Goal: Task Accomplishment & Management: Manage account settings

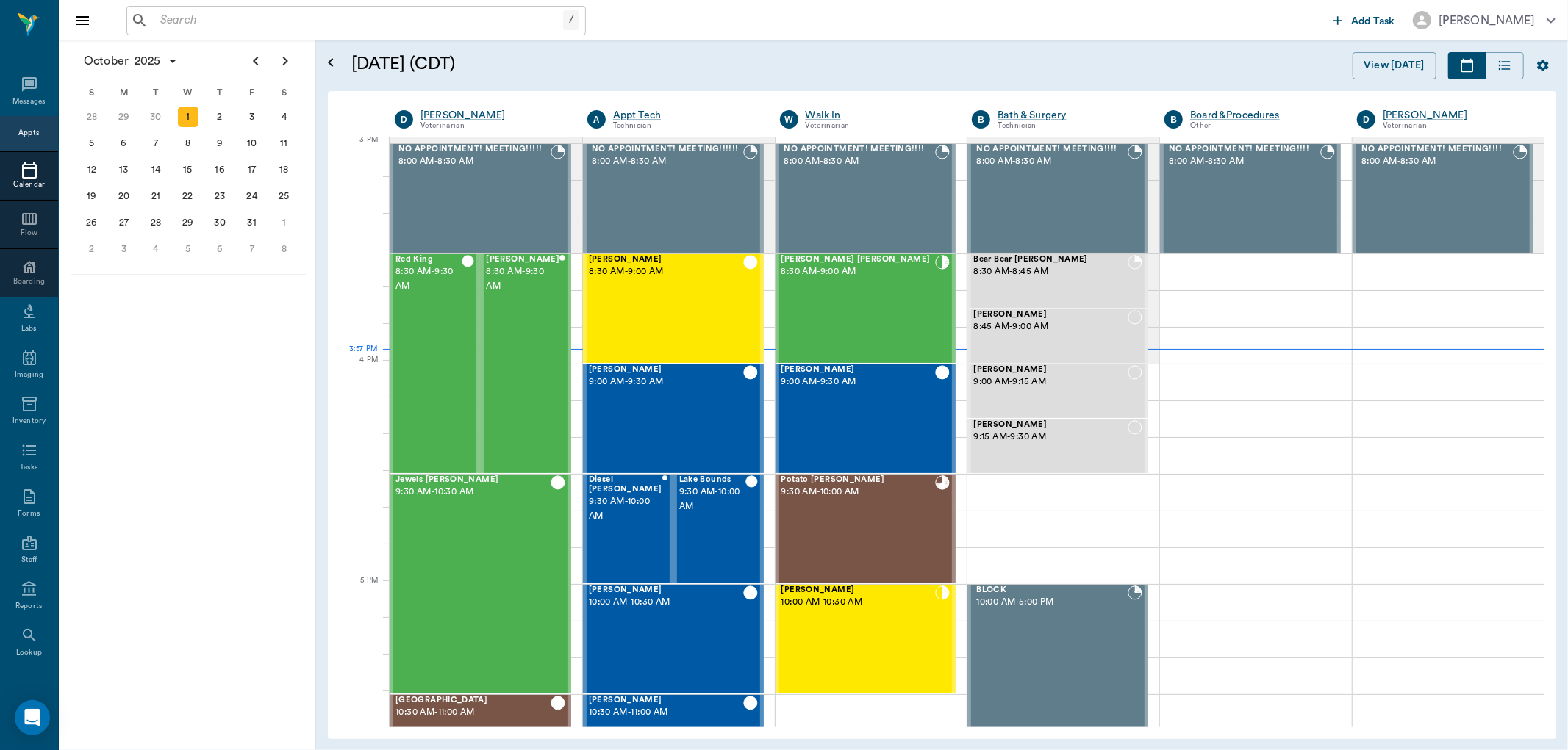
scroll to position [1547, 0]
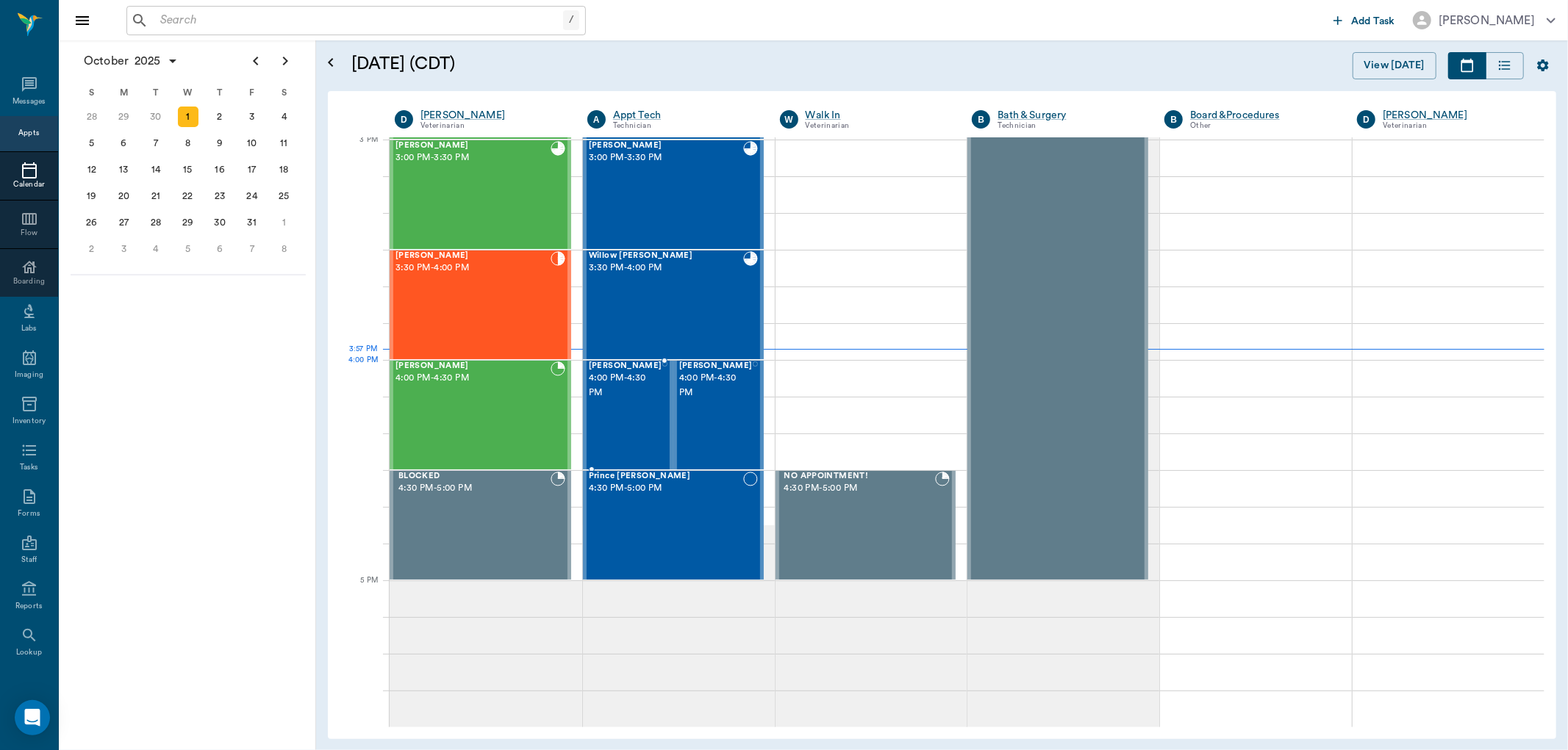
click at [663, 380] on div at bounding box center [665, 415] width 6 height 107
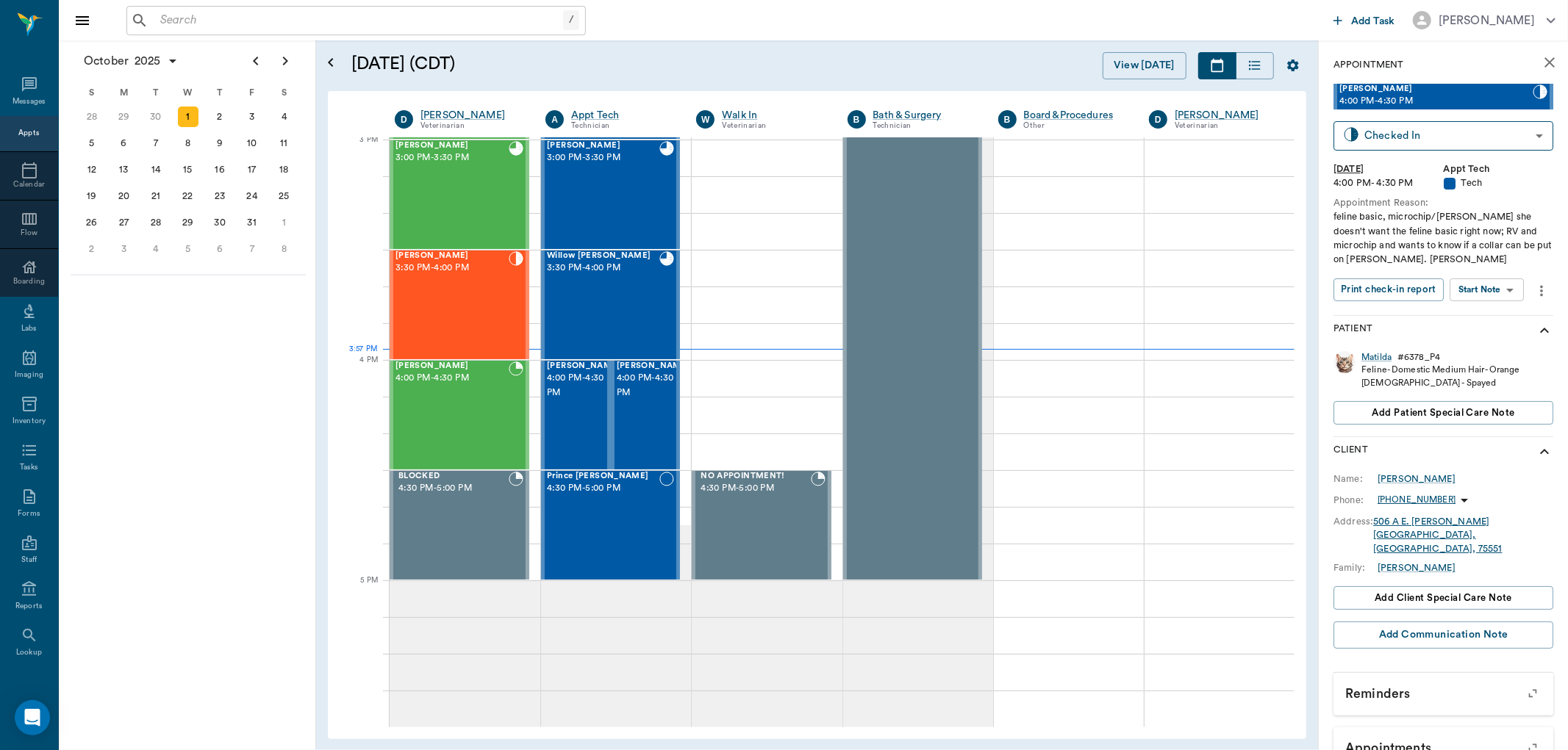
click at [1507, 296] on body "/ ​ Add Task [PERSON_NAME] Nectar Messages Appts Calendar Flow Boarding Labs Im…" at bounding box center [784, 375] width 1568 height 750
click at [1496, 324] on button "Start SOAP" at bounding box center [1471, 319] width 50 height 17
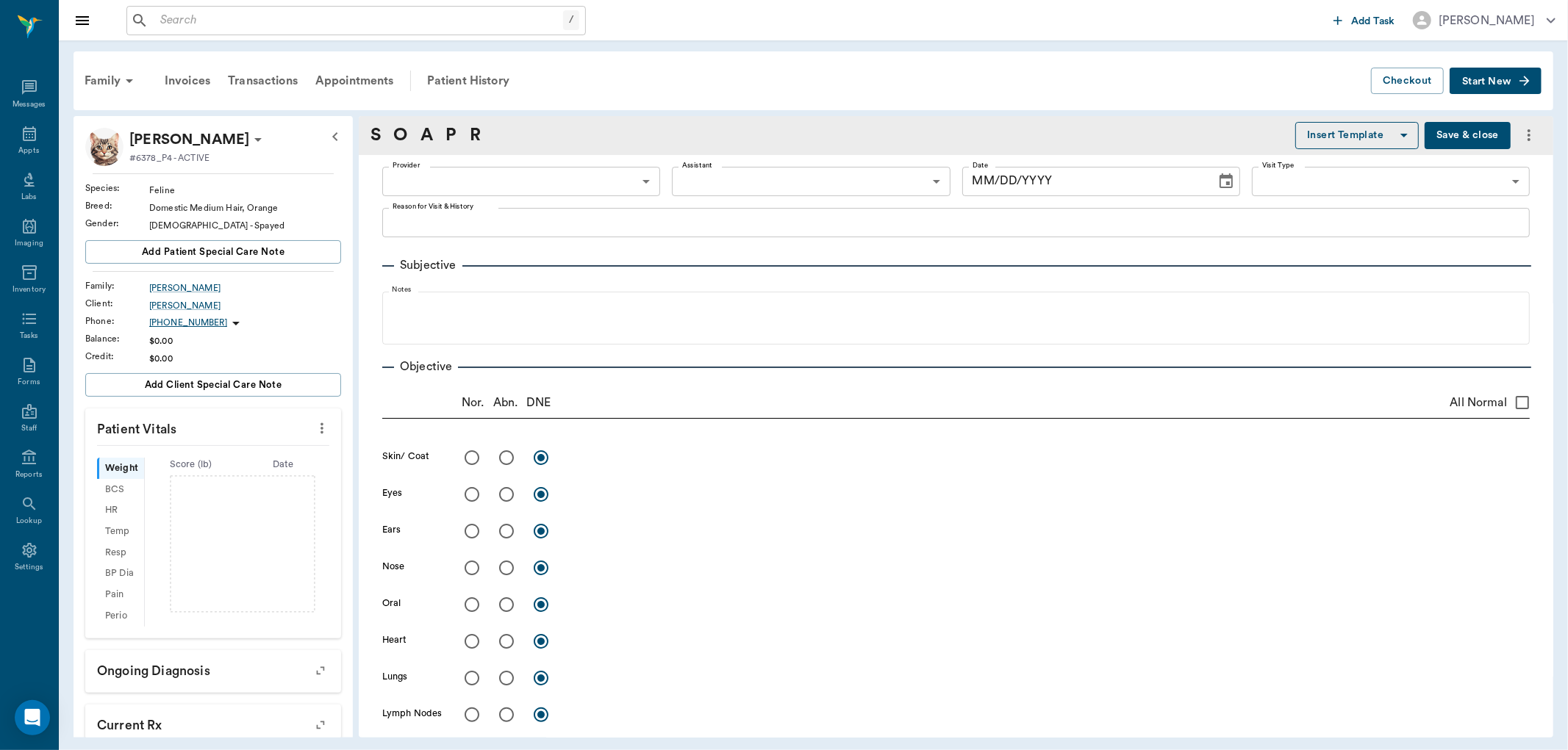
type input "63ec2f075fda476ae8351a4c"
type input "65d2be4f46e3a538d89b8c1a"
type textarea "feline basic, microchip/[PERSON_NAME] she doesn't want the feline basic right n…"
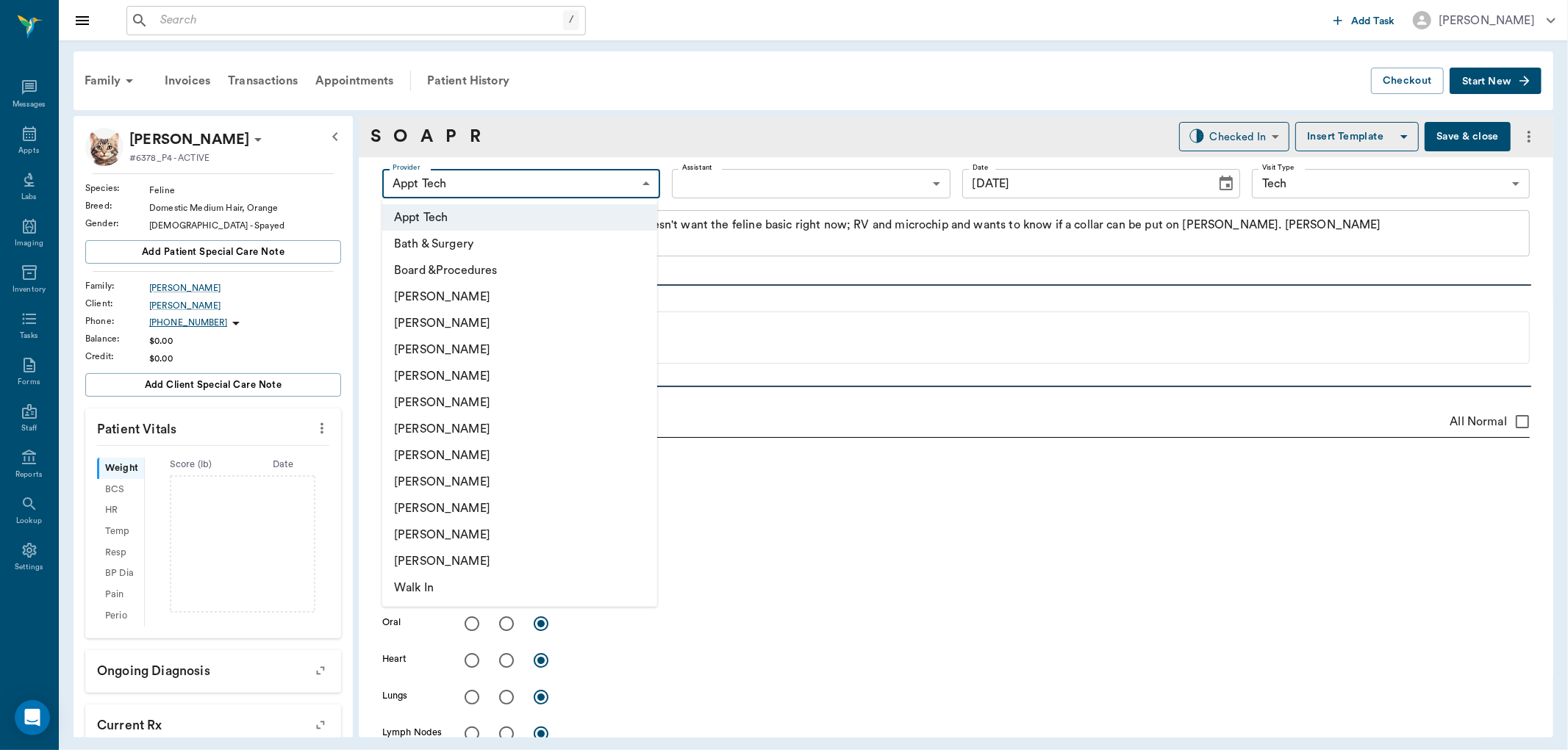
click at [616, 176] on body "/ ​ Add Task [PERSON_NAME] Nectar Messages Appts Labs Imaging Inventory Tasks F…" at bounding box center [784, 375] width 1568 height 750
type input "[DATE]"
click at [541, 349] on li "[PERSON_NAME]" at bounding box center [520, 349] width 275 height 26
type input "642ef10e332a41444de2bad1"
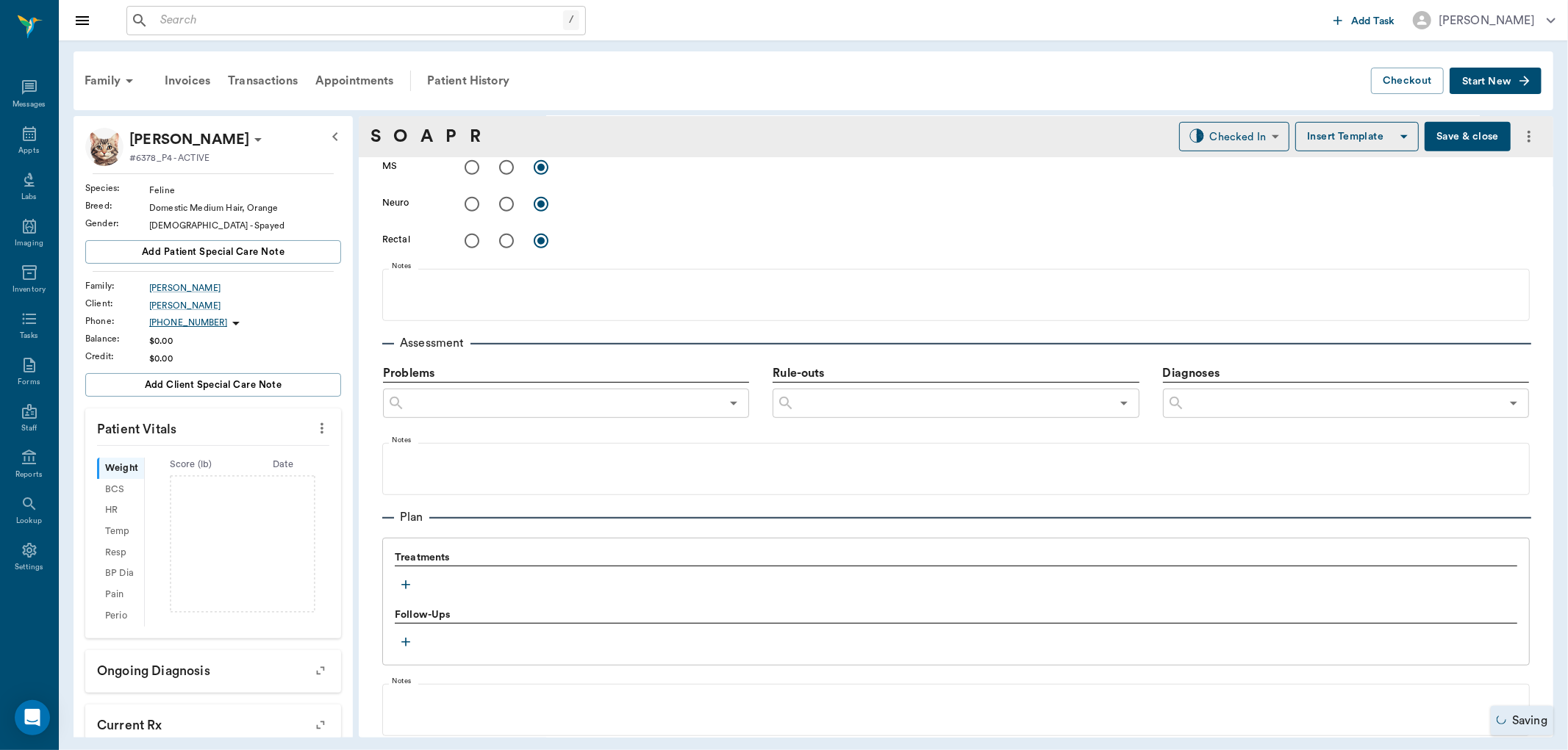
scroll to position [812, 0]
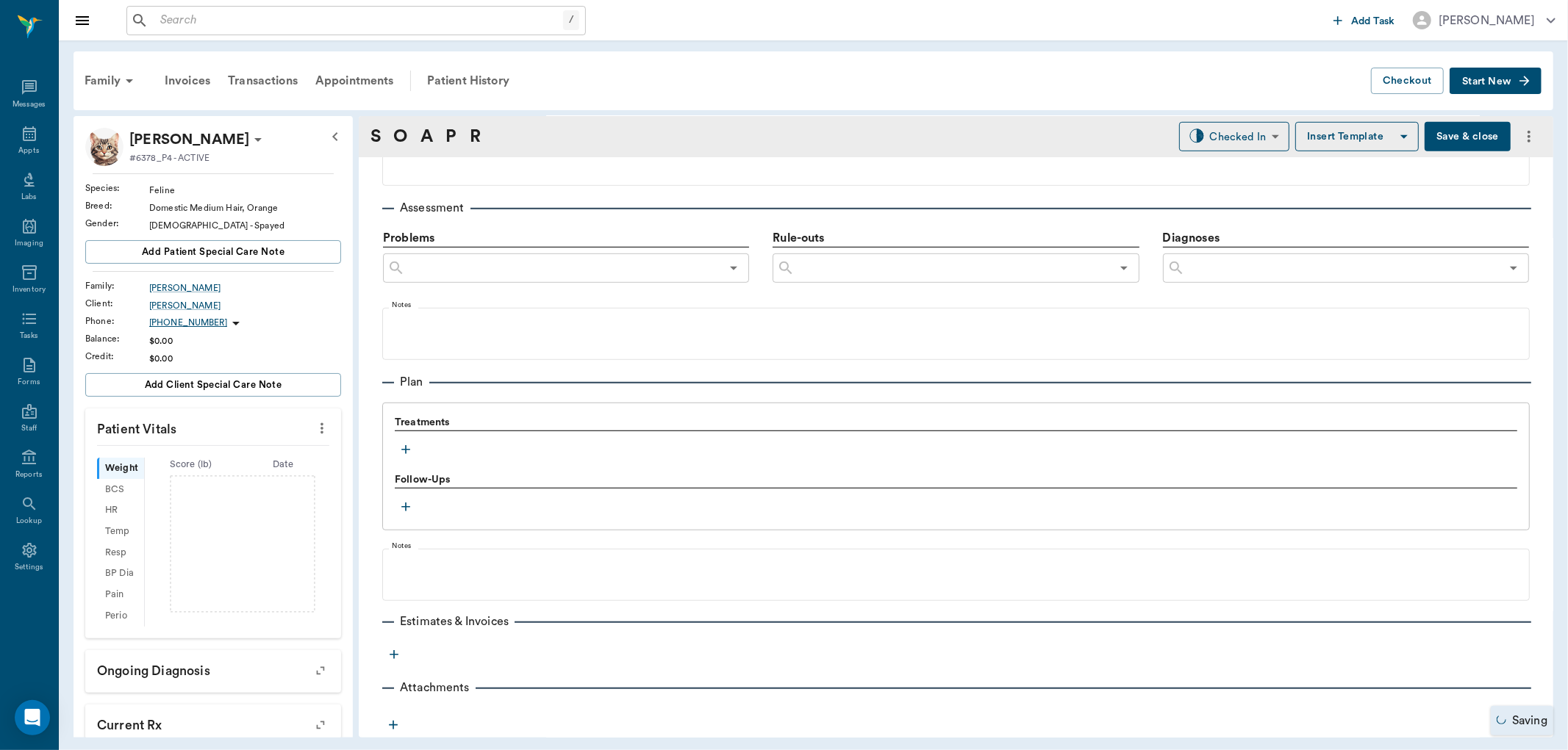
click at [410, 450] on icon "button" at bounding box center [406, 450] width 15 height 15
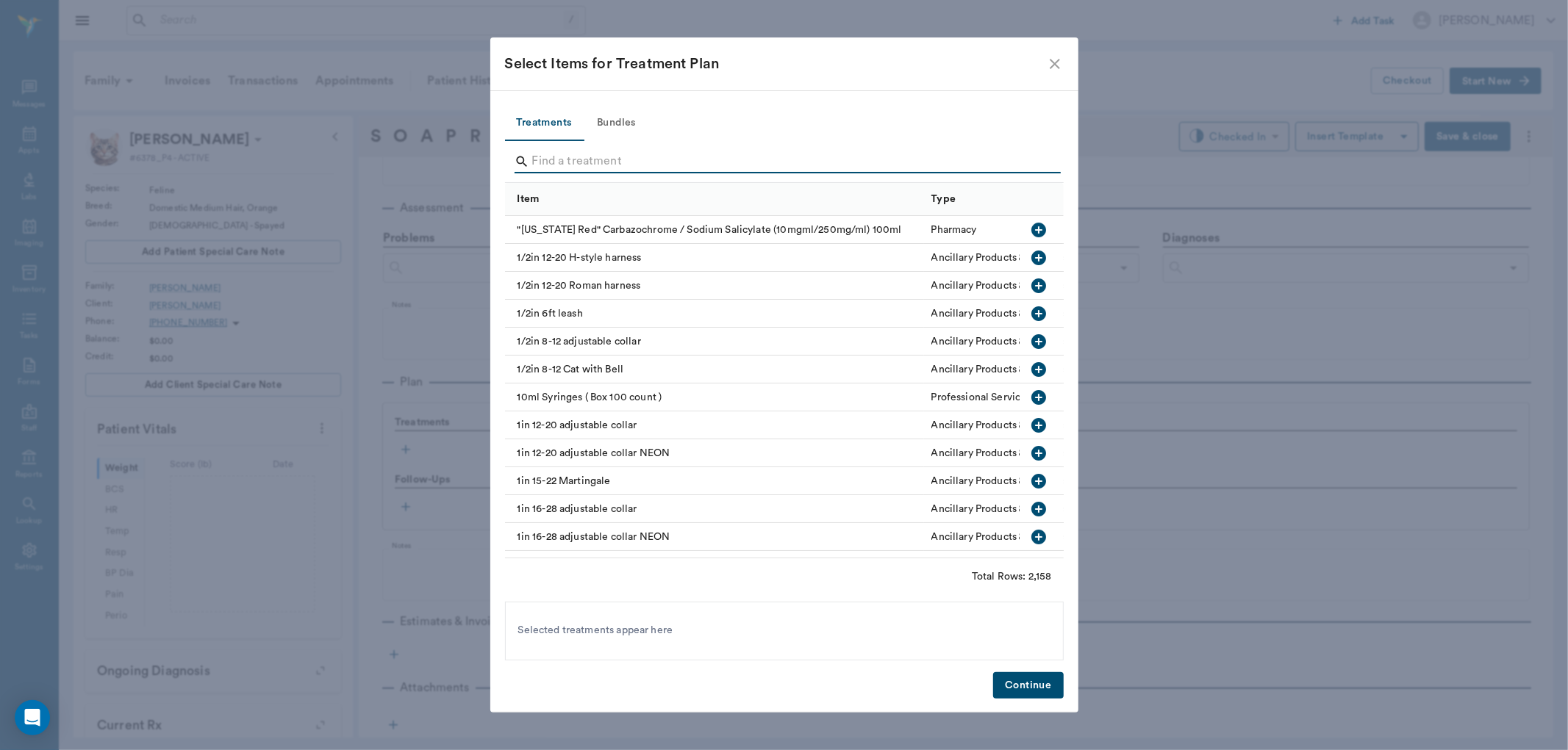
click at [701, 154] on input "Search" at bounding box center [785, 162] width 507 height 24
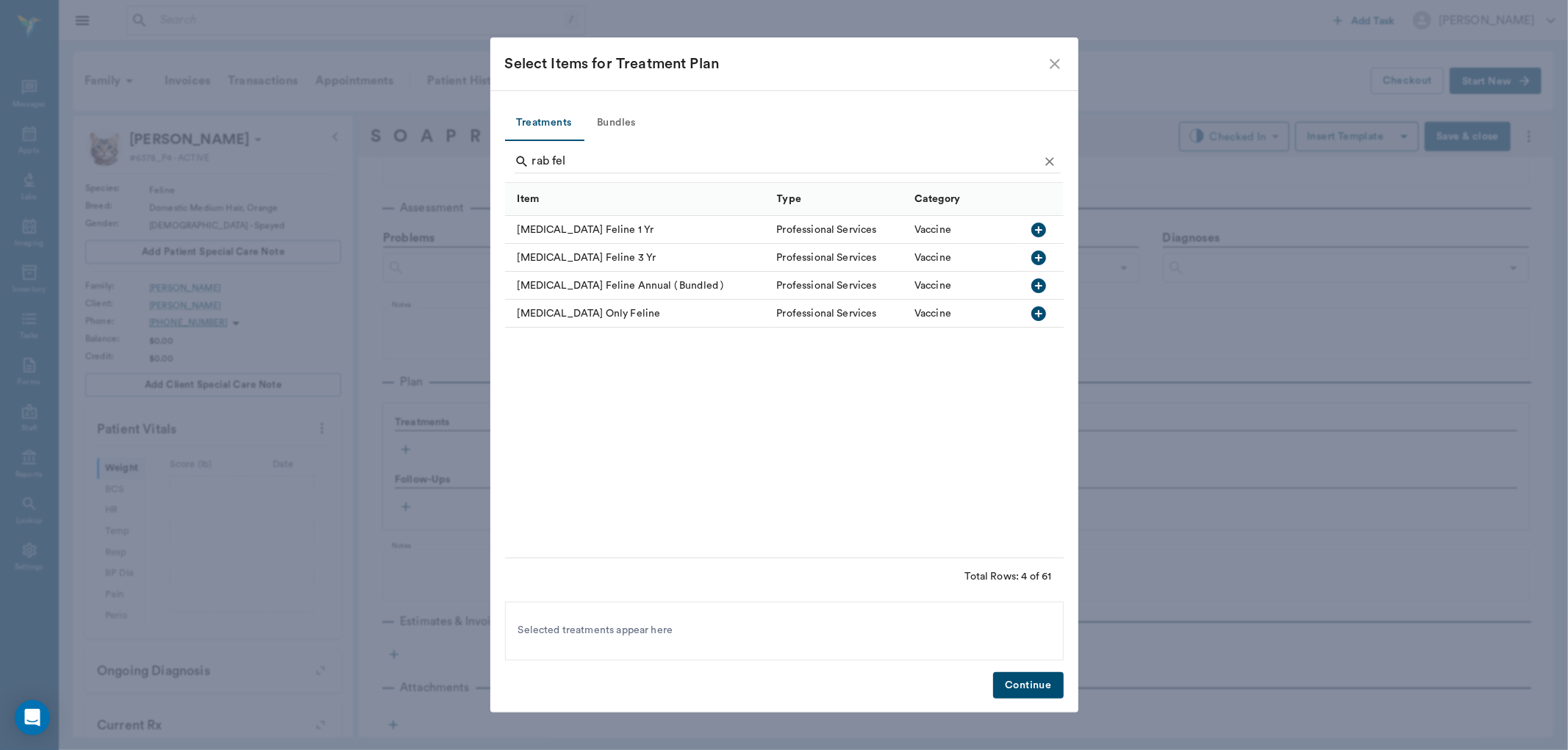
click at [1042, 233] on icon "button" at bounding box center [1039, 230] width 15 height 15
click at [831, 167] on input "rab fel" at bounding box center [785, 162] width 507 height 24
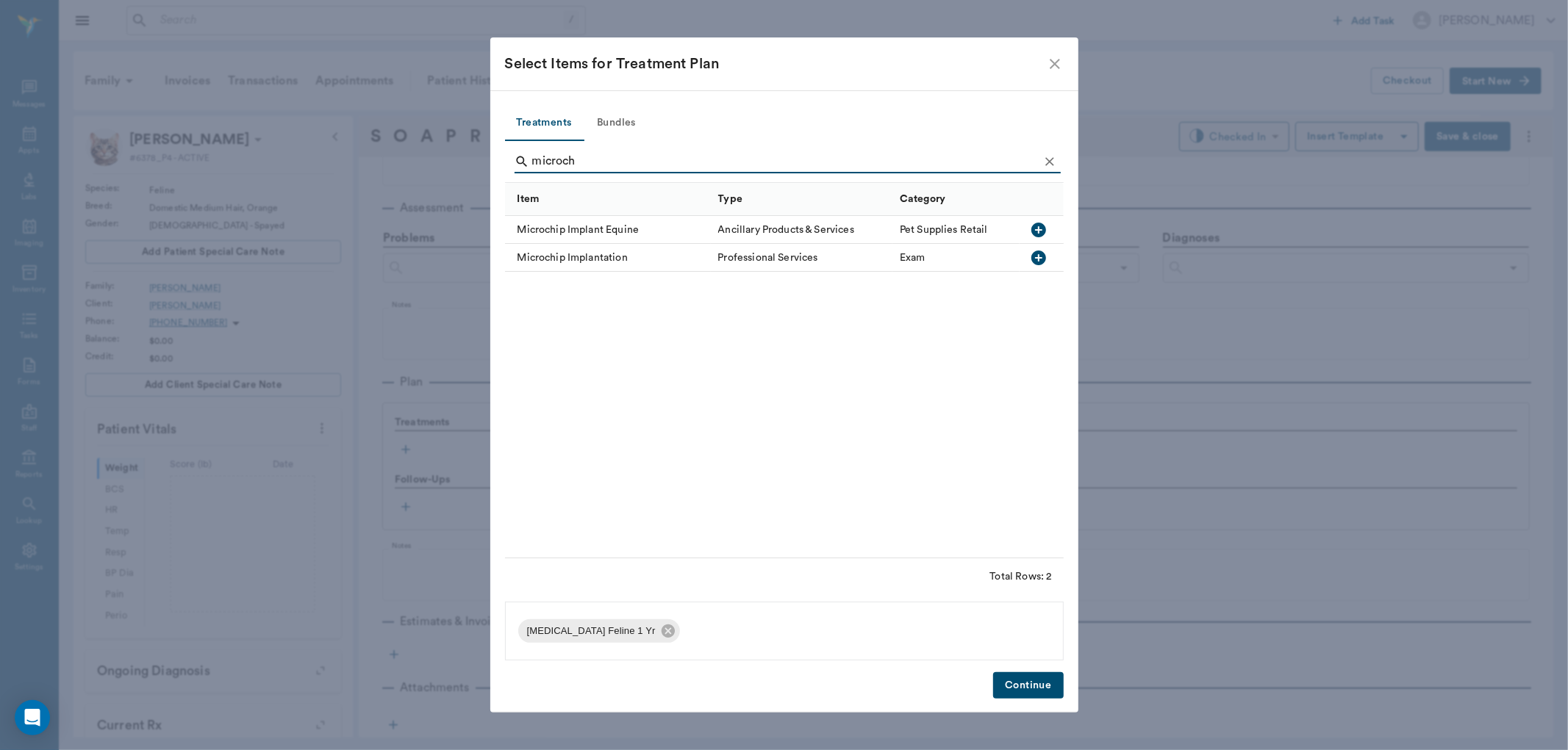
type input "microch"
click at [1042, 263] on icon "button" at bounding box center [1039, 258] width 15 height 15
click at [1045, 677] on button "Continue" at bounding box center [1028, 686] width 70 height 27
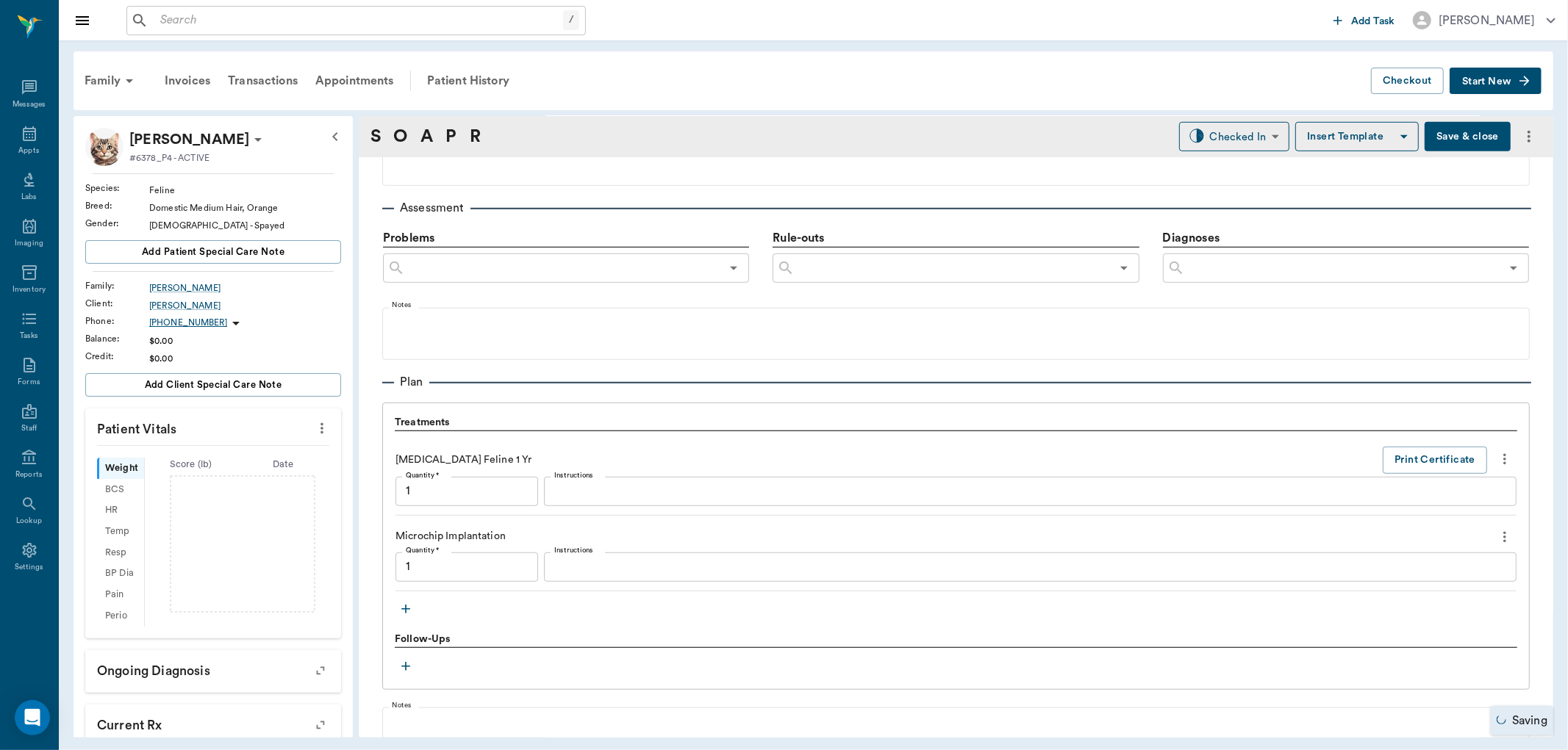
type input "1.00"
click at [314, 435] on icon "more" at bounding box center [322, 428] width 16 height 17
click at [252, 457] on span "Enter Vitals" at bounding box center [247, 454] width 123 height 16
click at [217, 477] on input "text" at bounding box center [213, 472] width 128 height 29
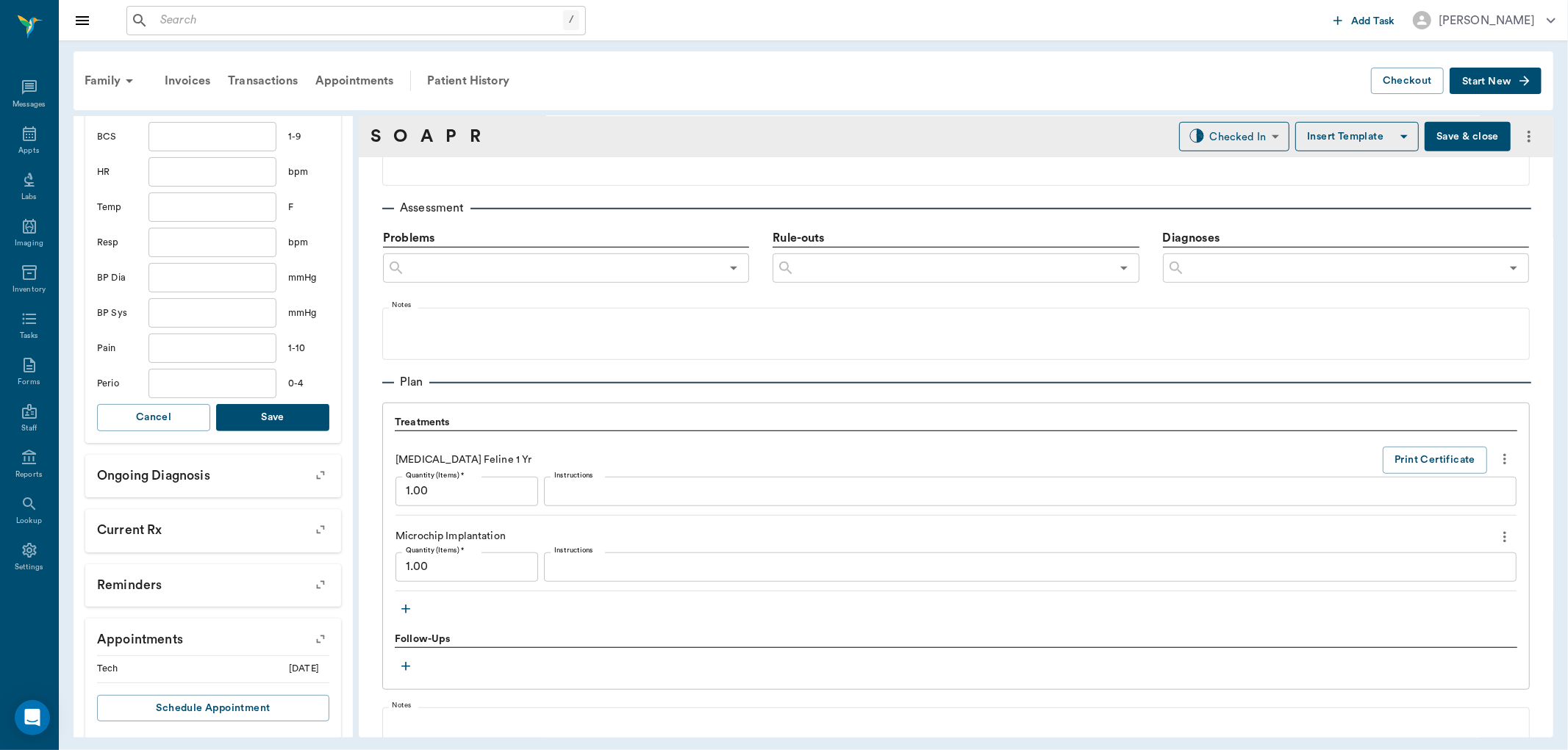
scroll to position [384, 0]
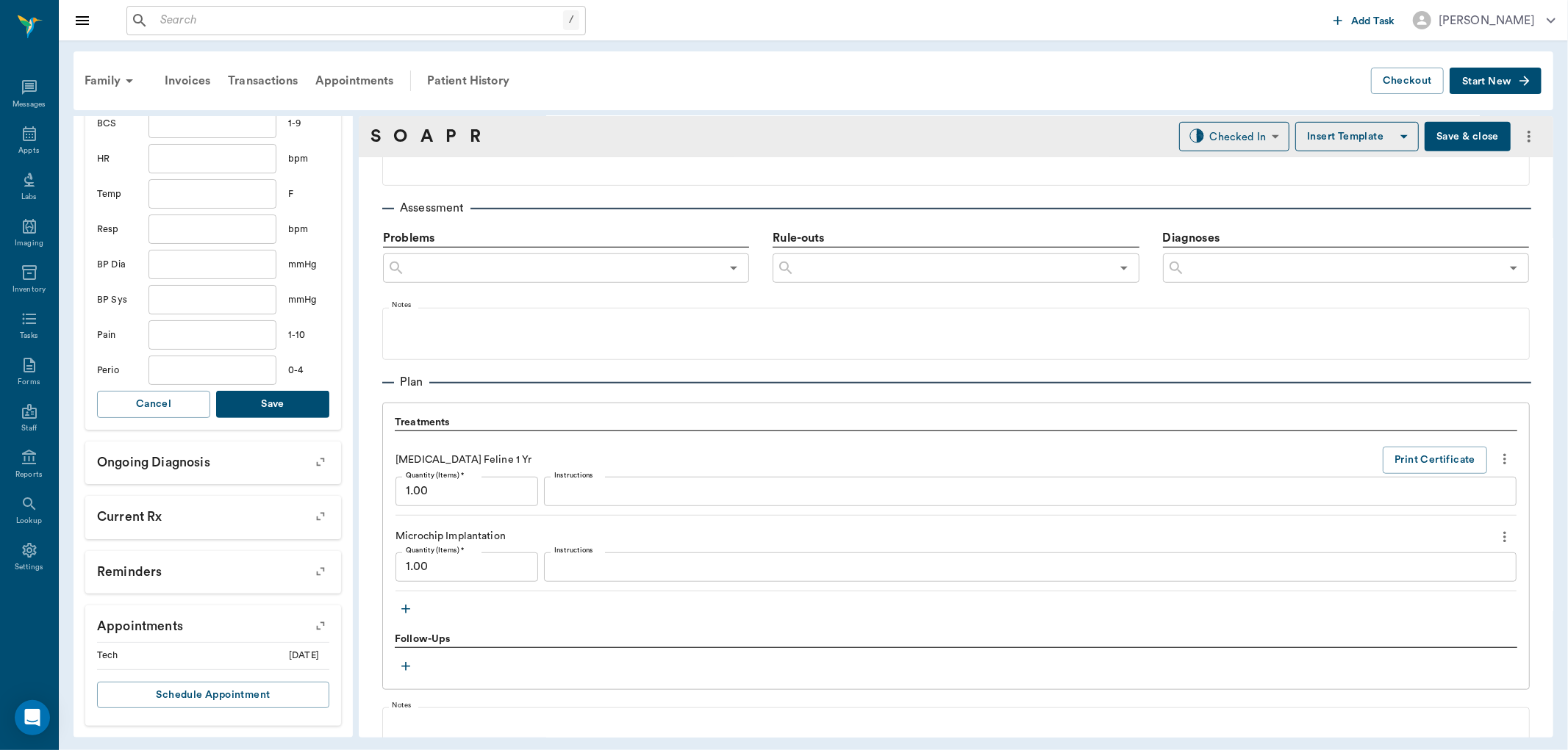
type input "11"
click at [276, 395] on button "Save" at bounding box center [272, 405] width 113 height 27
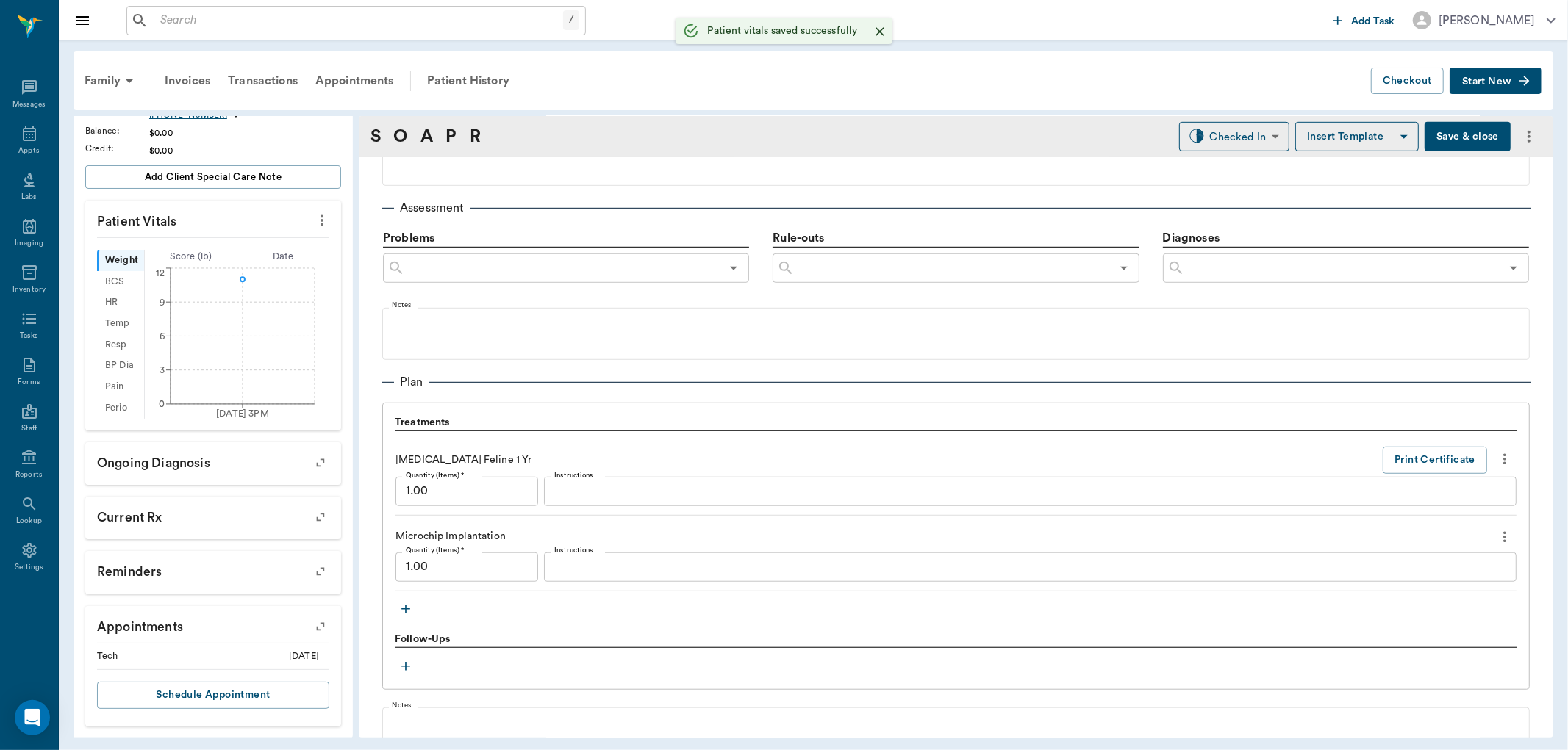
scroll to position [0, 0]
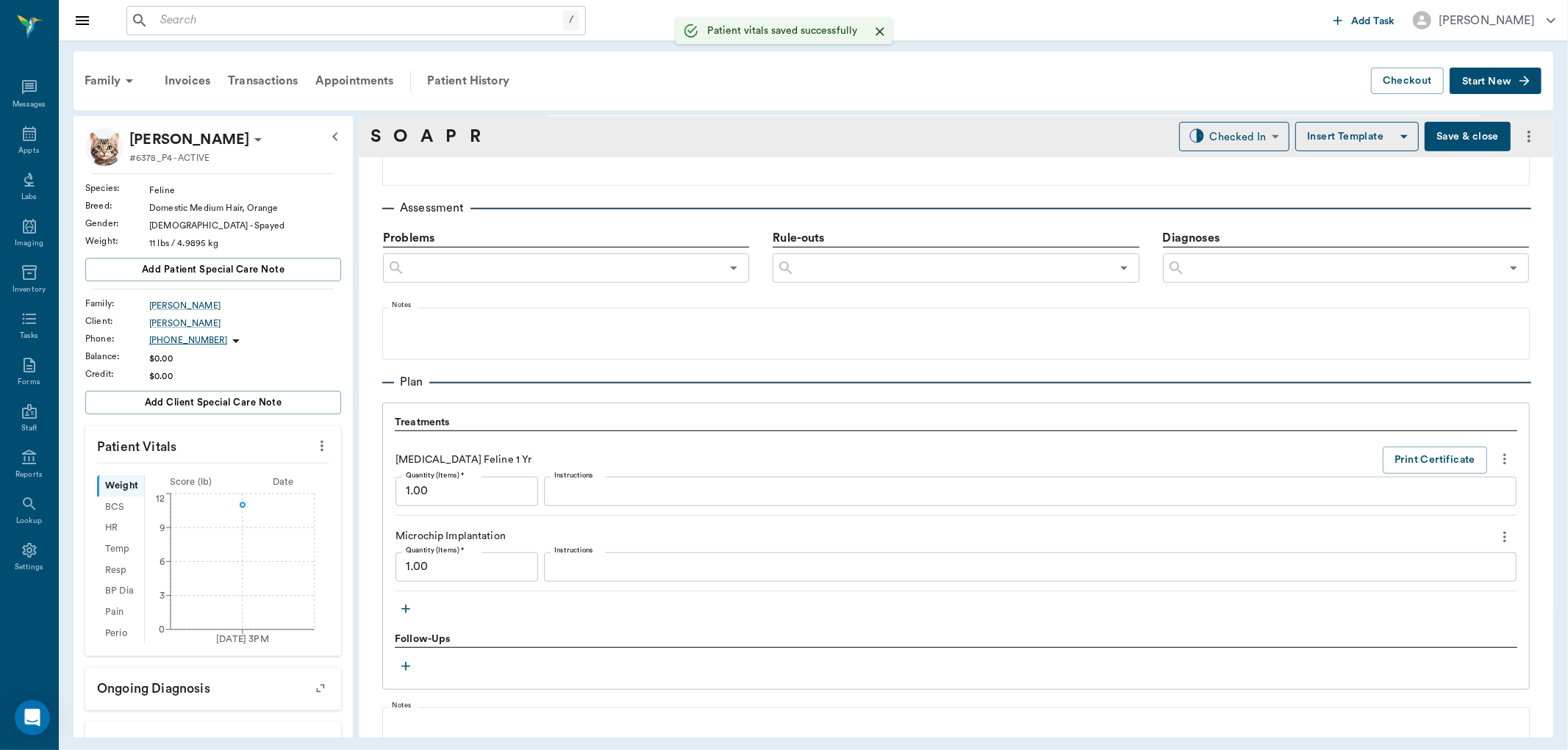
click at [251, 129] on div "[PERSON_NAME]" at bounding box center [198, 140] width 138 height 24
click at [202, 167] on span "Edit profile" at bounding box center [179, 166] width 123 height 16
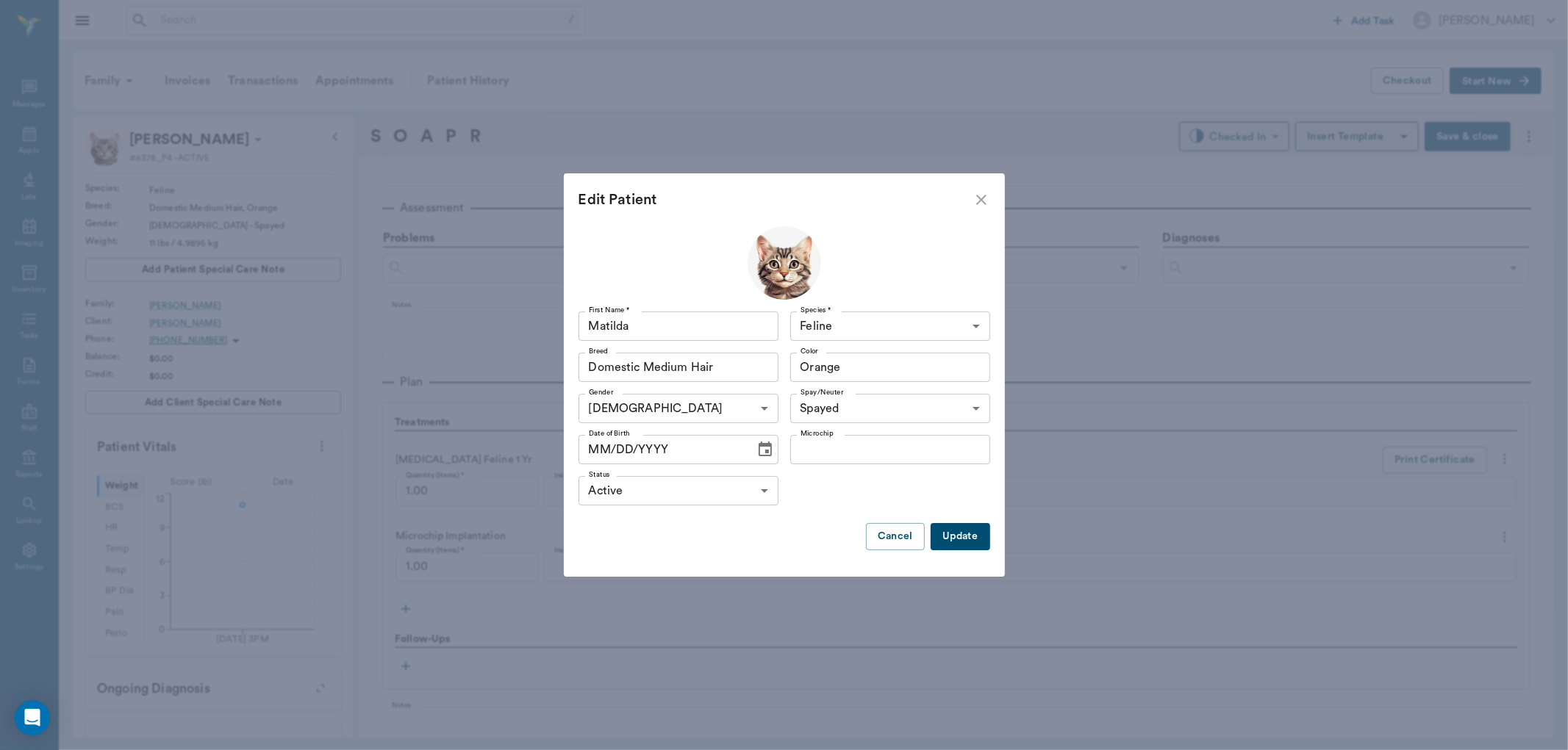
click at [878, 449] on input "Microchip" at bounding box center [890, 449] width 200 height 29
type input "991001911363381"
click at [956, 534] on button "Update" at bounding box center [960, 537] width 59 height 27
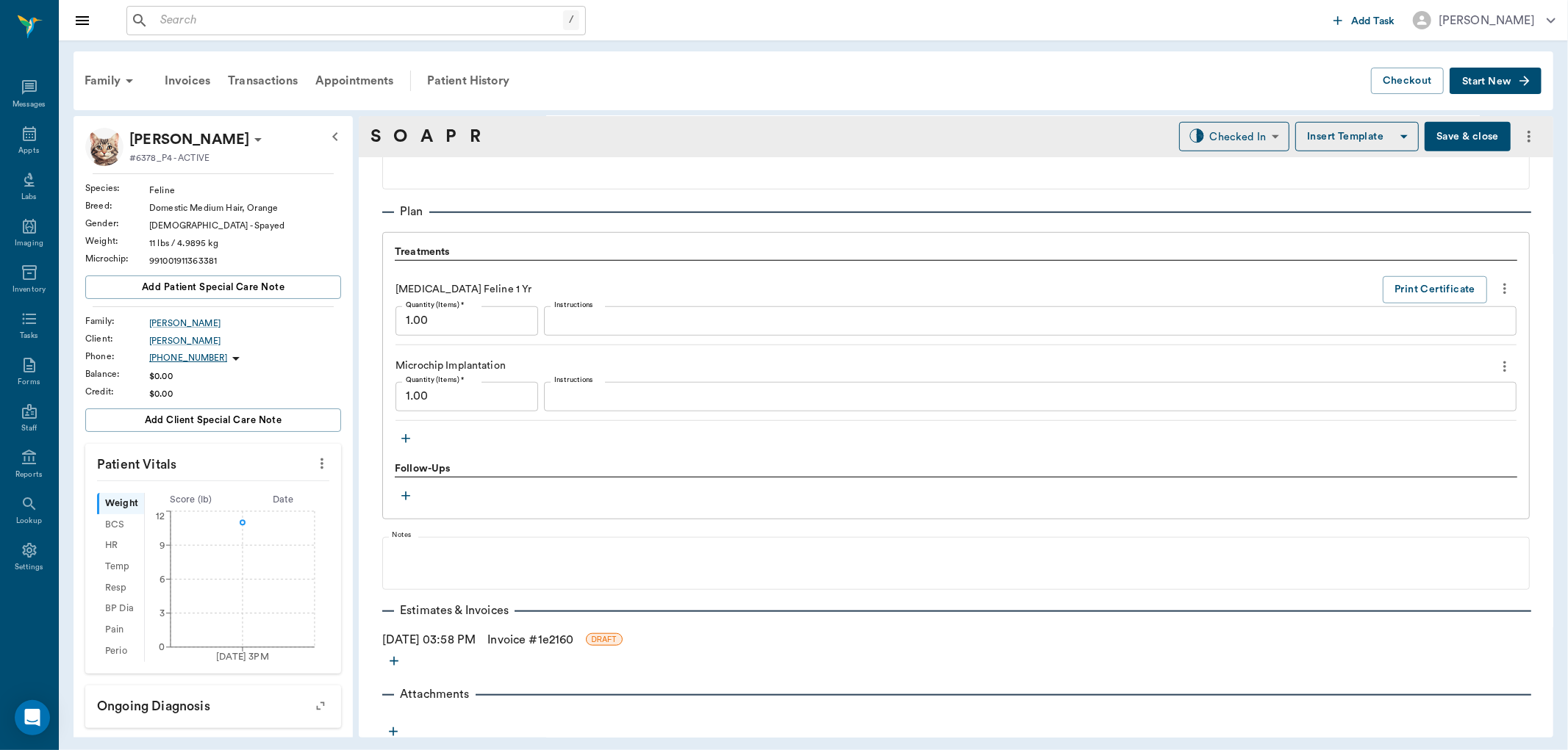
scroll to position [989, 0]
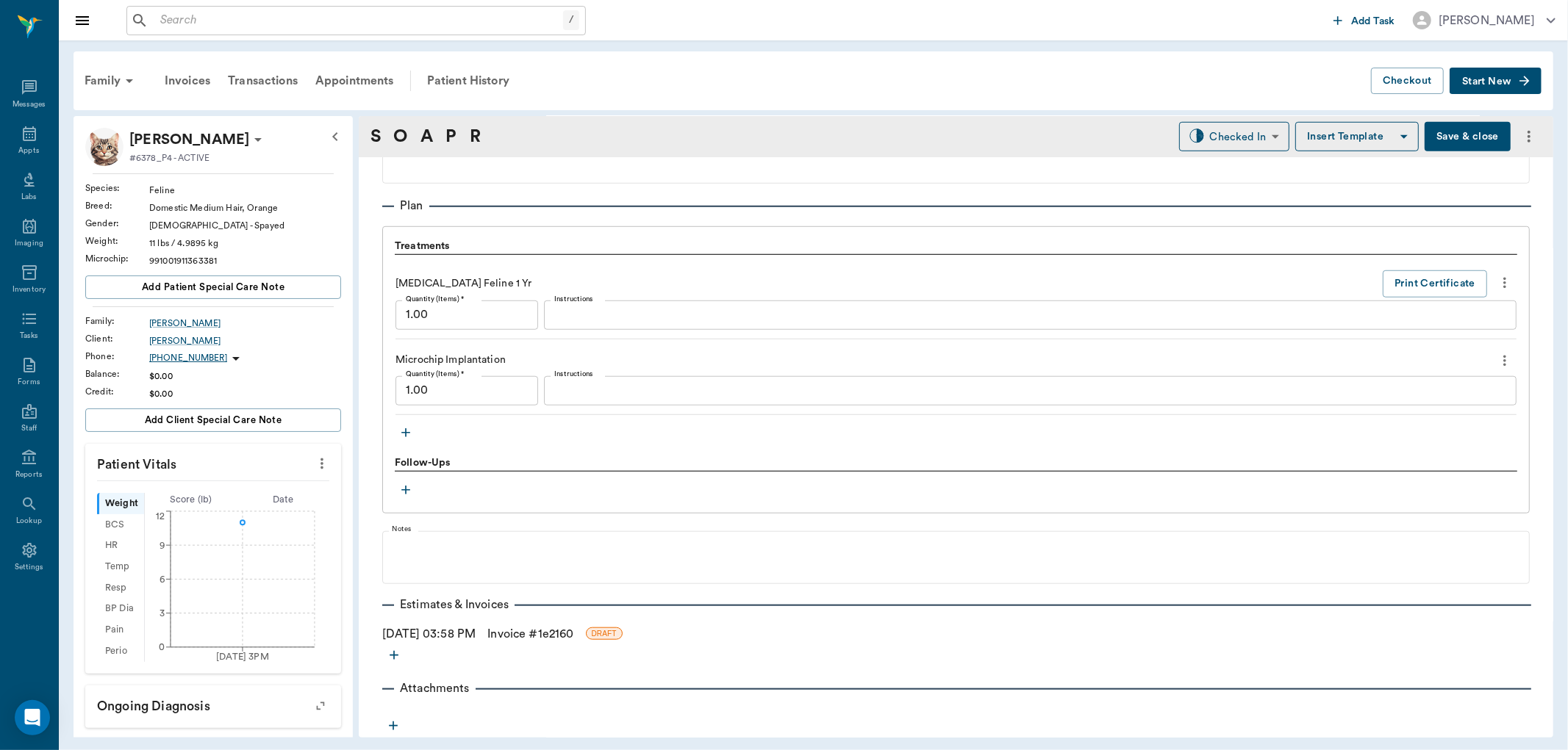
click at [561, 629] on link "Invoice # 1e2160" at bounding box center [530, 634] width 86 height 17
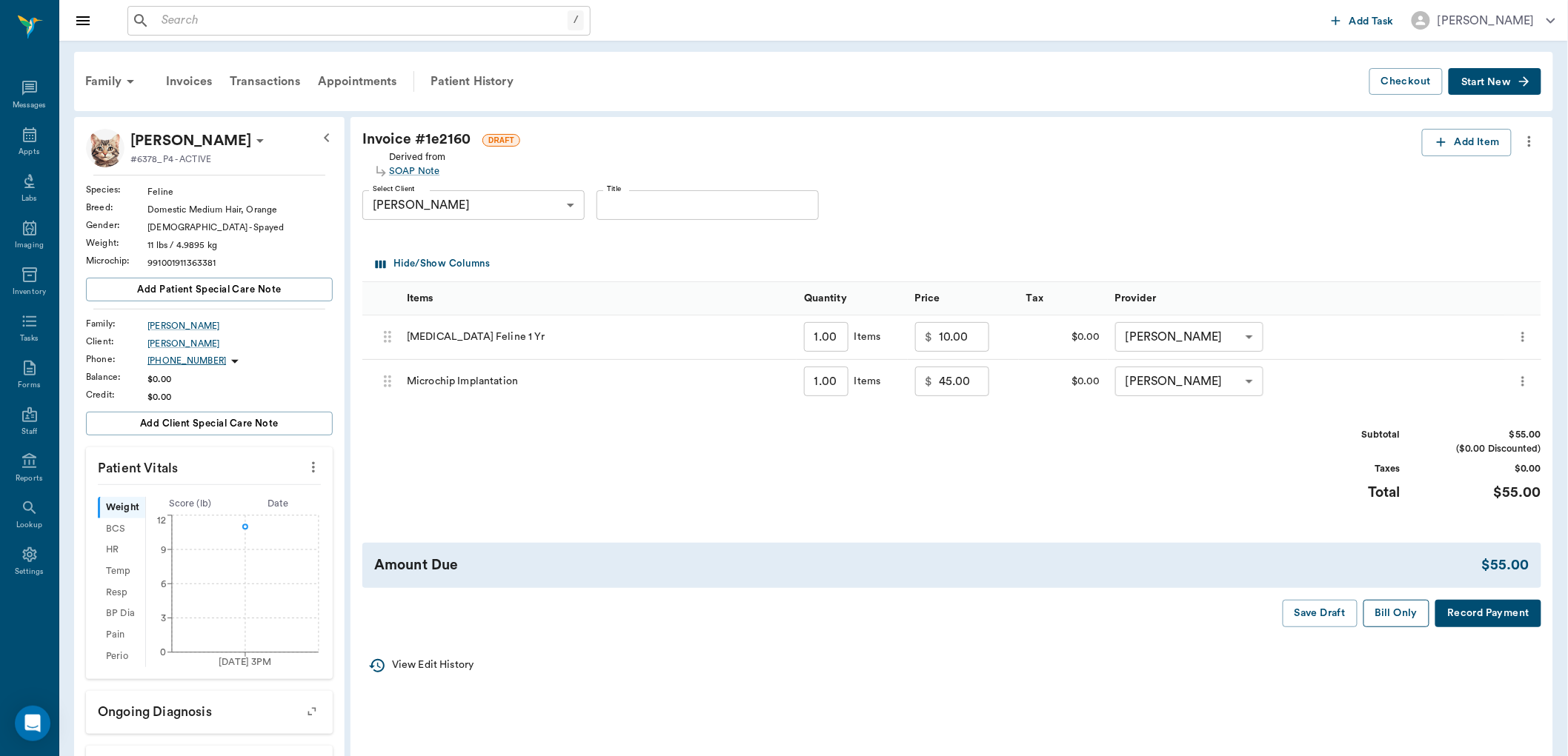
click at [1397, 606] on button "Bill Only" at bounding box center [1397, 613] width 67 height 27
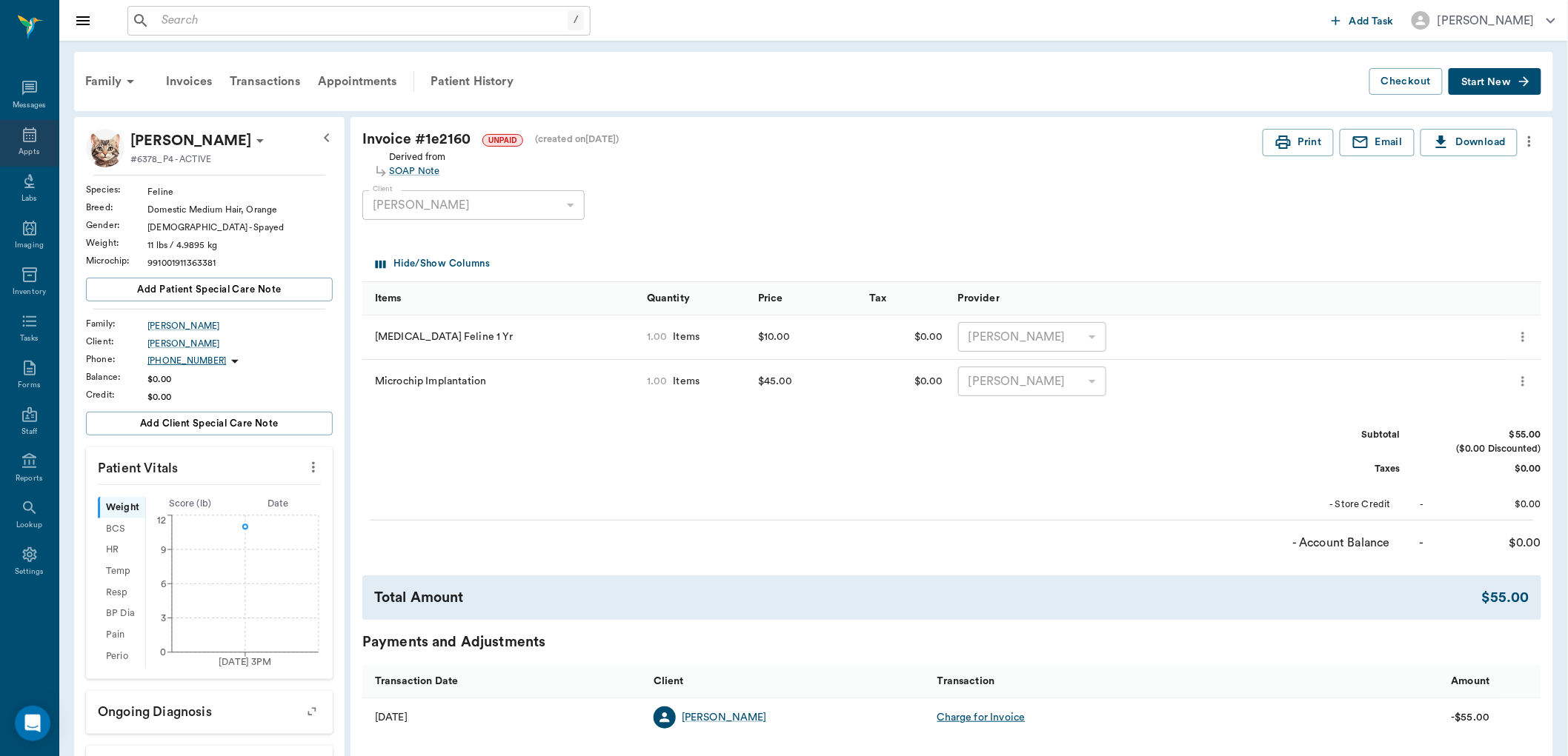
click at [27, 145] on div "Appts" at bounding box center [29, 143] width 58 height 47
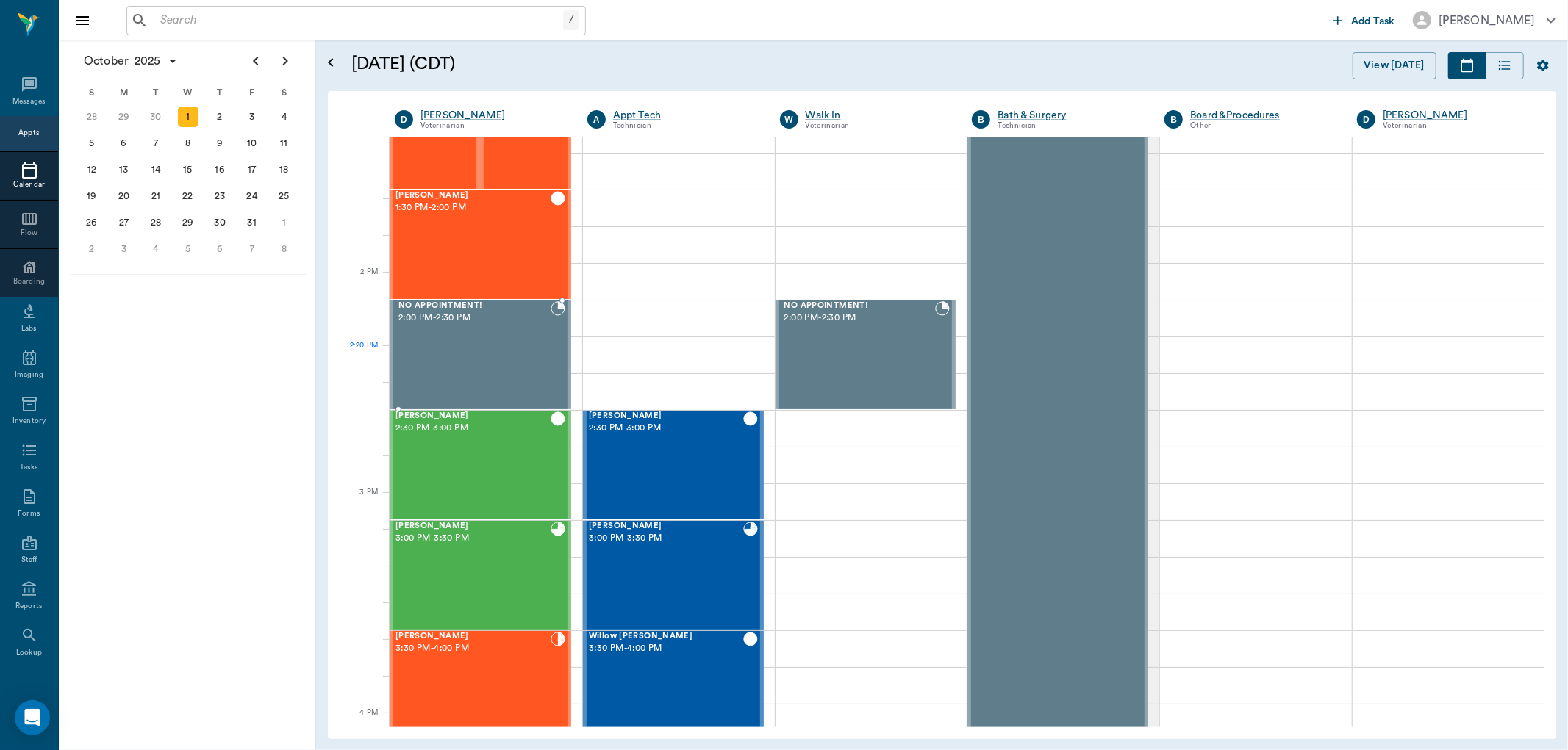
scroll to position [1194, 0]
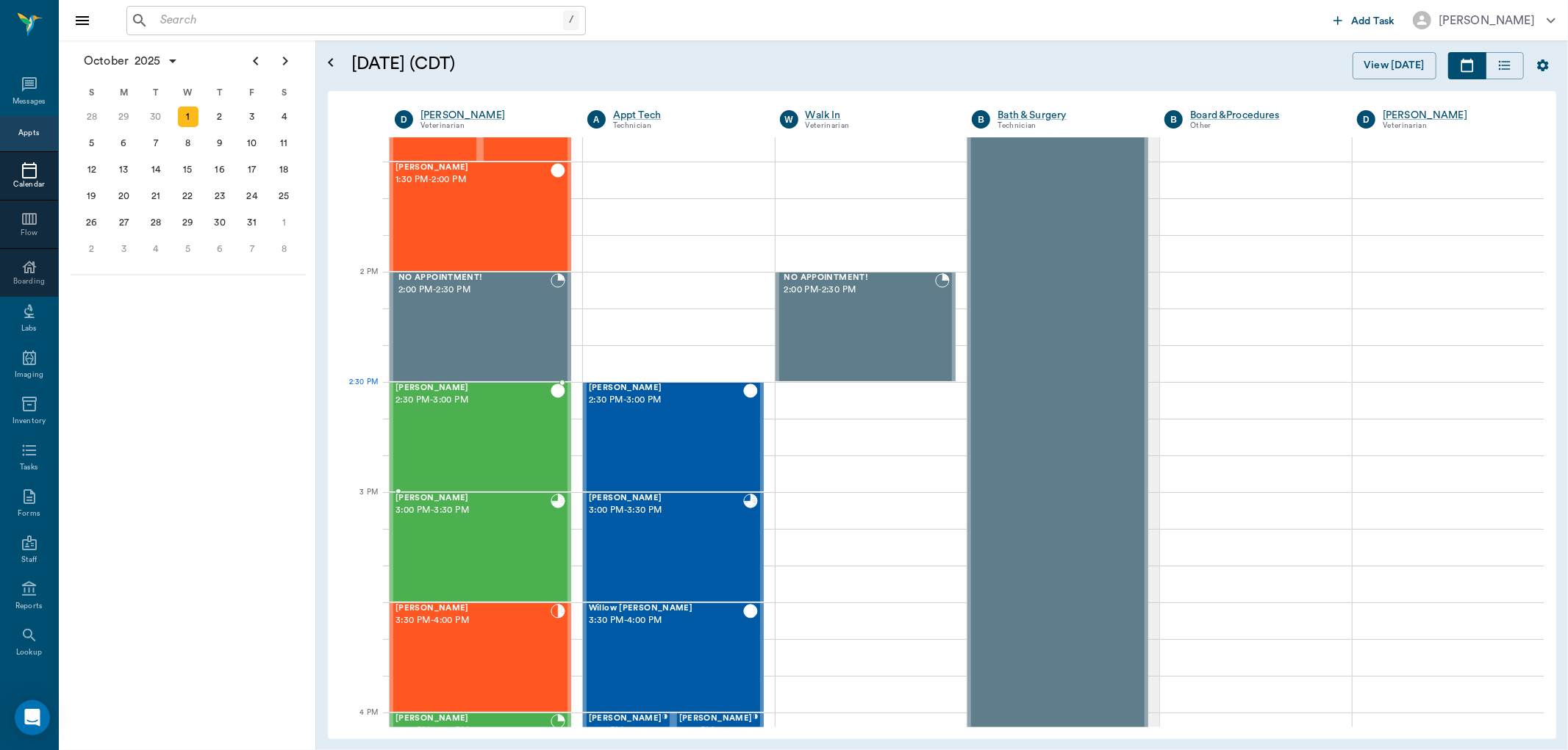
click at [470, 413] on div "[PERSON_NAME] 2:30 PM - 3:00 PM" at bounding box center [473, 437] width 155 height 107
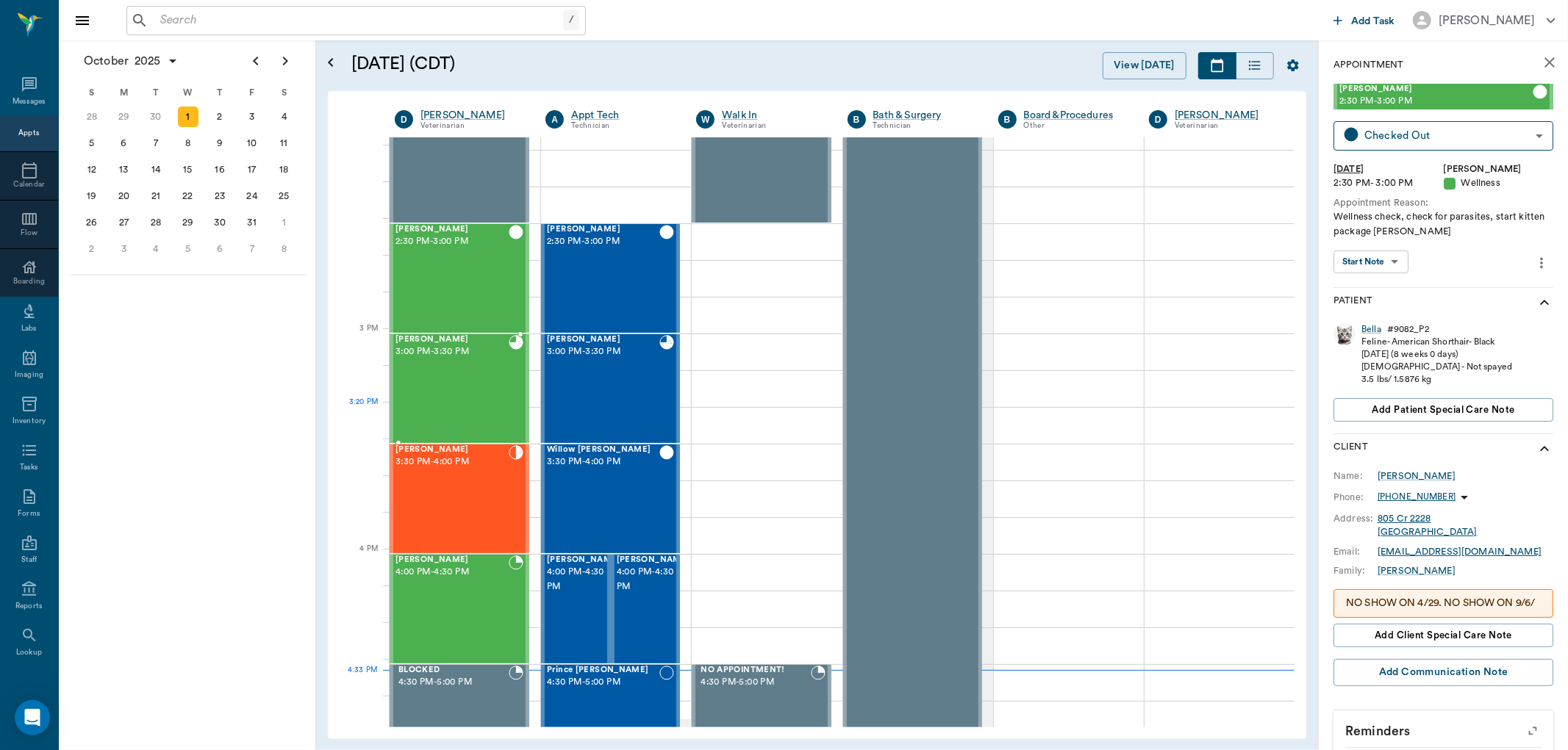
scroll to position [1357, 0]
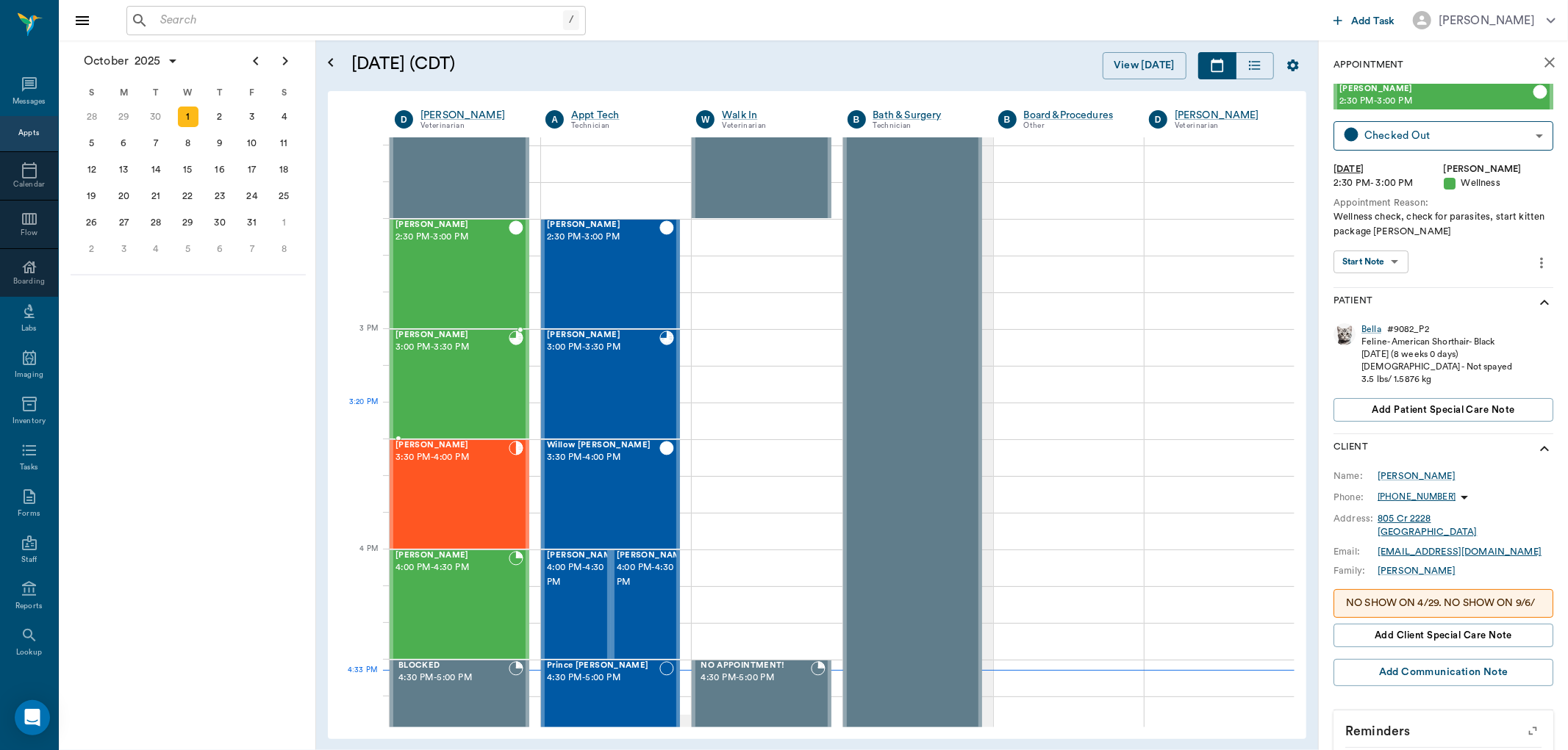
click at [465, 413] on div "[PERSON_NAME] 3:00 PM - 3:30 PM" at bounding box center [452, 384] width 113 height 107
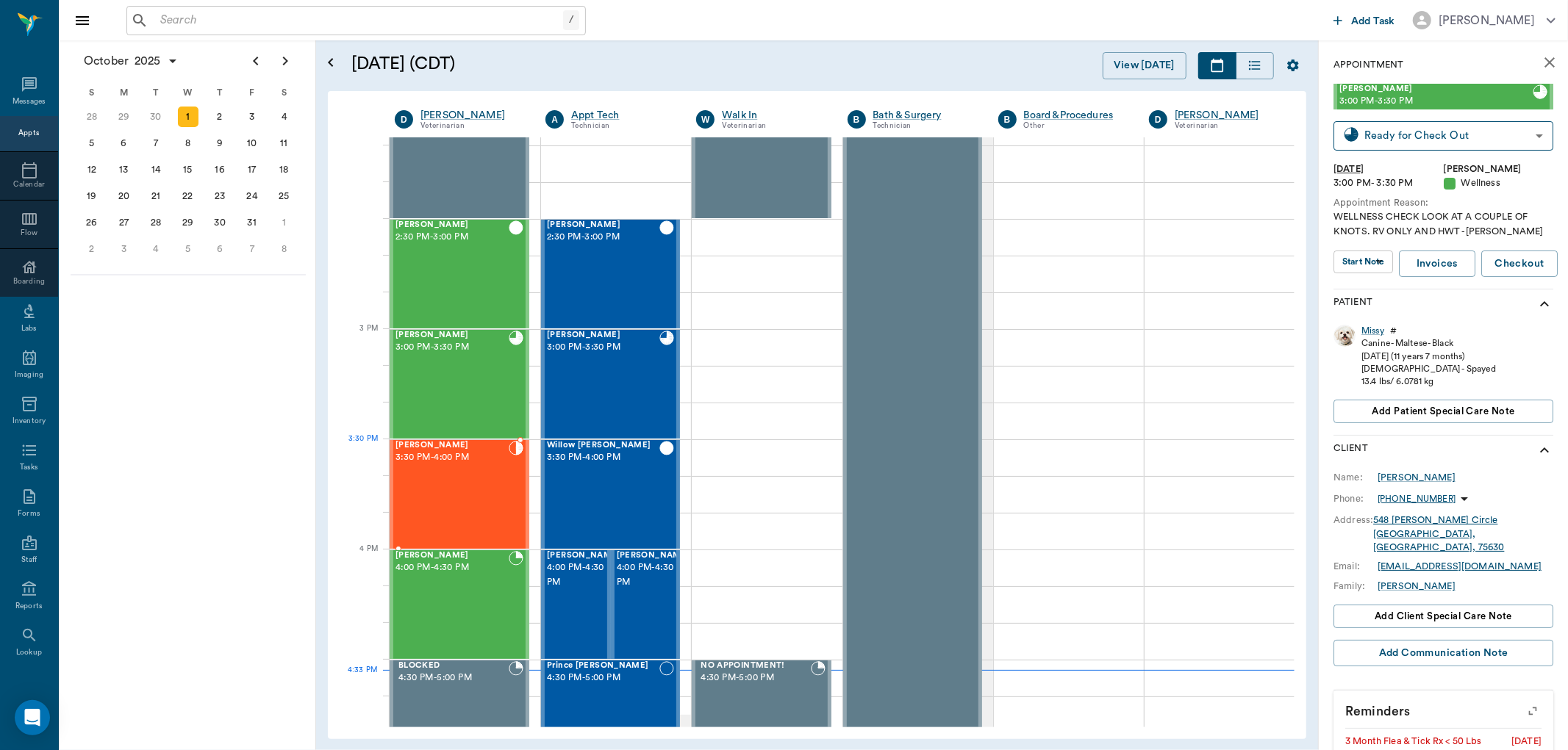
click at [481, 461] on span "3:30 PM - 4:00 PM" at bounding box center [452, 458] width 113 height 15
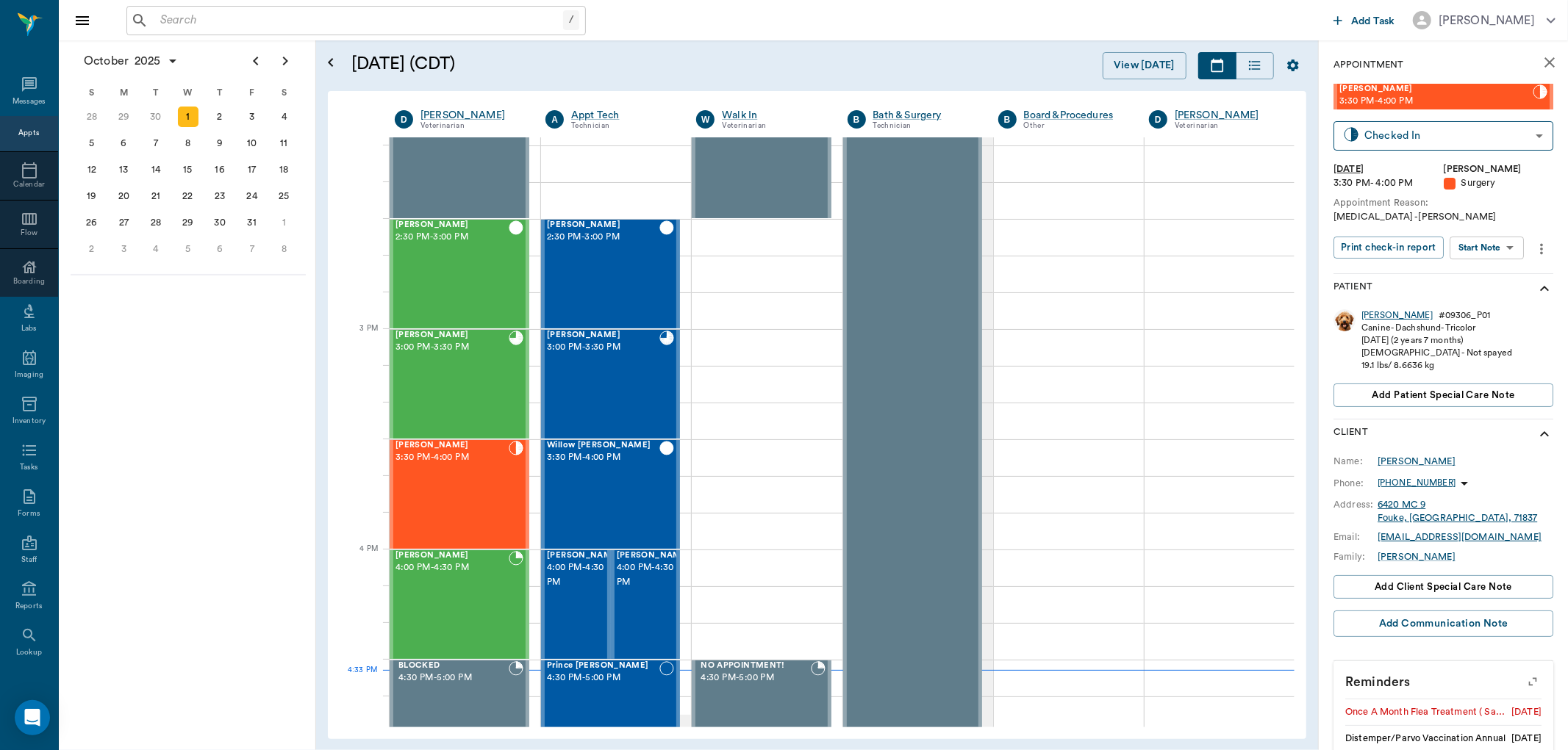
click at [1367, 316] on div "[PERSON_NAME]" at bounding box center [1397, 315] width 71 height 13
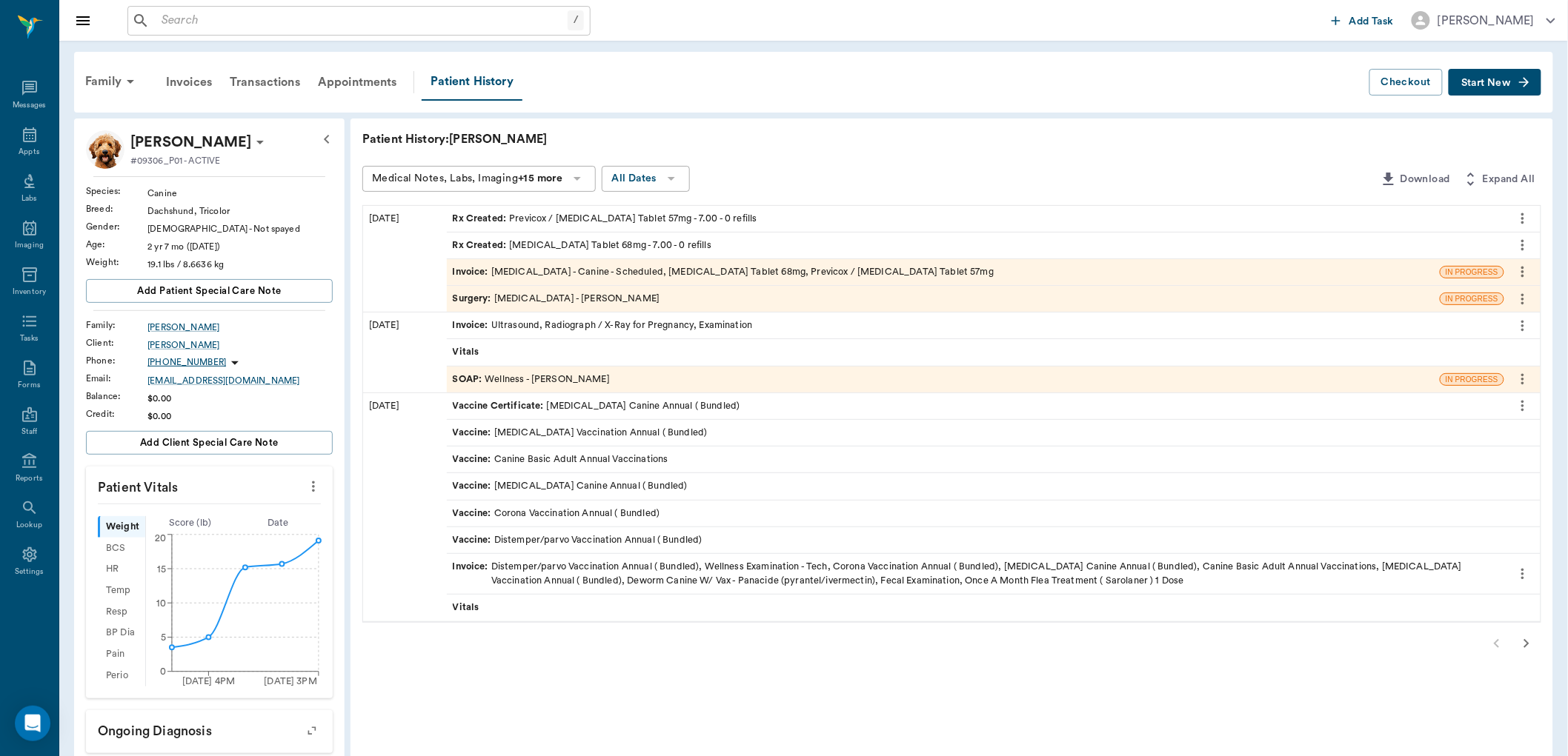
click at [531, 247] on div "Rx Created : [MEDICAL_DATA] Tablet 68mg - 7.00 - 0 refills" at bounding box center [582, 245] width 258 height 14
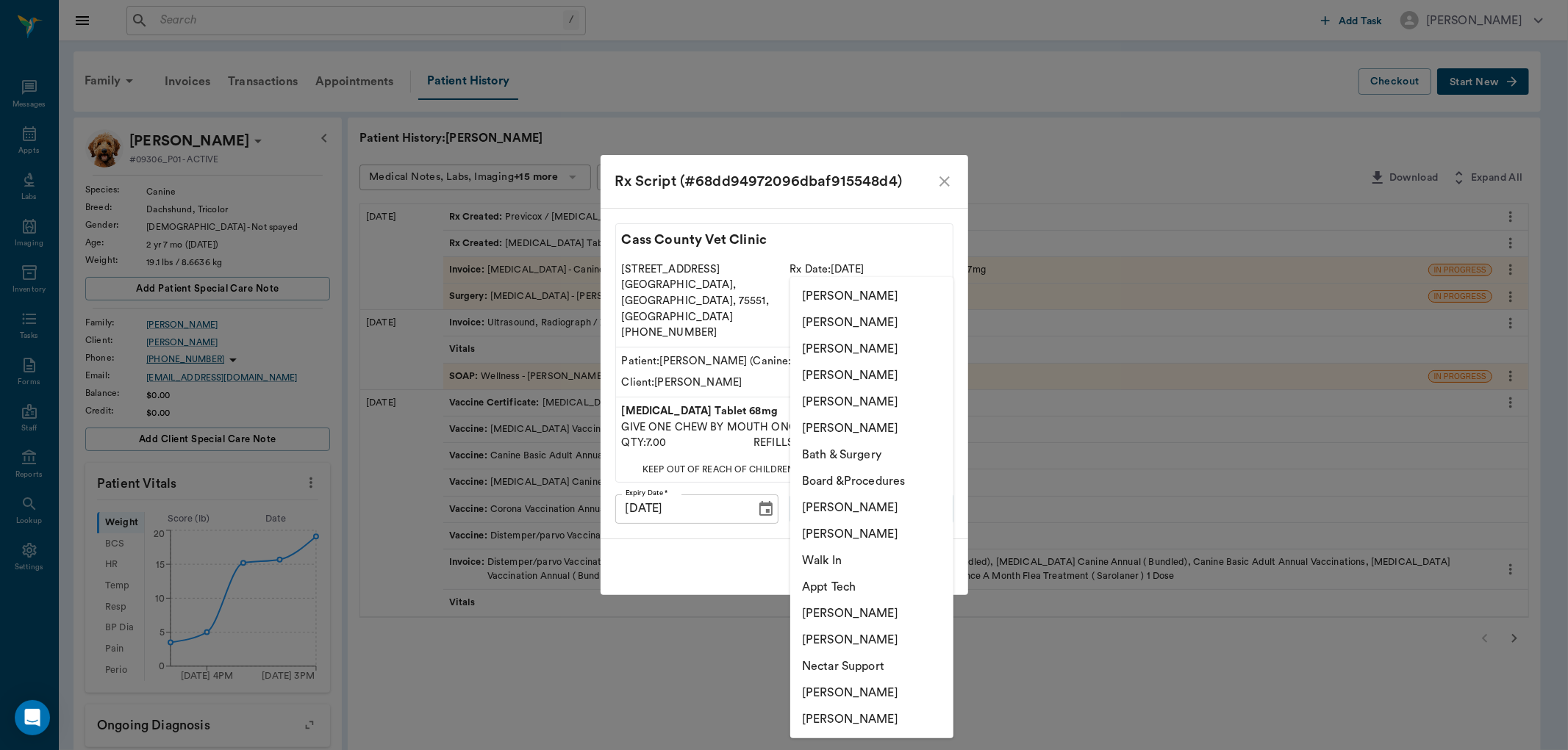
click at [840, 486] on body "/ ​ Add Task [PERSON_NAME] Nectar Messages Appts Labs Imaging Inventory Tasks F…" at bounding box center [784, 575] width 1568 height 1151
click at [837, 351] on li "[PERSON_NAME]" at bounding box center [872, 349] width 163 height 26
type input "63ec2e7e52e12b0ba117b124"
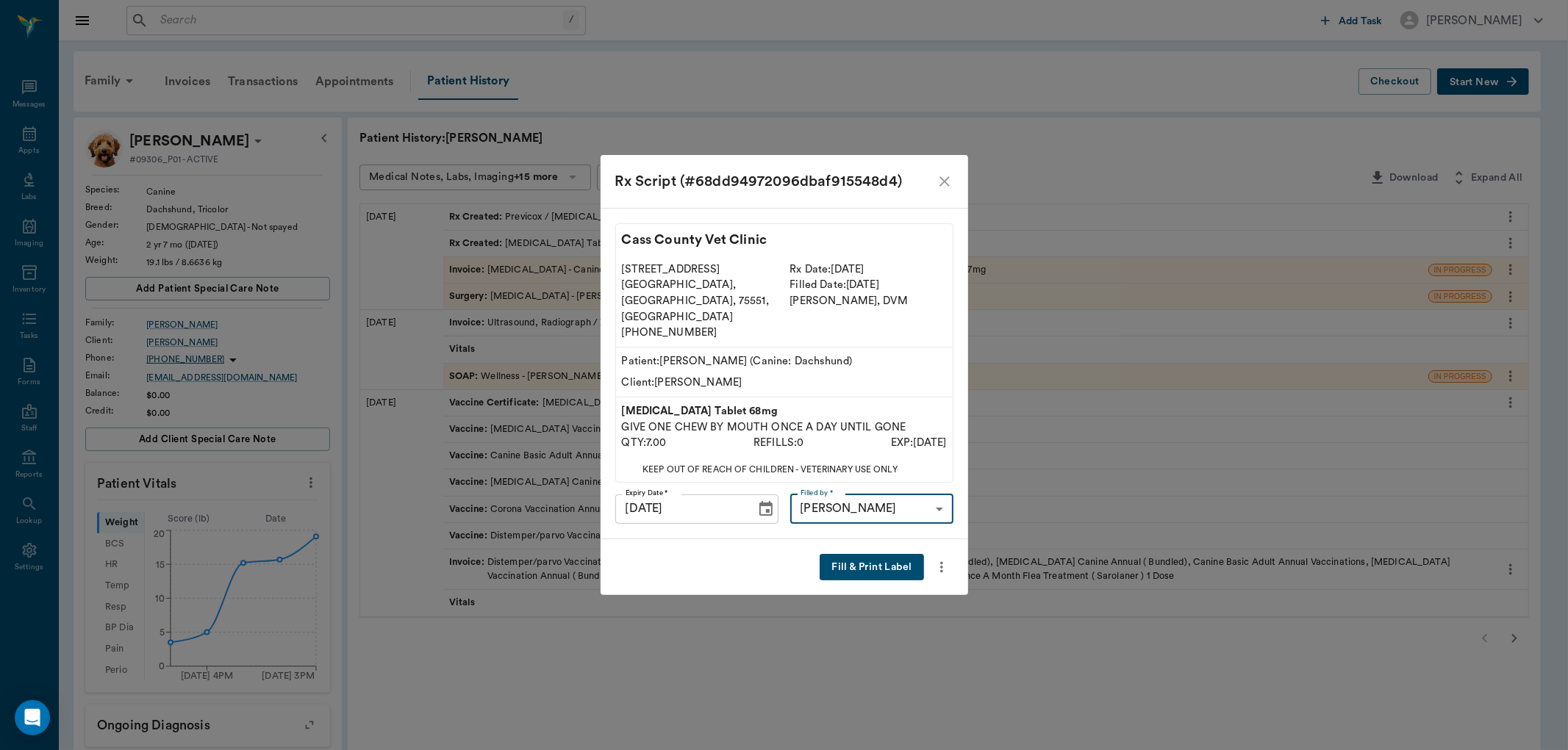
click at [873, 559] on button "Fill & Print Label" at bounding box center [871, 567] width 104 height 27
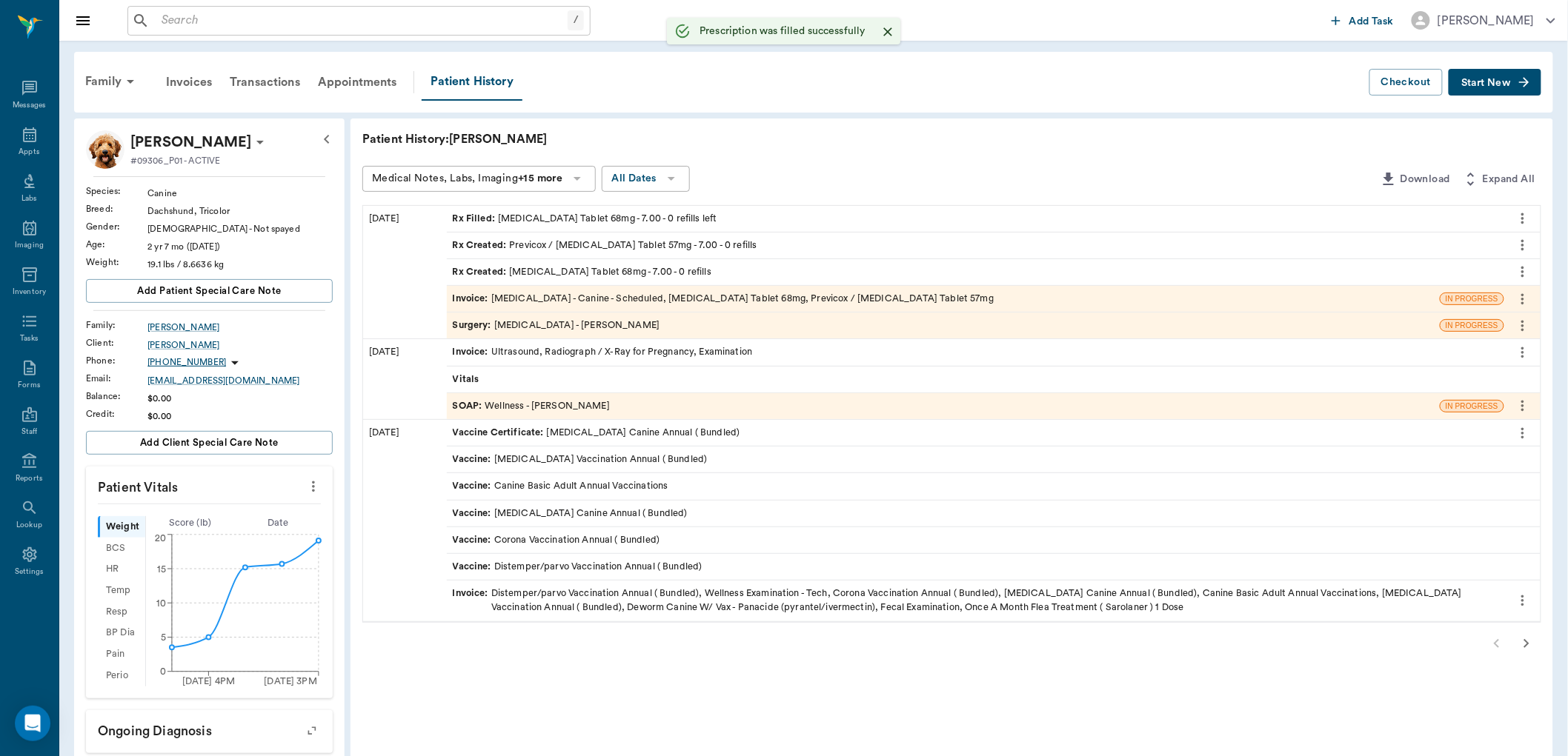
click at [463, 320] on span "Surgery :" at bounding box center [474, 326] width 41 height 14
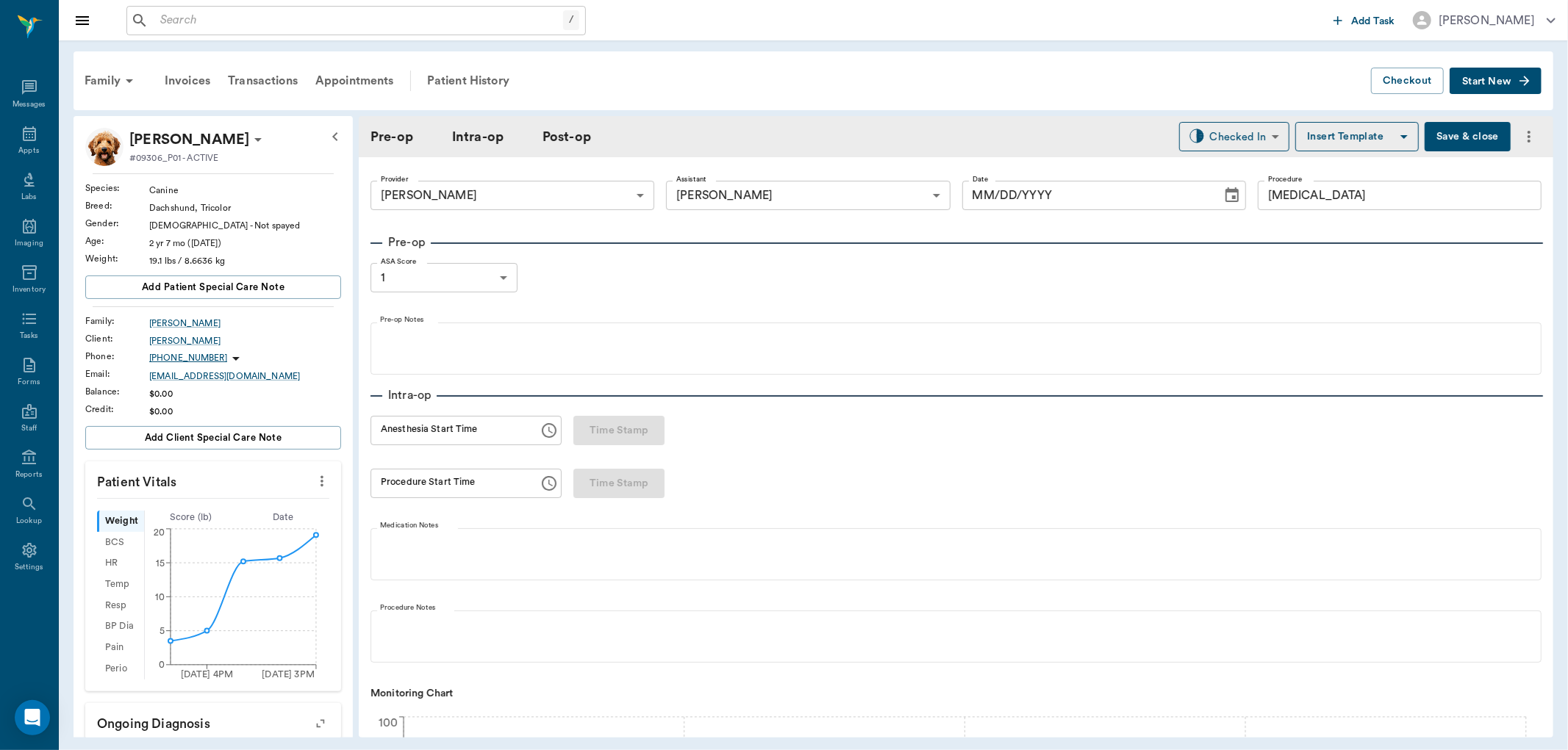
type input "63ec2f075fda476ae8351a4d"
type input "63ec2e7e52e12b0ba117b124"
type input "[MEDICAL_DATA]"
type input "1"
radio input "true"
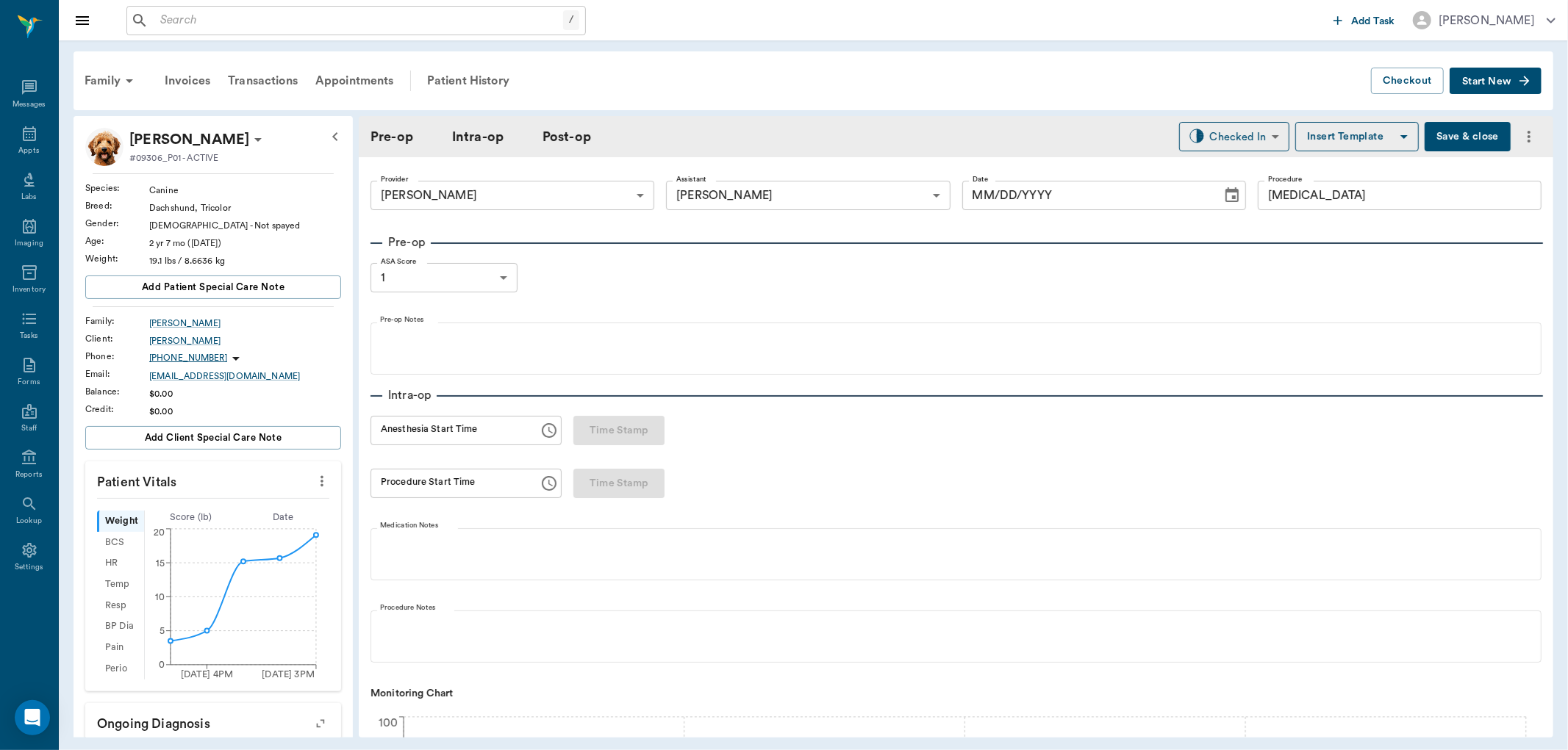
type input "[DATE]"
type input "03:15 PM"
type input "03:31 PM"
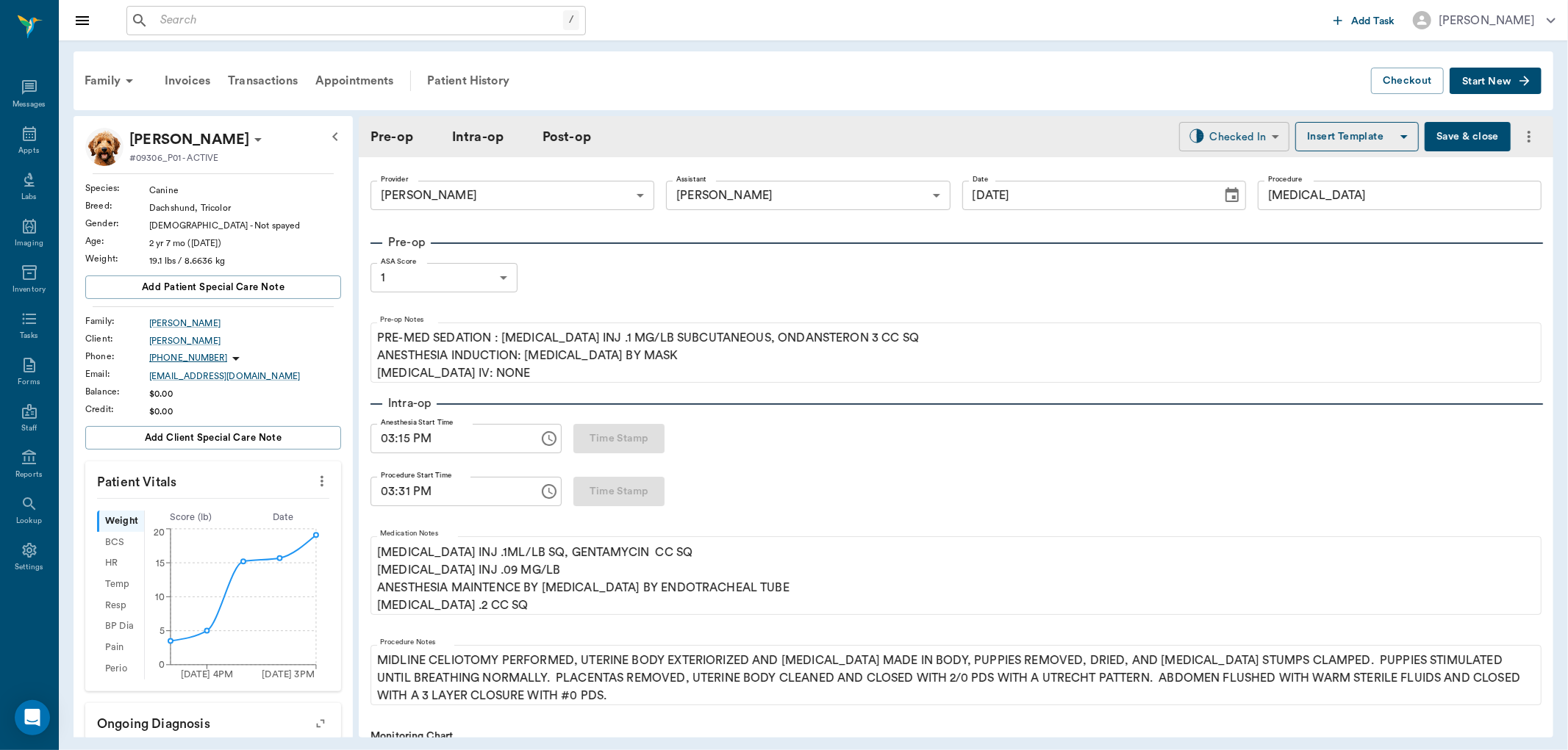
click at [1233, 141] on body "/ ​ Add Task [PERSON_NAME] Nectar Messages Appts Labs Imaging Inventory Tasks F…" at bounding box center [784, 375] width 1568 height 750
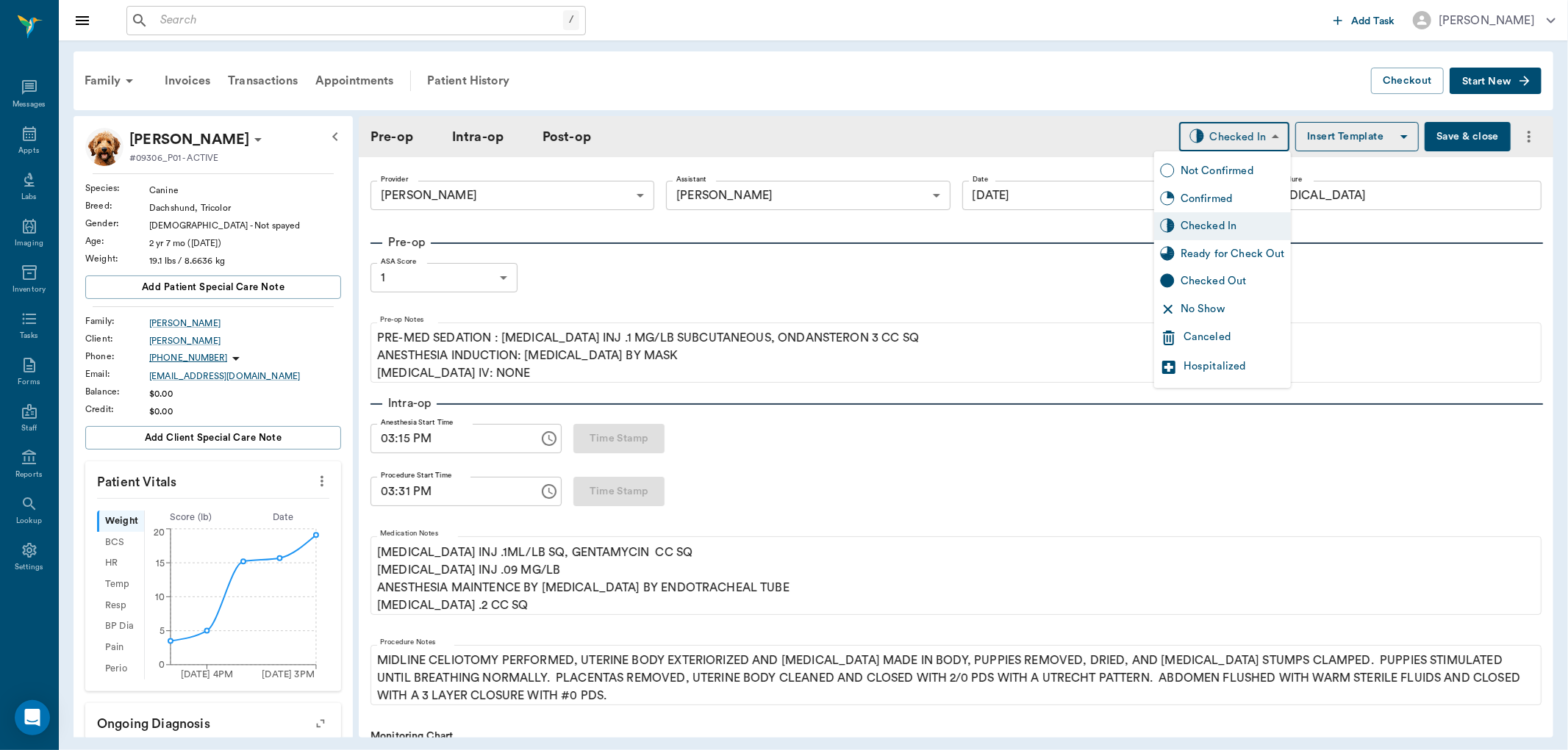
click at [1193, 258] on div "Ready for Check Out" at bounding box center [1233, 254] width 104 height 16
type input "READY_TO_CHECKOUT"
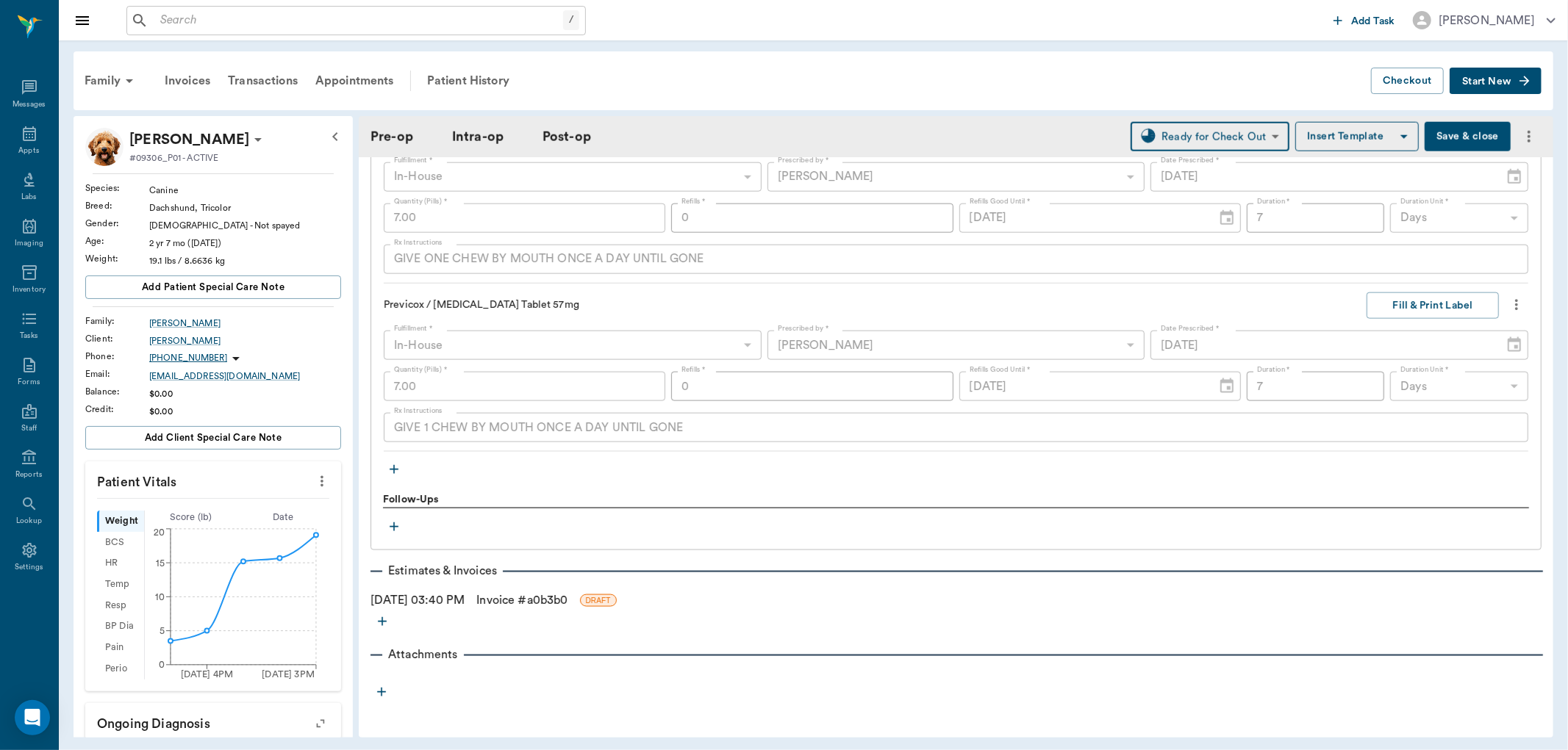
scroll to position [1555, 0]
click at [567, 590] on link "Invoice # a0b3b0" at bounding box center [522, 598] width 91 height 17
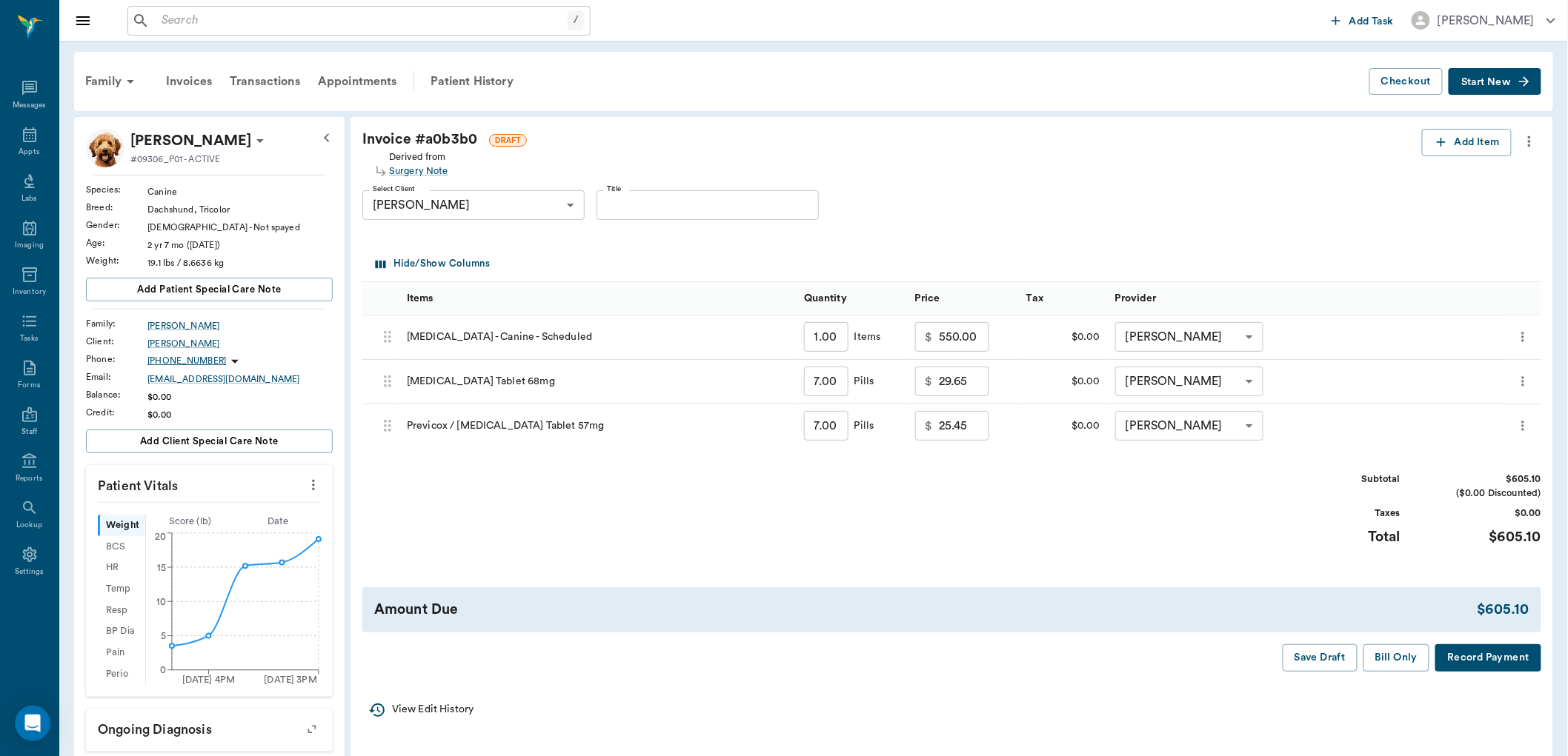
click at [946, 382] on input "29.65" at bounding box center [964, 381] width 50 height 29
type input "0.00"
click at [953, 421] on input "25.45" at bounding box center [964, 425] width 50 height 29
type input "0.00"
click at [1395, 664] on button "Bill Only" at bounding box center [1397, 658] width 67 height 27
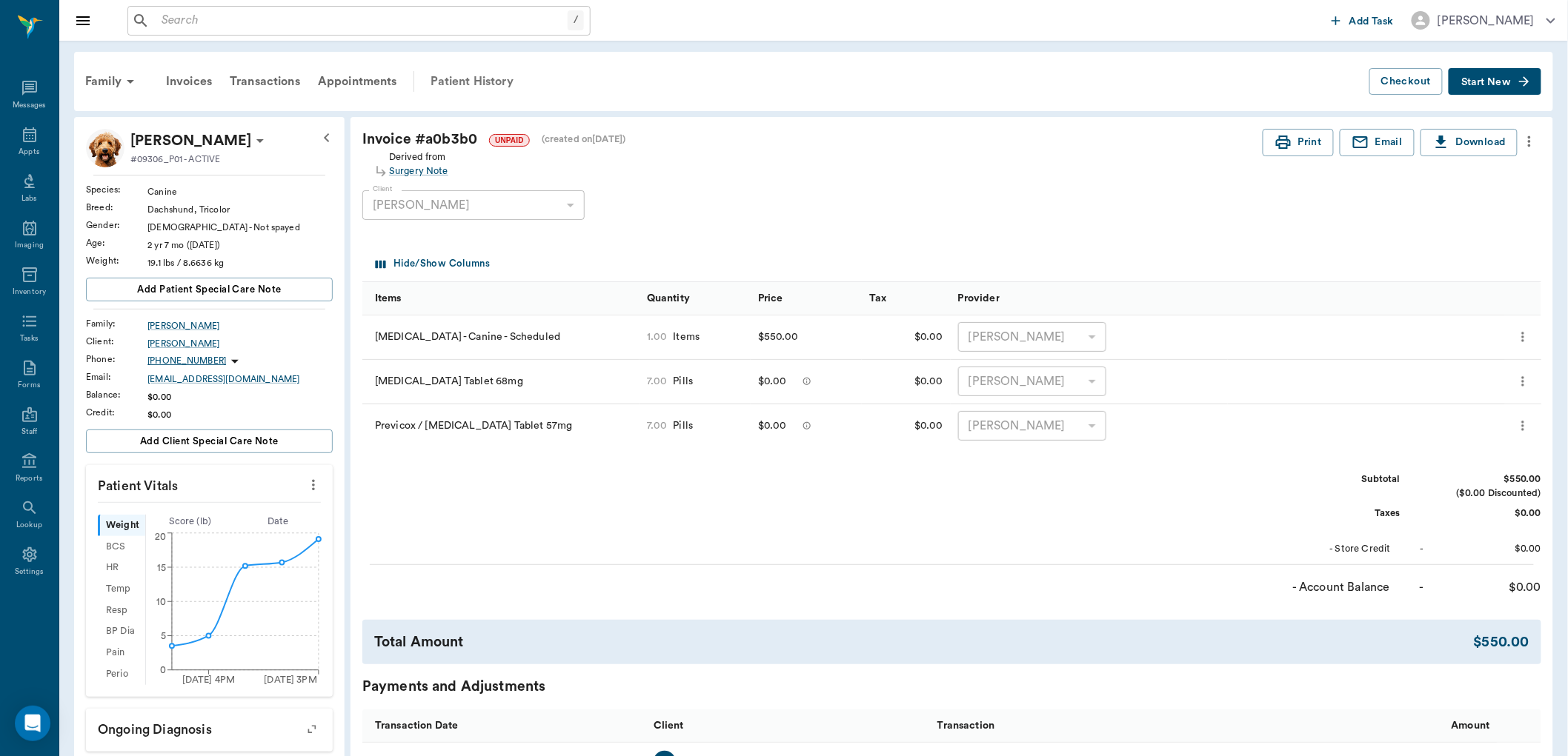
click at [447, 83] on div "Patient History" at bounding box center [472, 81] width 100 height 36
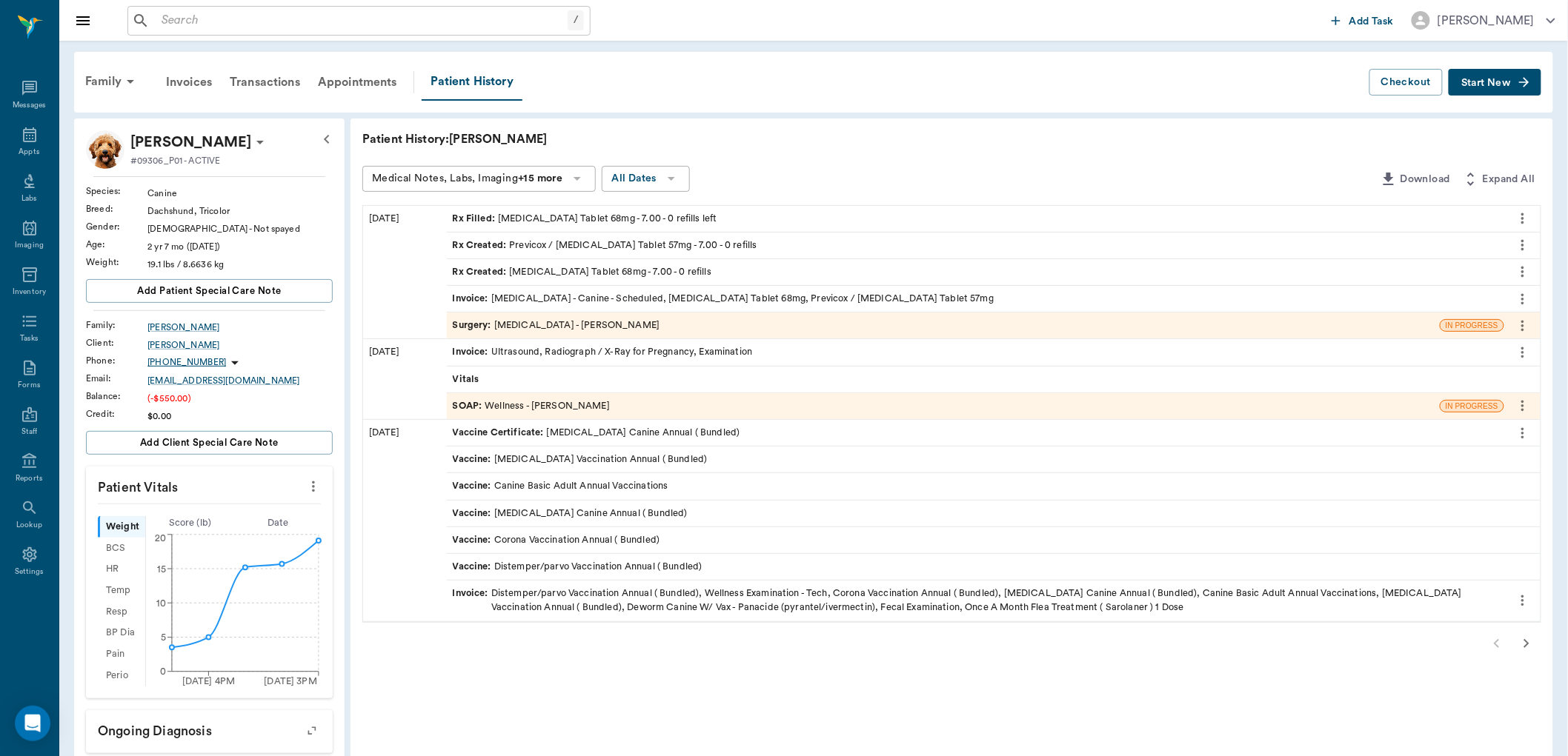
click at [531, 241] on div "Rx Created : Previcox / [MEDICAL_DATA] Tablet 57mg - 7.00 - 0 refills" at bounding box center [605, 245] width 305 height 14
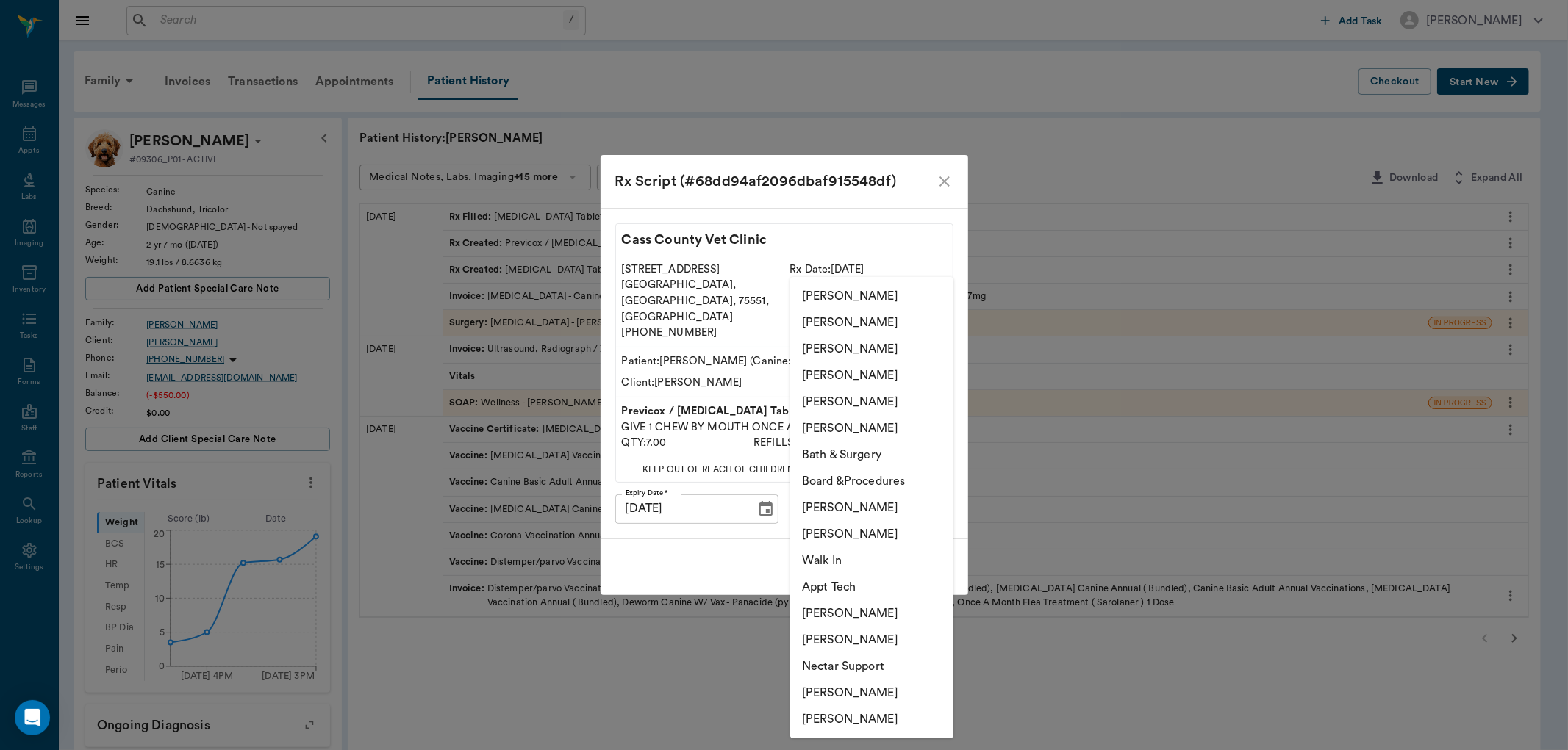
click at [860, 491] on body "/ ​ Add Task [PERSON_NAME] Nectar Messages Appts Labs Imaging Inventory Tasks F…" at bounding box center [784, 575] width 1568 height 1151
click at [833, 345] on li "[PERSON_NAME]" at bounding box center [872, 349] width 163 height 26
type input "63ec2e7e52e12b0ba117b124"
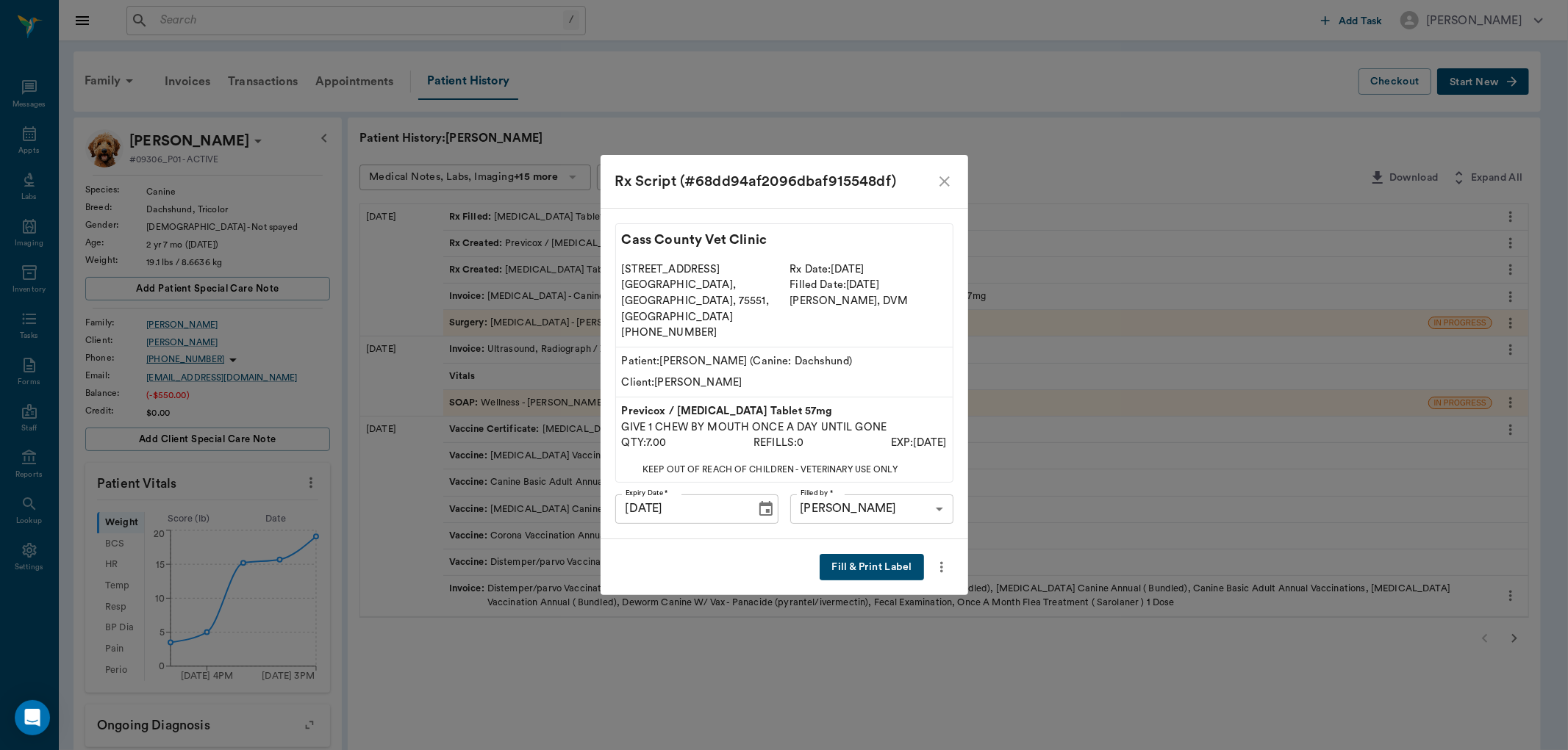
click at [894, 554] on button "Fill & Print Label" at bounding box center [871, 567] width 104 height 27
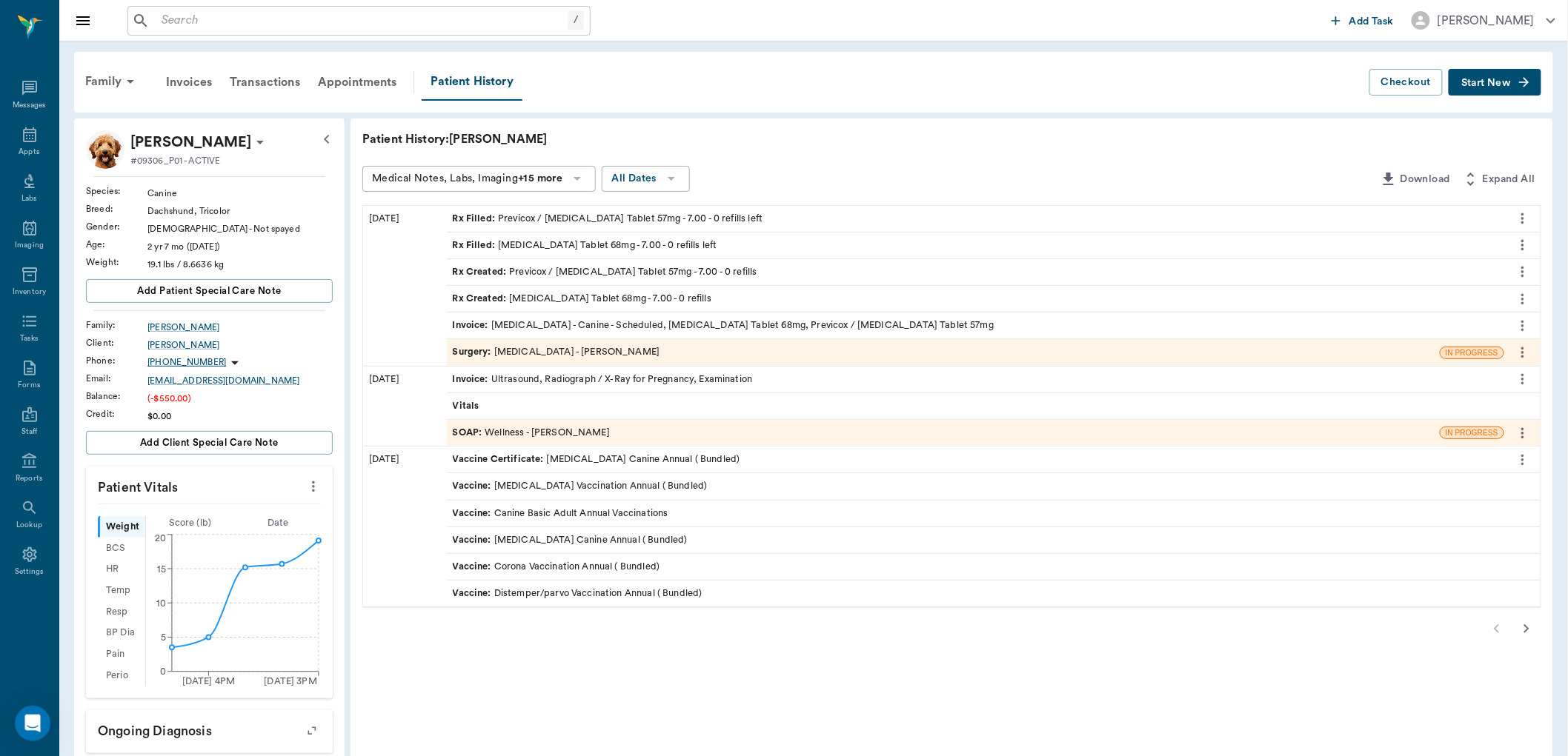
click at [575, 349] on div "Surgery : [MEDICAL_DATA] - [PERSON_NAME]" at bounding box center [556, 352] width 207 height 14
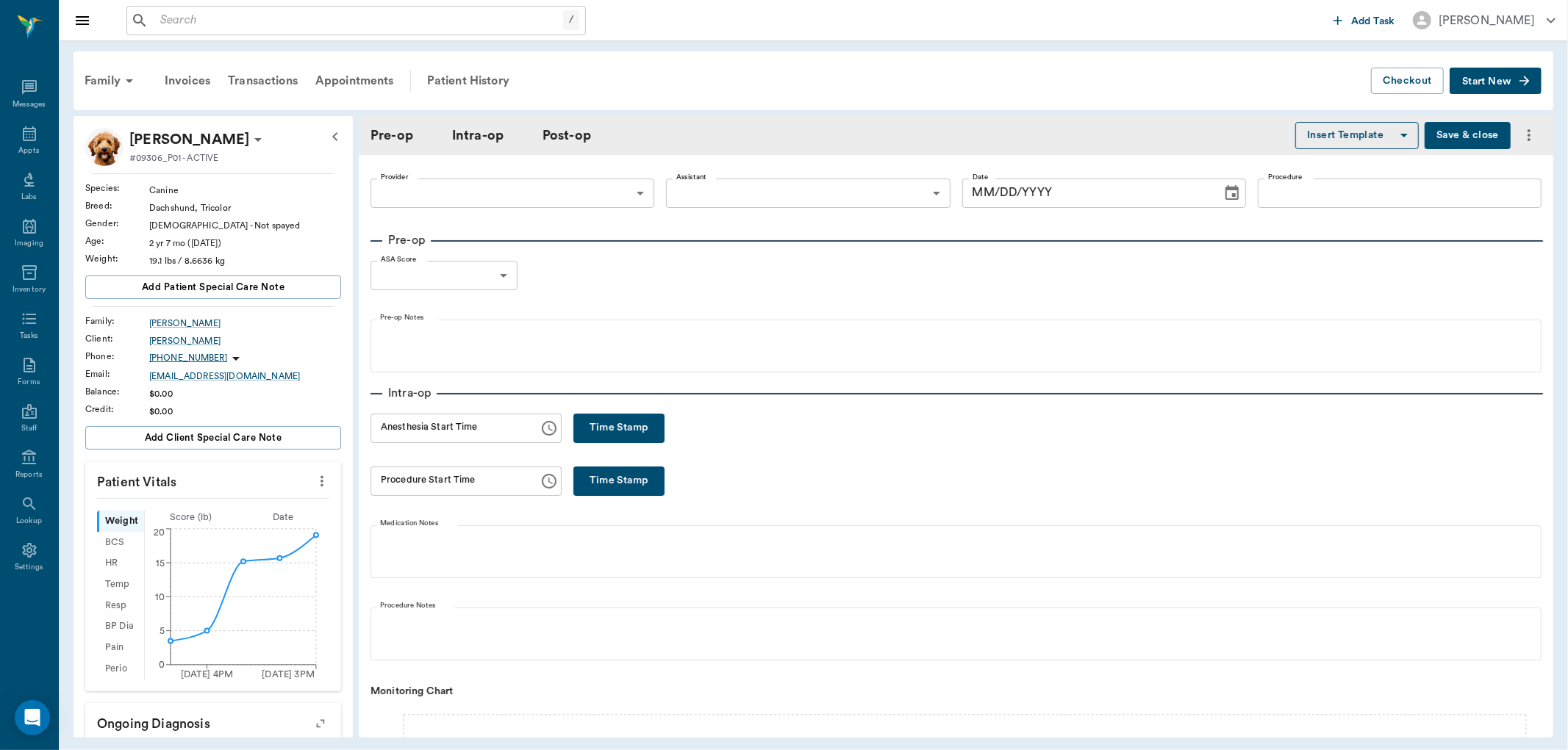
type input "63ec2f075fda476ae8351a4d"
type input "63ec2e7e52e12b0ba117b124"
type input "[MEDICAL_DATA]"
type input "1"
radio input "true"
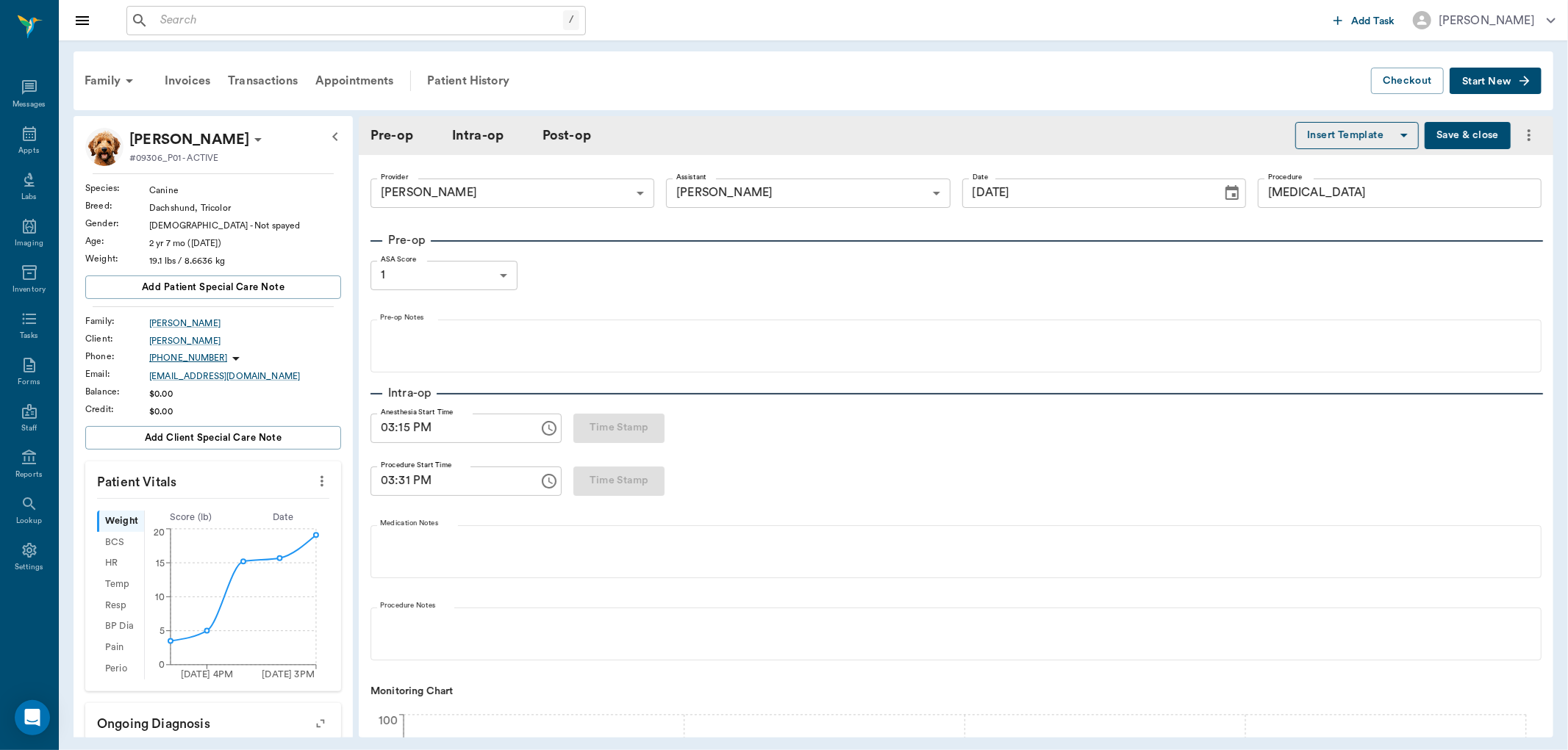
type input "[DATE]"
type input "03:15 PM"
type input "03:31 PM"
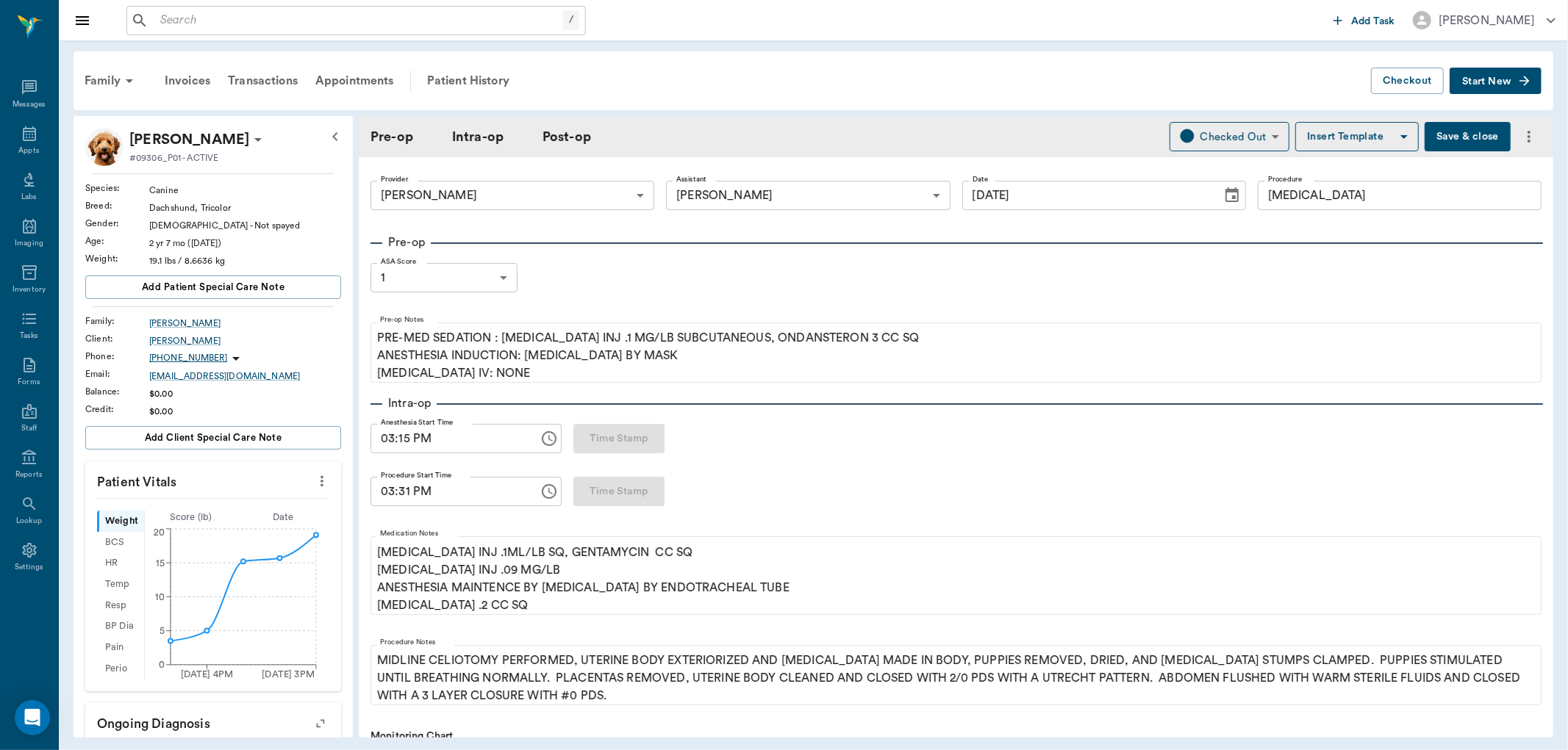
click at [1488, 81] on span "Start New" at bounding box center [1487, 81] width 49 height 0
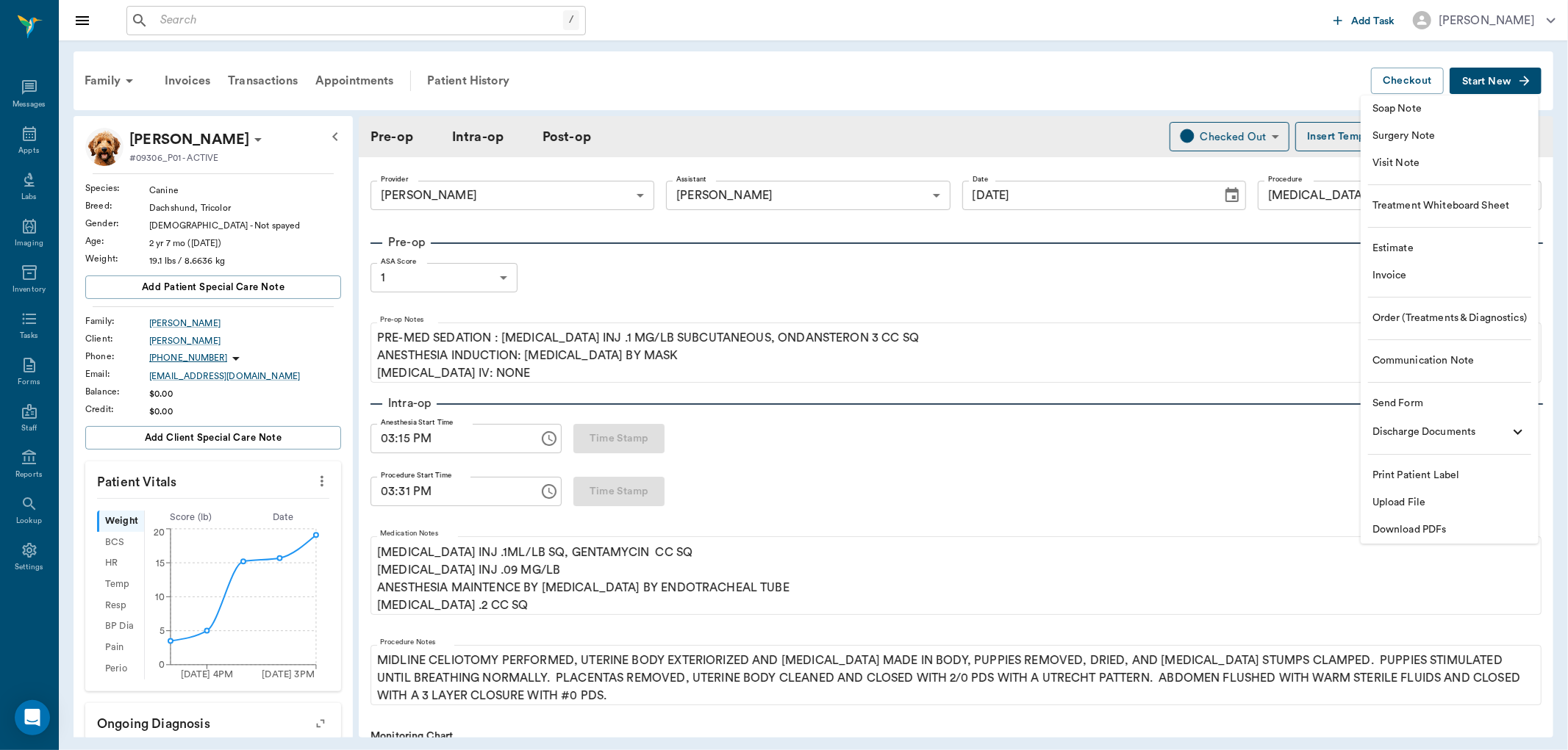
click at [1404, 275] on span "Invoice" at bounding box center [1449, 276] width 154 height 16
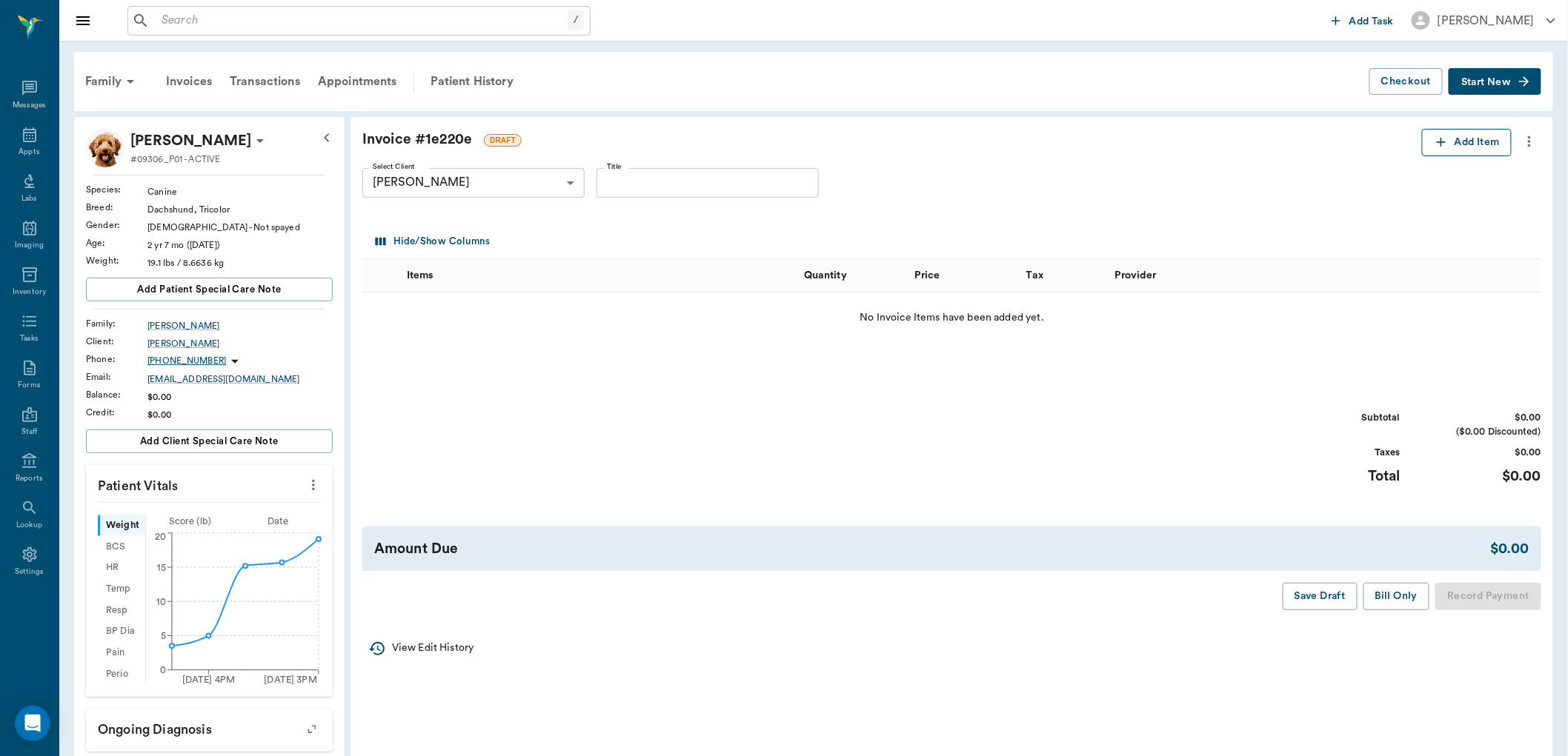
click at [1462, 146] on button "Add Item" at bounding box center [1467, 143] width 90 height 27
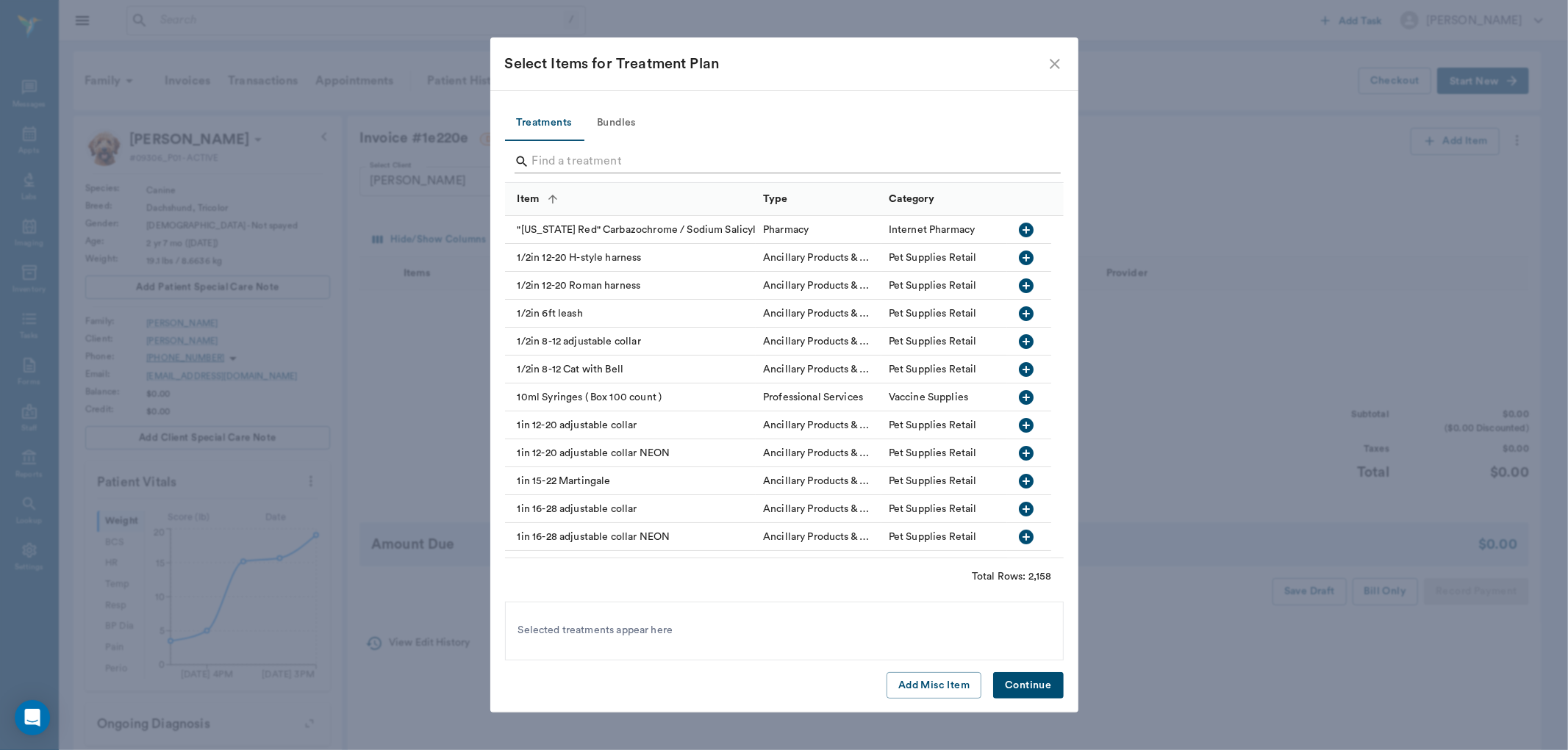
click at [590, 160] on input "Search" at bounding box center [785, 162] width 507 height 24
click at [587, 159] on input "Search" at bounding box center [785, 162] width 507 height 24
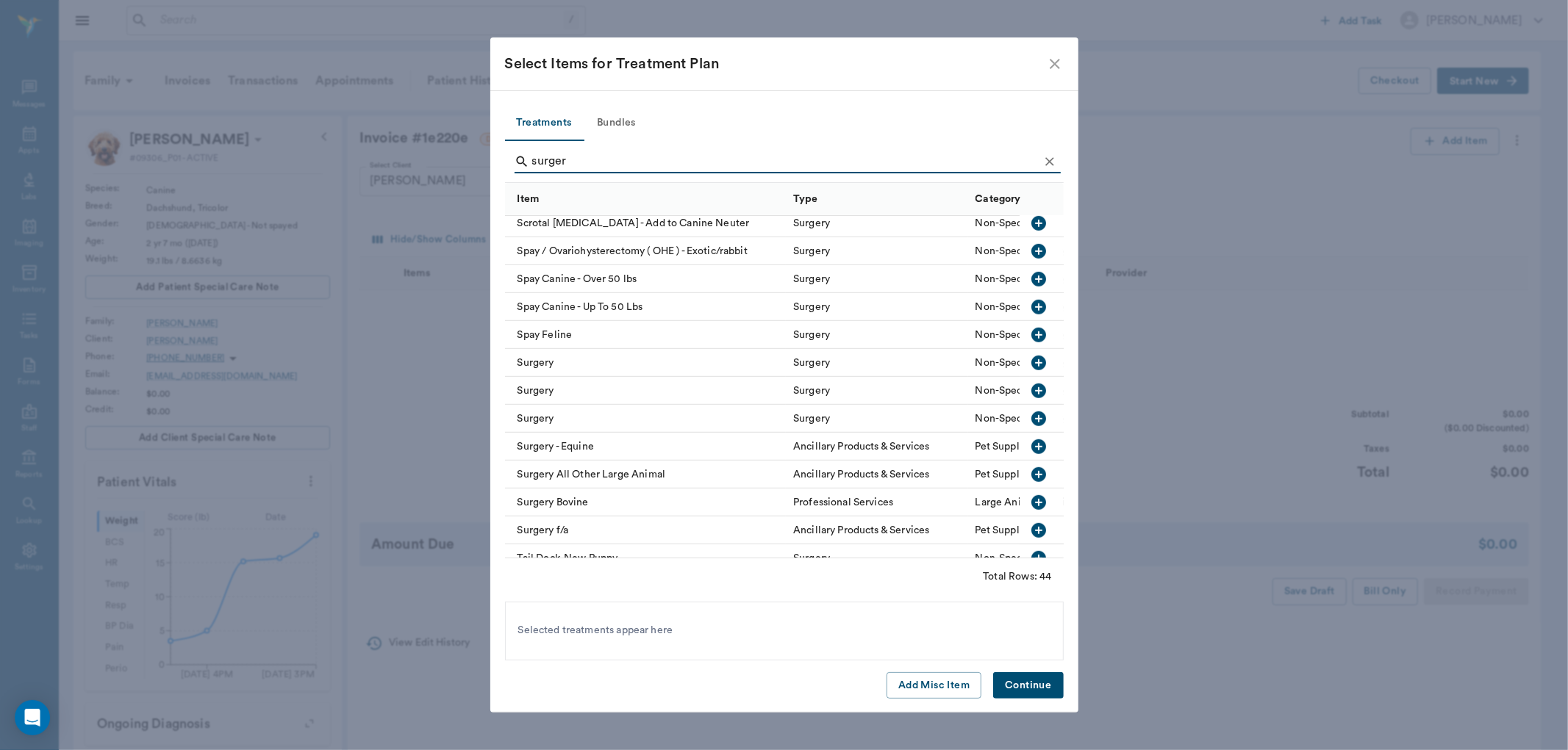
scroll to position [899, 0]
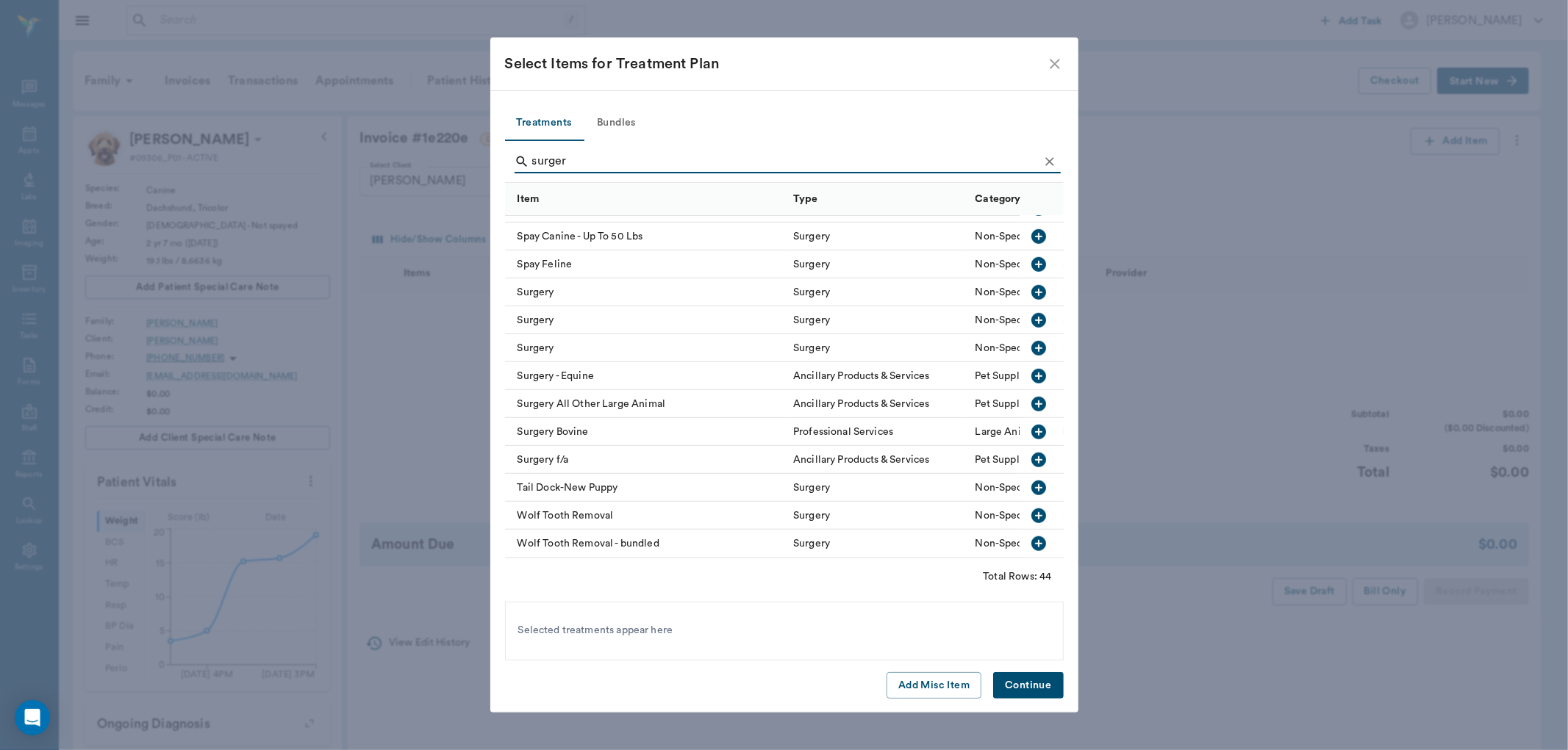
type input "surger"
click at [1032, 285] on icon "button" at bounding box center [1039, 292] width 15 height 15
click at [1046, 688] on button "Continue" at bounding box center [1028, 686] width 70 height 27
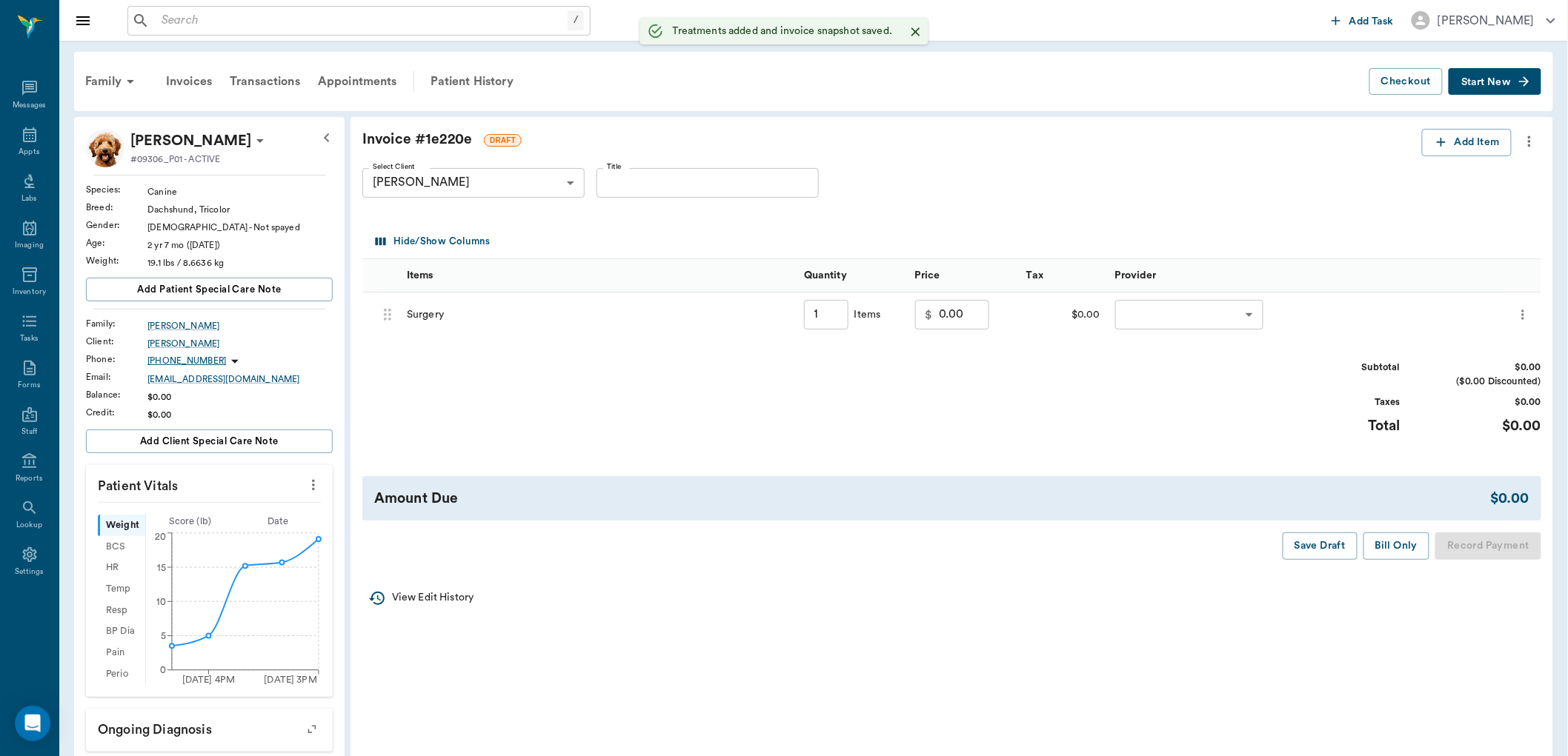
type input "1.00"
click at [950, 322] on input "0.00" at bounding box center [964, 315] width 50 height 29
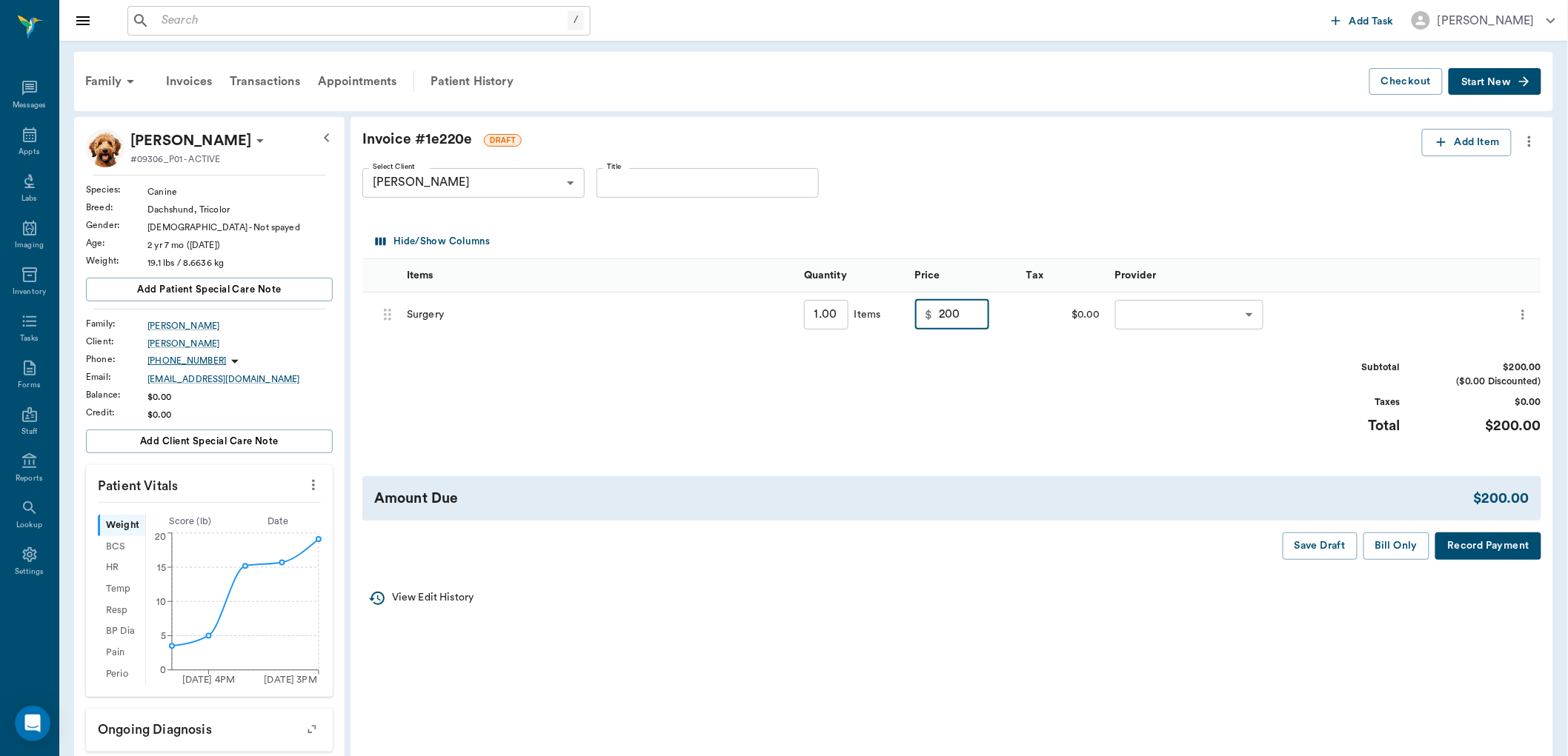
type input "200.00"
click at [1244, 311] on body "/ ​ Add Task [PERSON_NAME] Nectar Messages Appts Labs Imaging Inventory Tasks F…" at bounding box center [784, 579] width 1568 height 1158
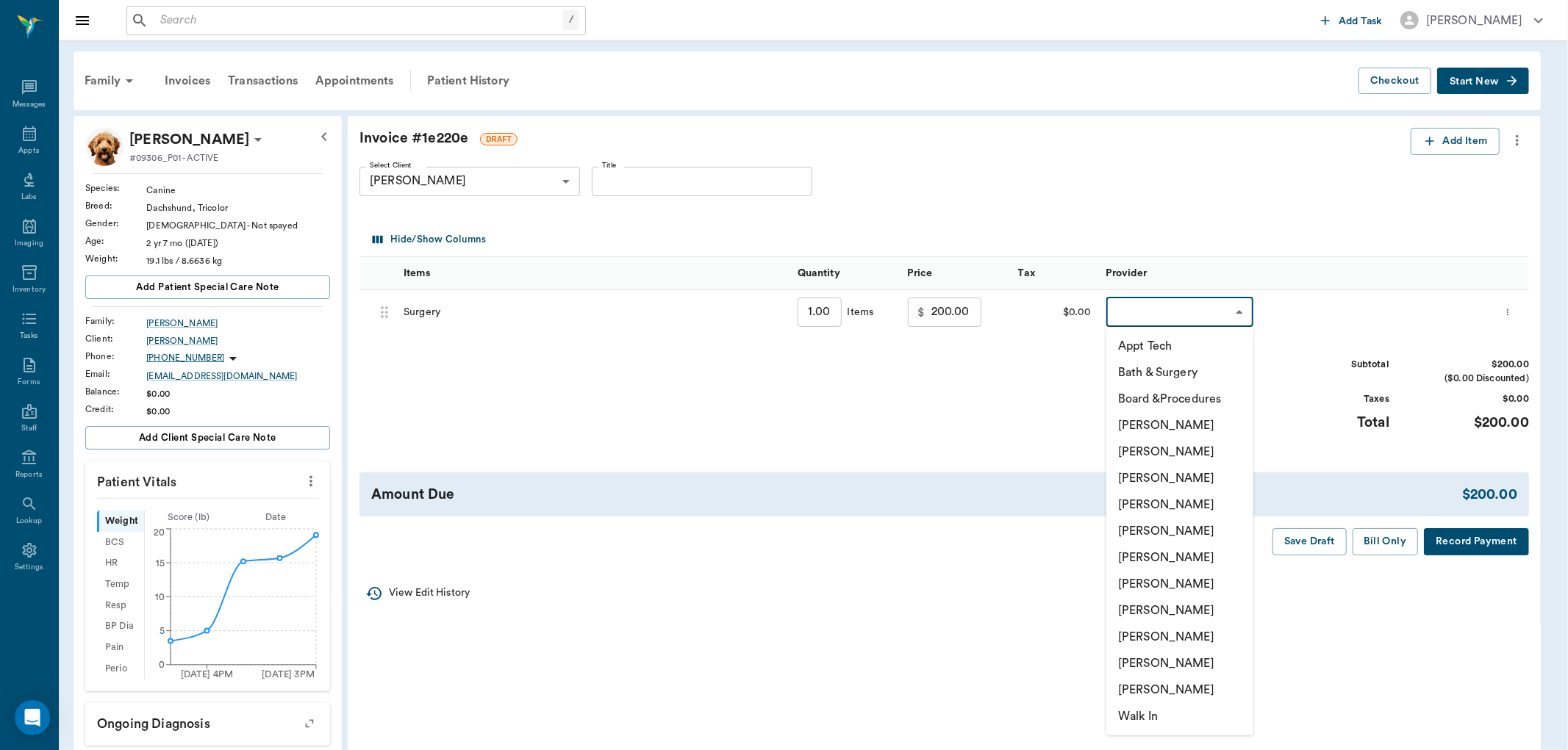
click at [1180, 503] on li "[PERSON_NAME]" at bounding box center [1180, 504] width 147 height 26
type input "none-63ec2f075fda476ae8351a4d"
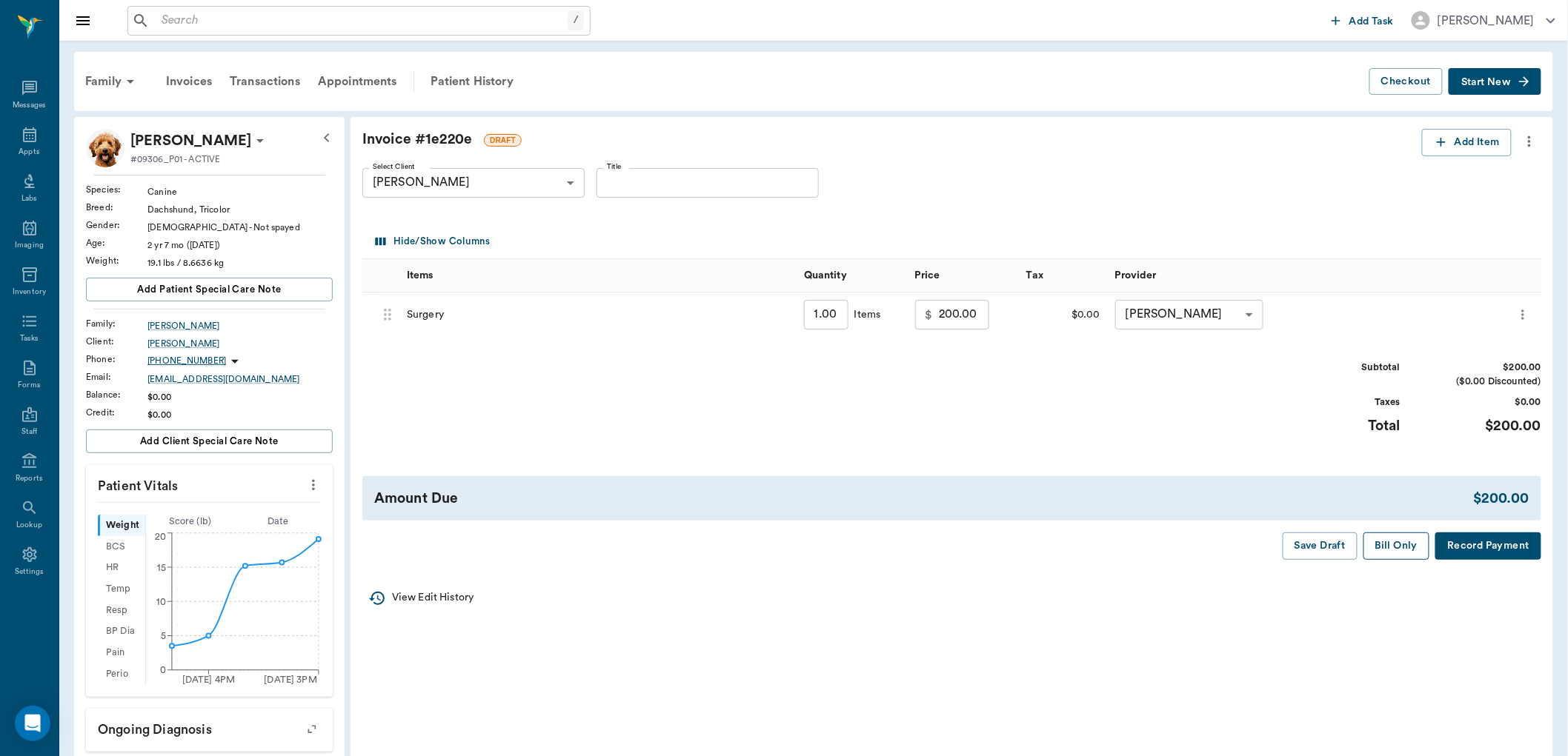
click at [1396, 546] on button "Bill Only" at bounding box center [1397, 546] width 67 height 27
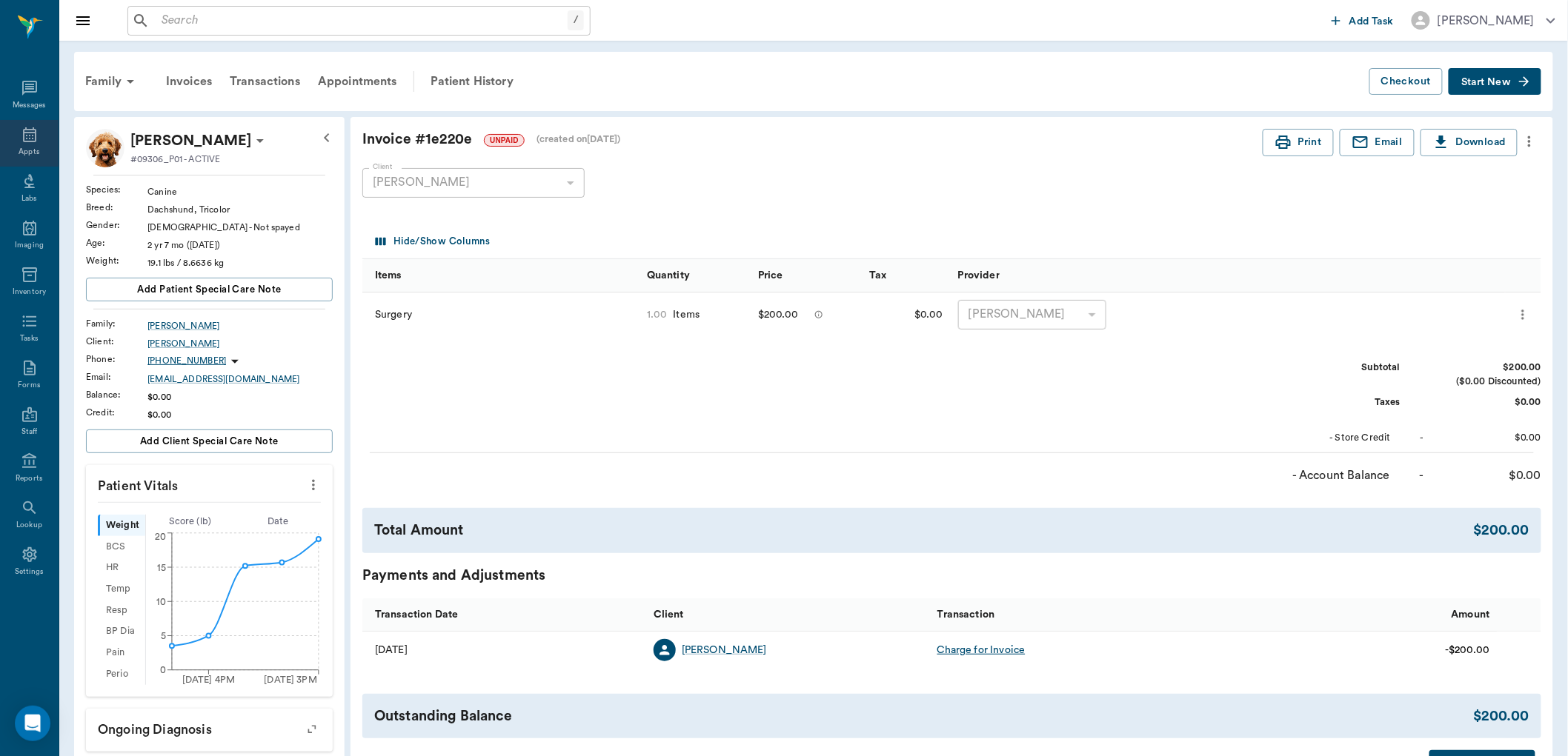
click at [18, 135] on div "Appts" at bounding box center [29, 143] width 58 height 47
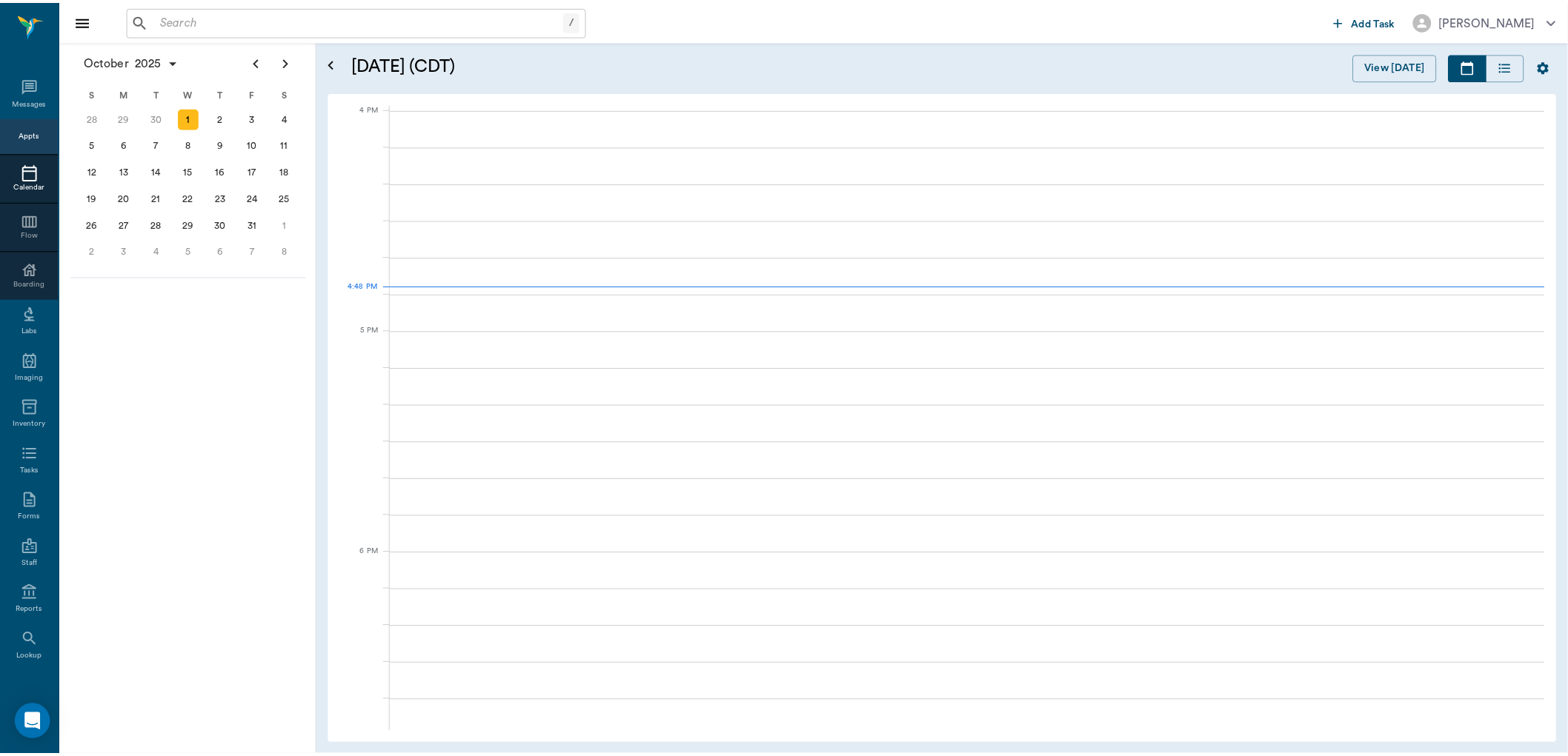
scroll to position [1778, 0]
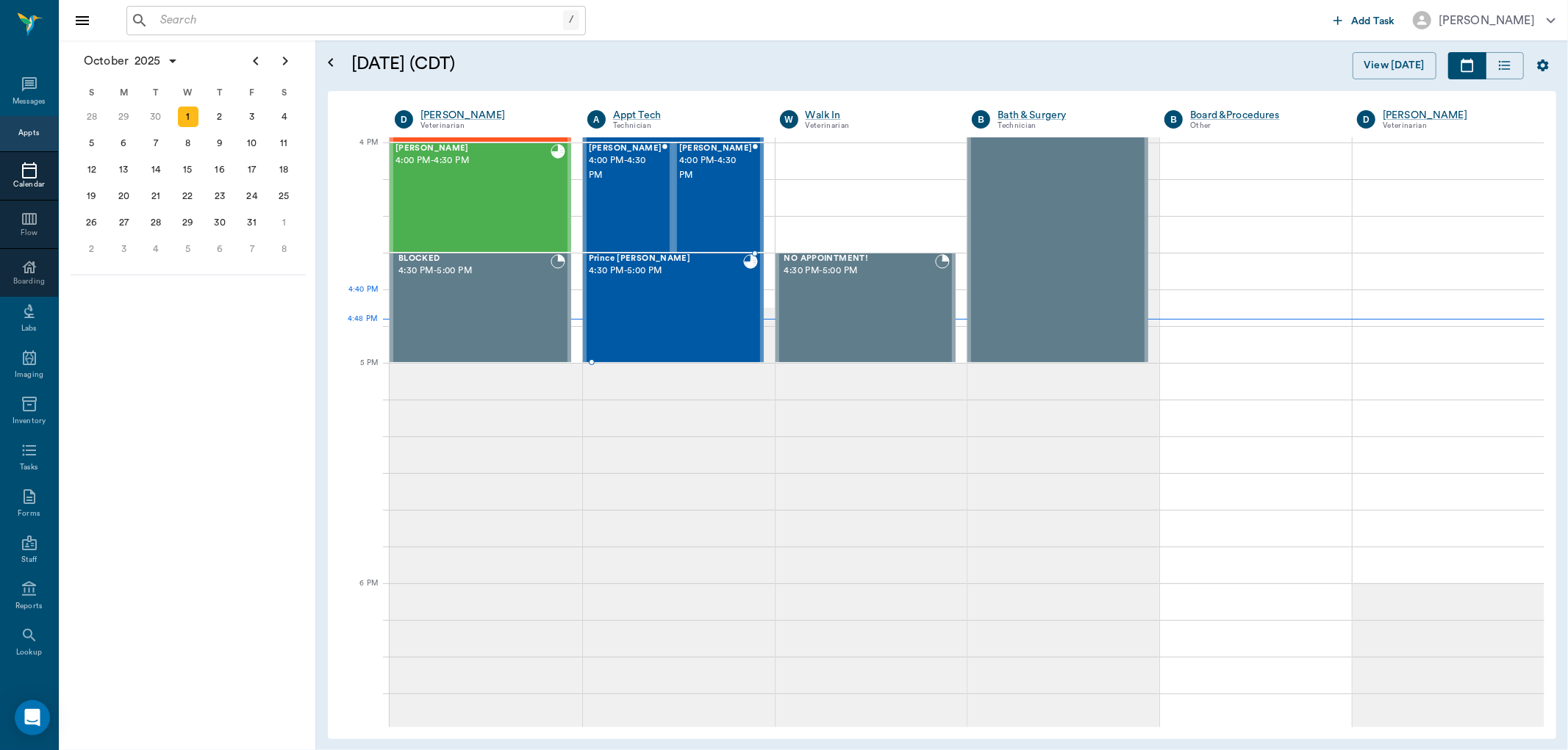
click at [659, 297] on div "Prince [PERSON_NAME] 4:30 PM - 5:00 PM" at bounding box center [666, 308] width 154 height 107
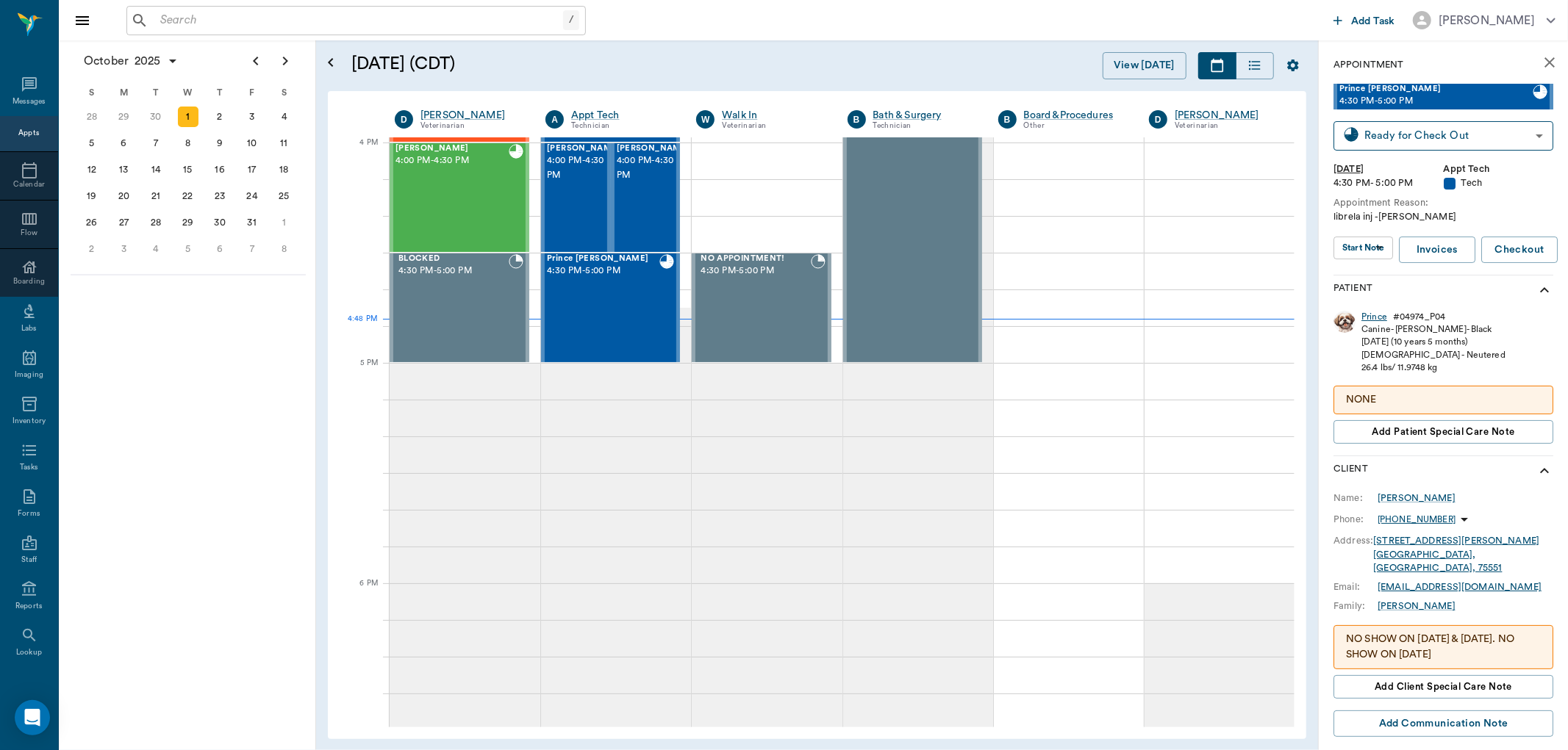
click at [1373, 313] on div "Prince" at bounding box center [1374, 317] width 26 height 13
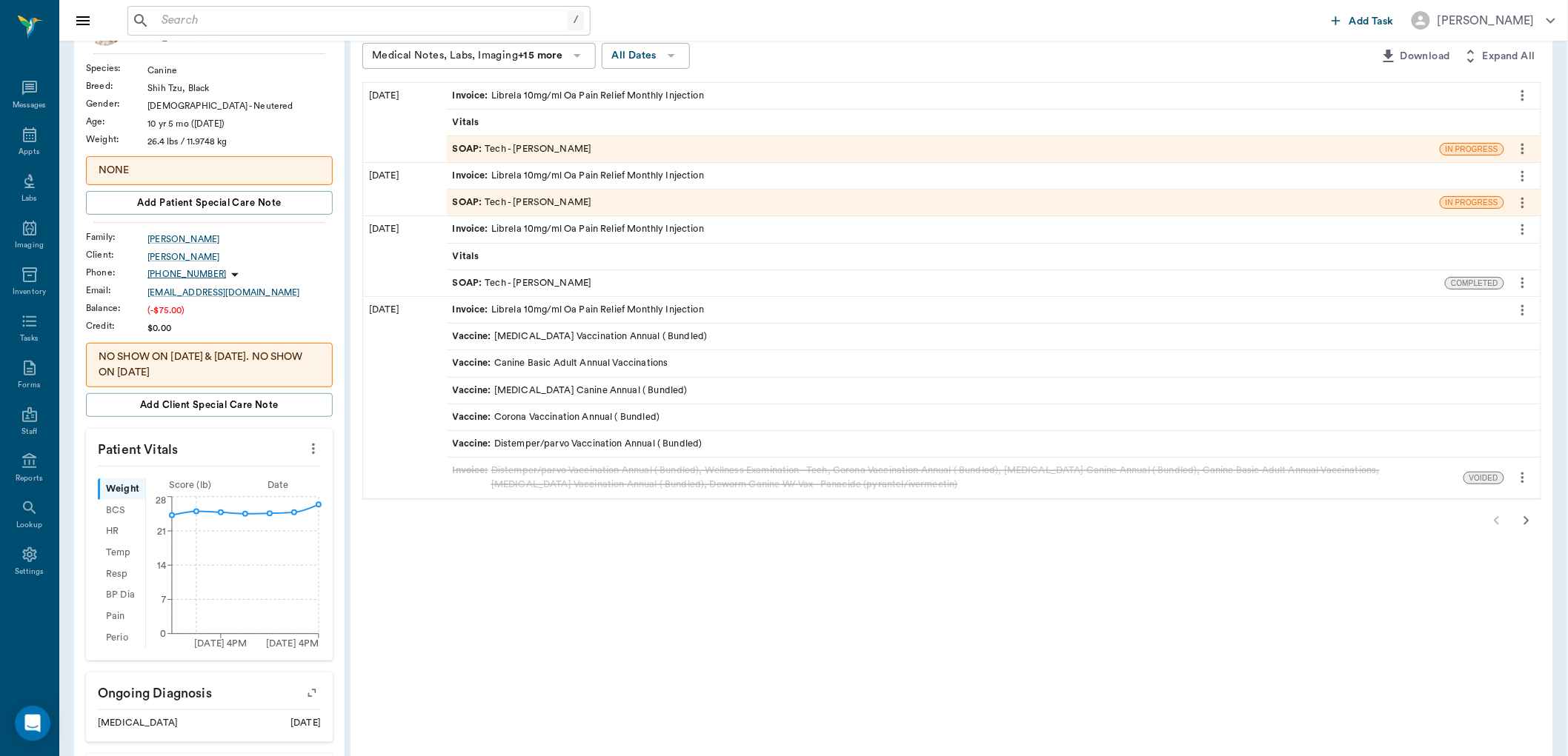
scroll to position [82, 0]
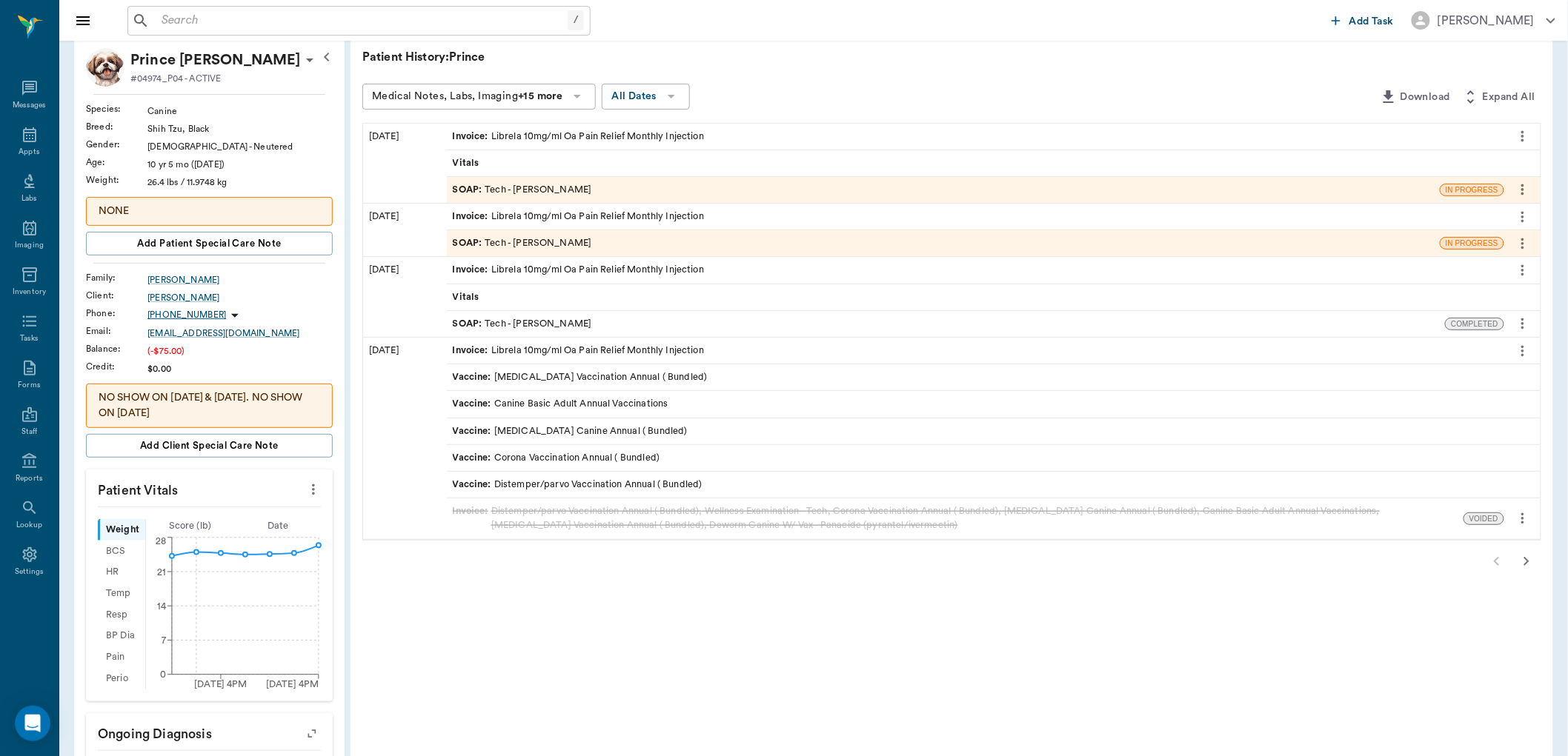
click at [572, 242] on div "SOAP : Tech - [PERSON_NAME]" at bounding box center [522, 244] width 140 height 14
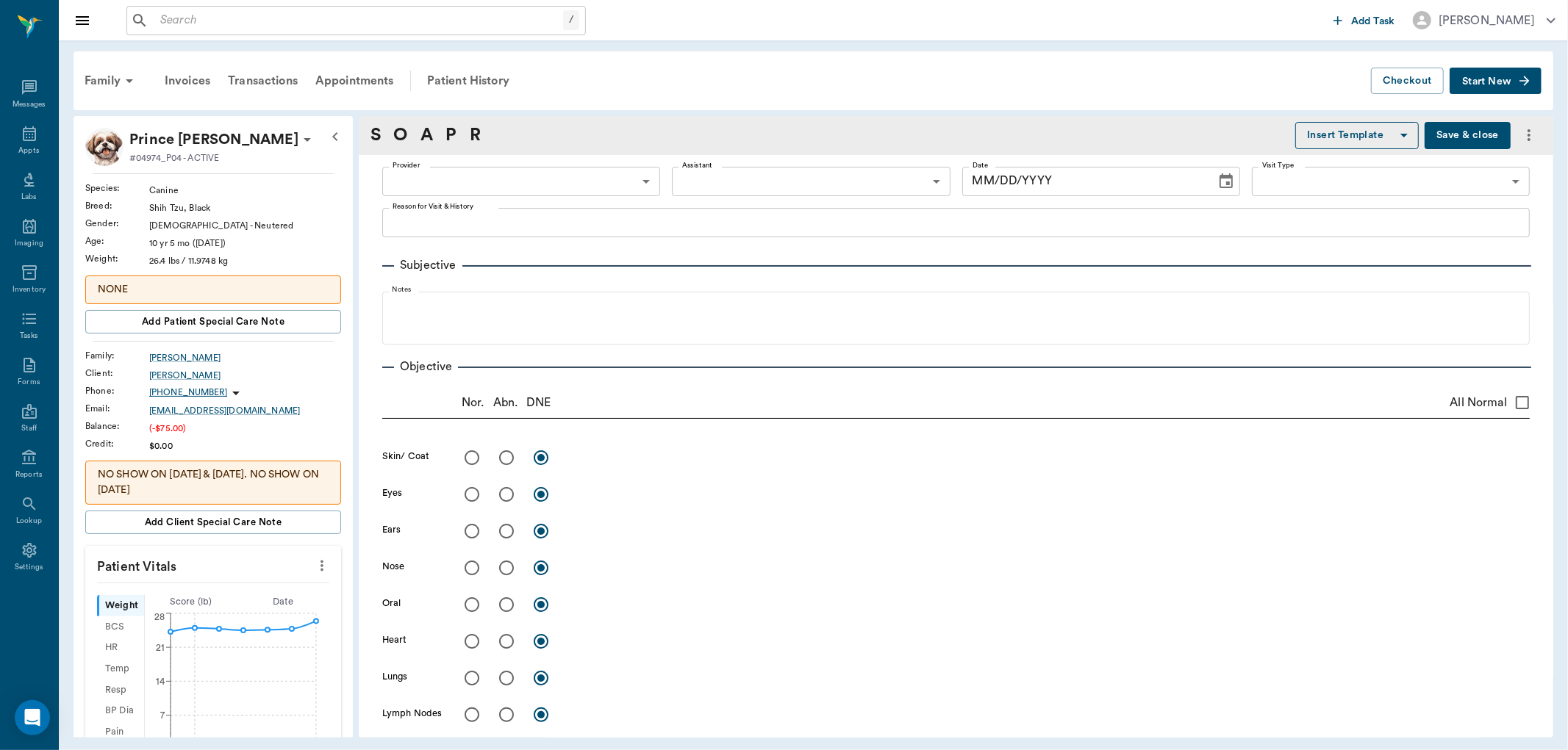
type input "642ef10e332a41444de2bad1"
type input "65d2be4f46e3a538d89b8c1a"
type textarea "LIBRELA INJ -[PERSON_NAME]"
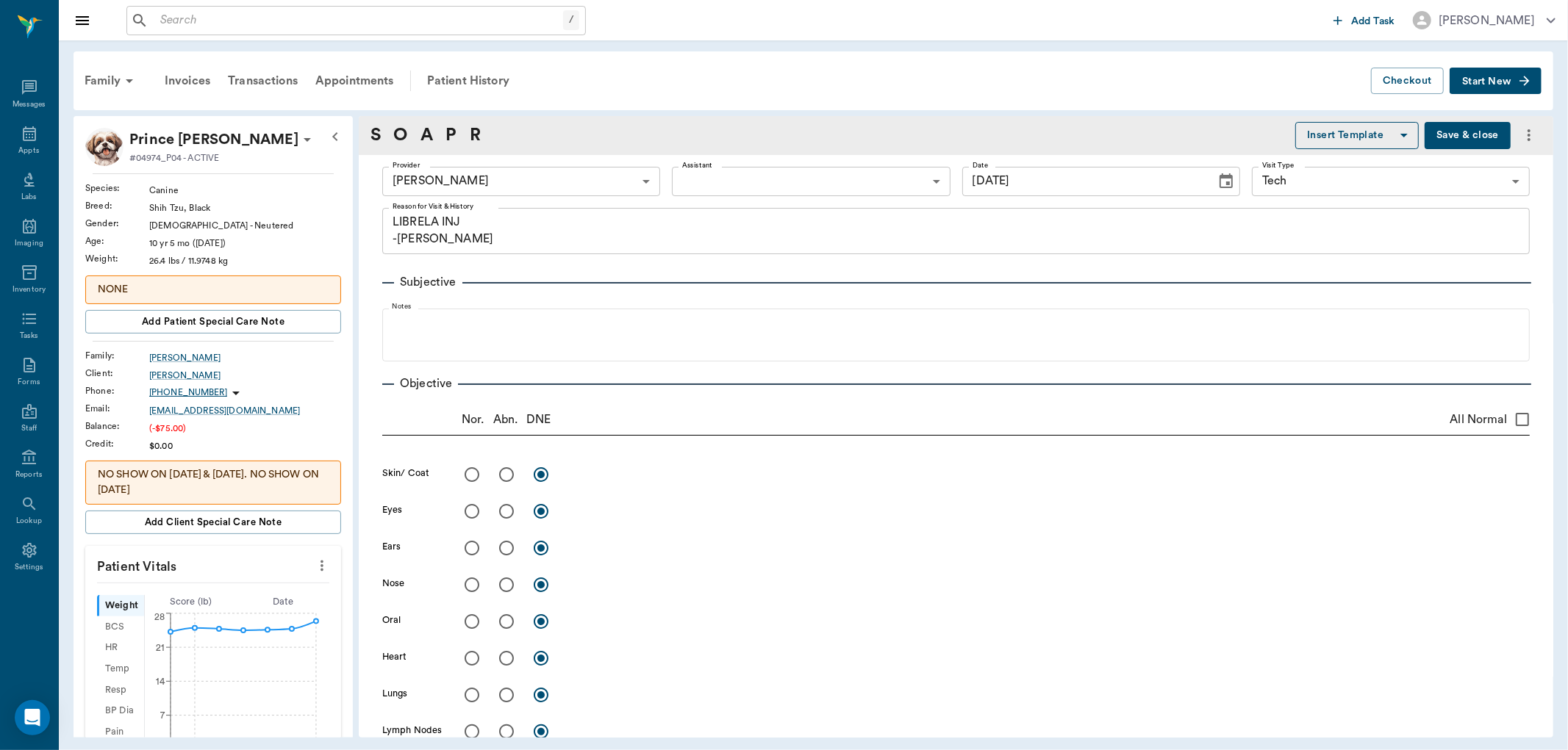
type input "[DATE]"
click at [25, 134] on icon at bounding box center [29, 134] width 17 height 17
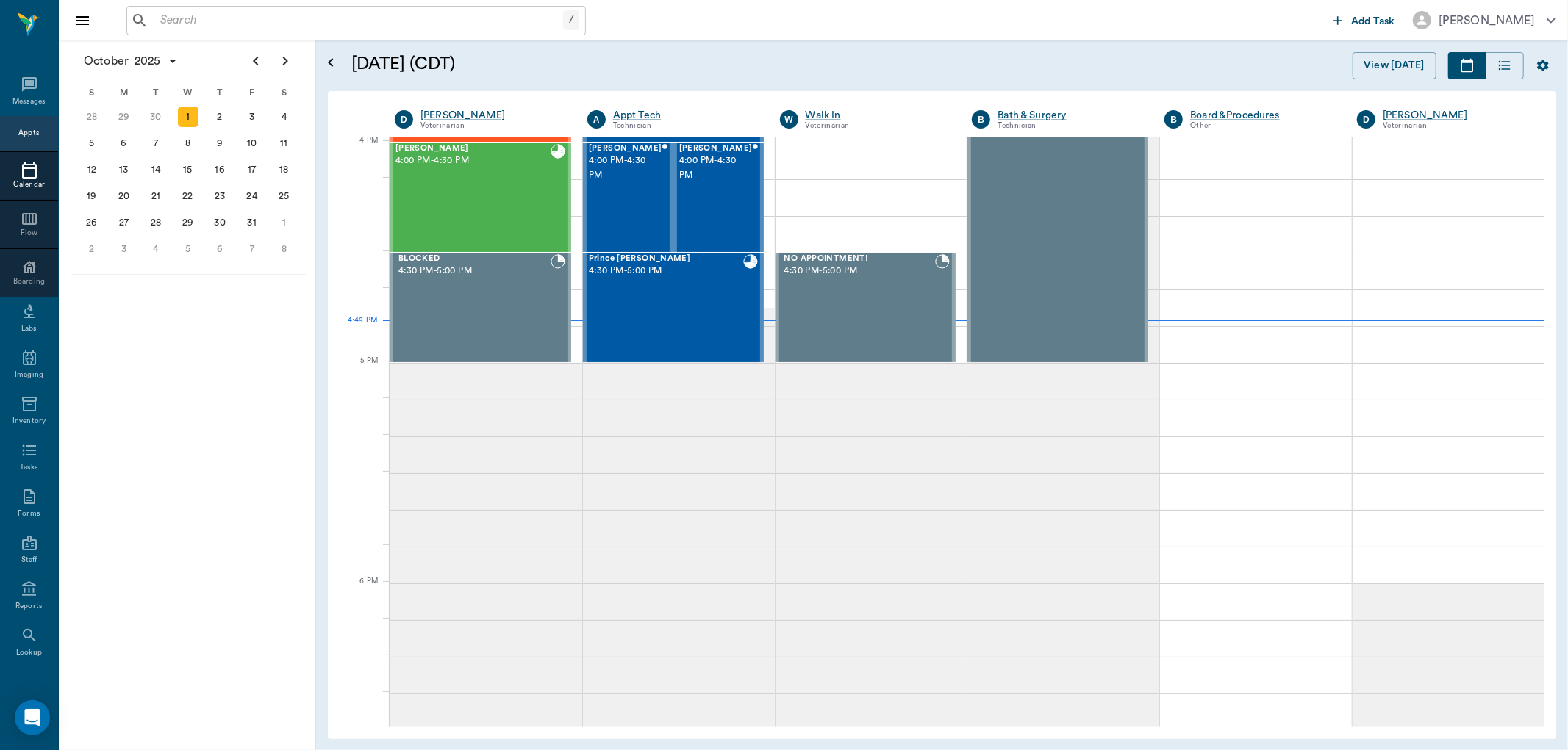
scroll to position [1767, 0]
